Goal: Transaction & Acquisition: Purchase product/service

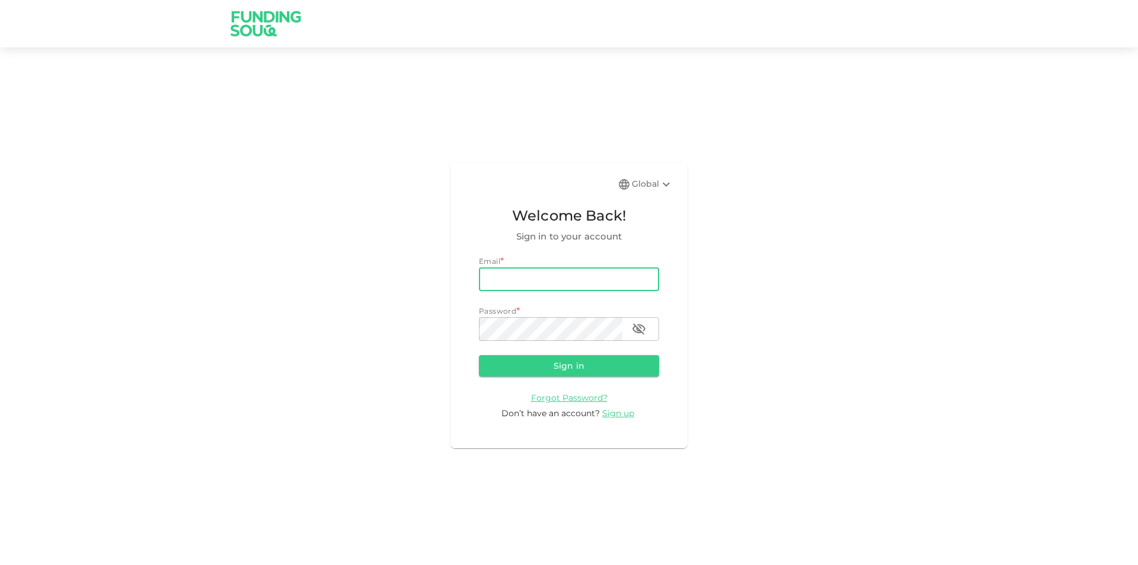
type input "meric.yzc05@gmail.com"
click at [479, 355] on button "Sign in" at bounding box center [569, 365] width 180 height 21
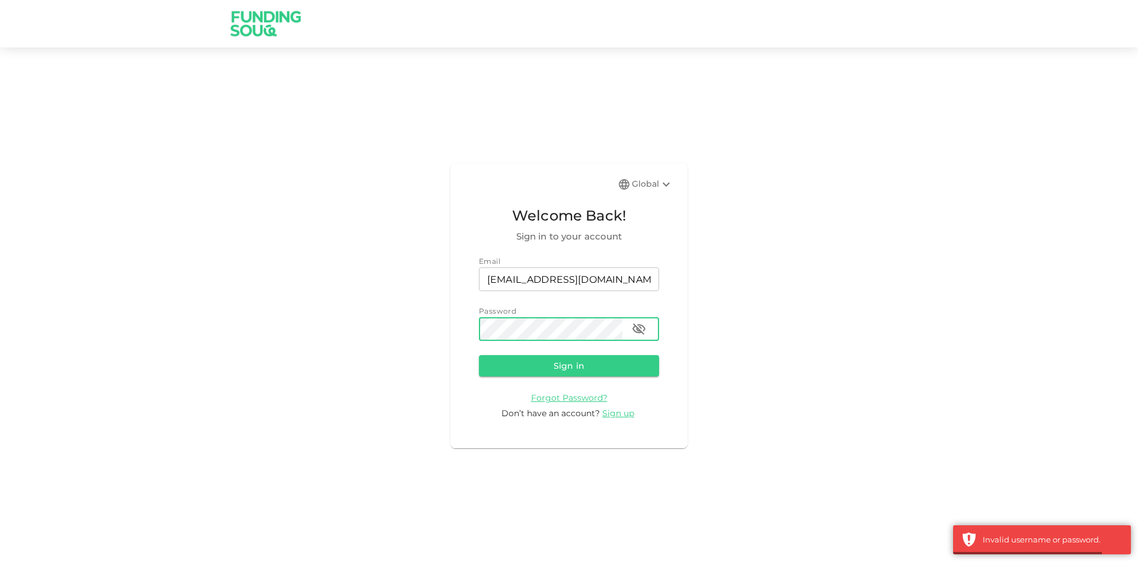
click at [632, 324] on icon "button" at bounding box center [639, 329] width 14 height 14
click at [455, 333] on div "Global Welcome Back! Sign in to your account Email email meric.yzc05@gmail.com …" at bounding box center [568, 305] width 237 height 285
click at [479, 355] on button "Sign in" at bounding box center [569, 365] width 180 height 21
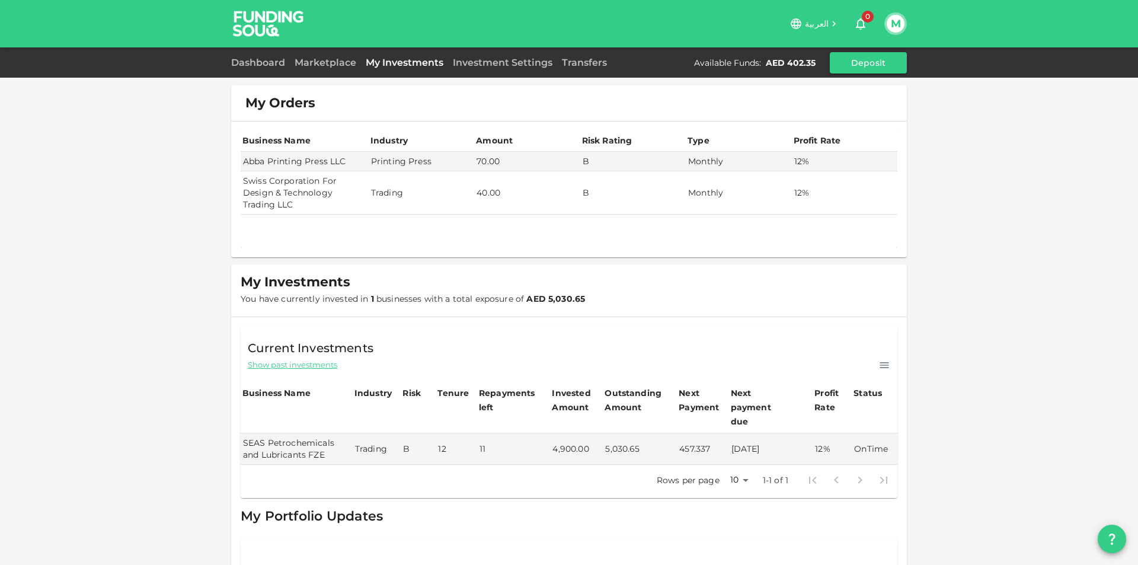
click at [277, 68] on div "Dashboard" at bounding box center [260, 63] width 59 height 14
click at [266, 62] on link "Dashboard" at bounding box center [260, 62] width 59 height 11
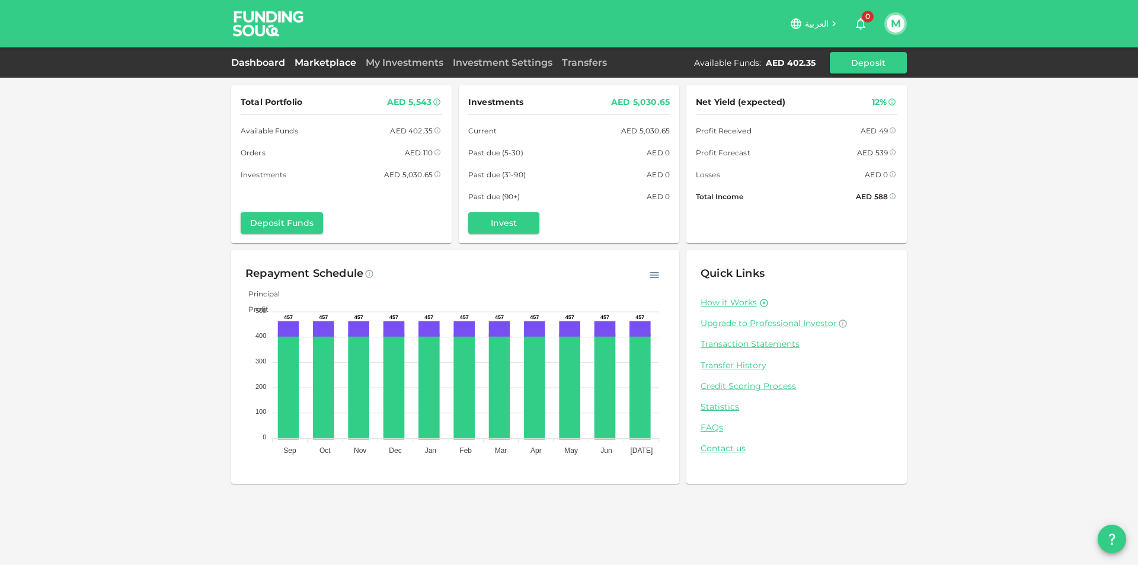
click at [321, 59] on link "Marketplace" at bounding box center [325, 62] width 71 height 11
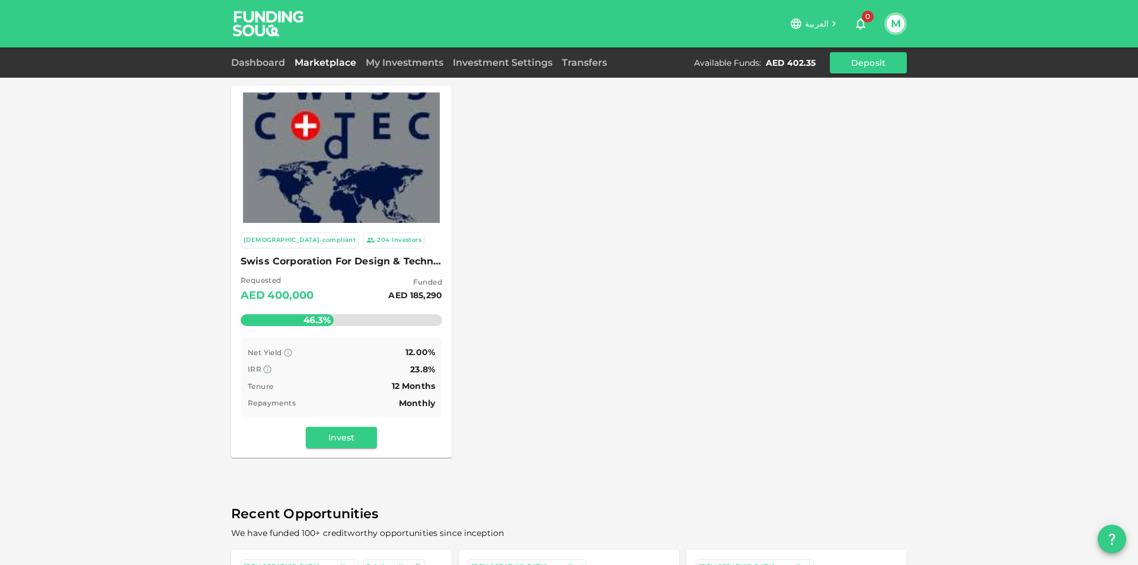
click at [341, 172] on img at bounding box center [341, 157] width 197 height 197
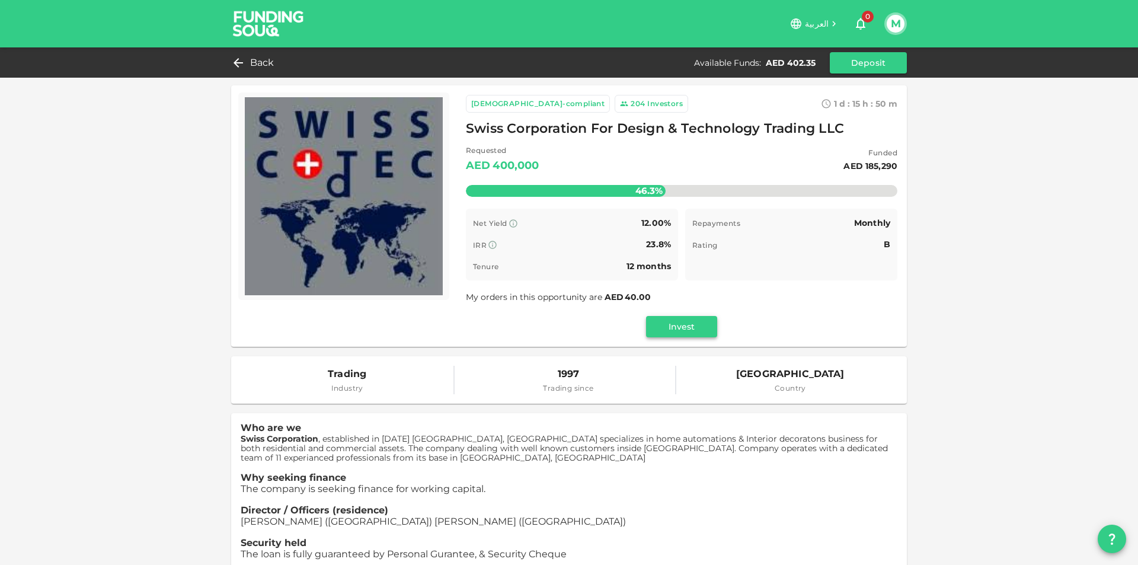
click at [692, 328] on button "Invest" at bounding box center [681, 326] width 71 height 21
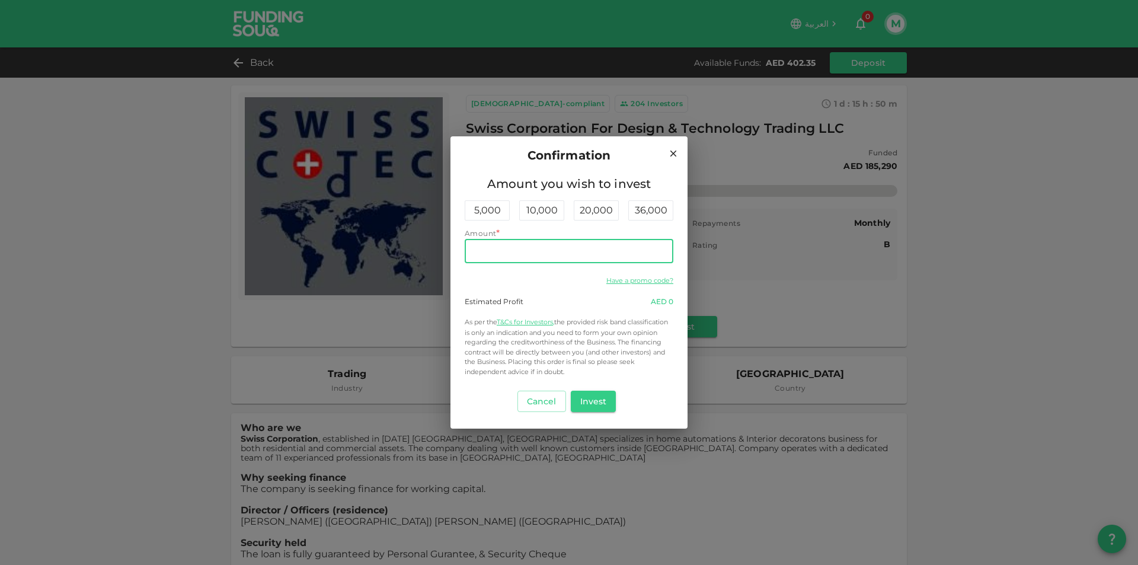
click at [637, 262] on input "Amount" at bounding box center [569, 251] width 209 height 24
type input "400"
click at [587, 323] on p "As per the T&Cs for Investors, the provided risk band classification is only an…" at bounding box center [569, 347] width 209 height 60
click at [589, 404] on button "Invest" at bounding box center [594, 401] width 46 height 21
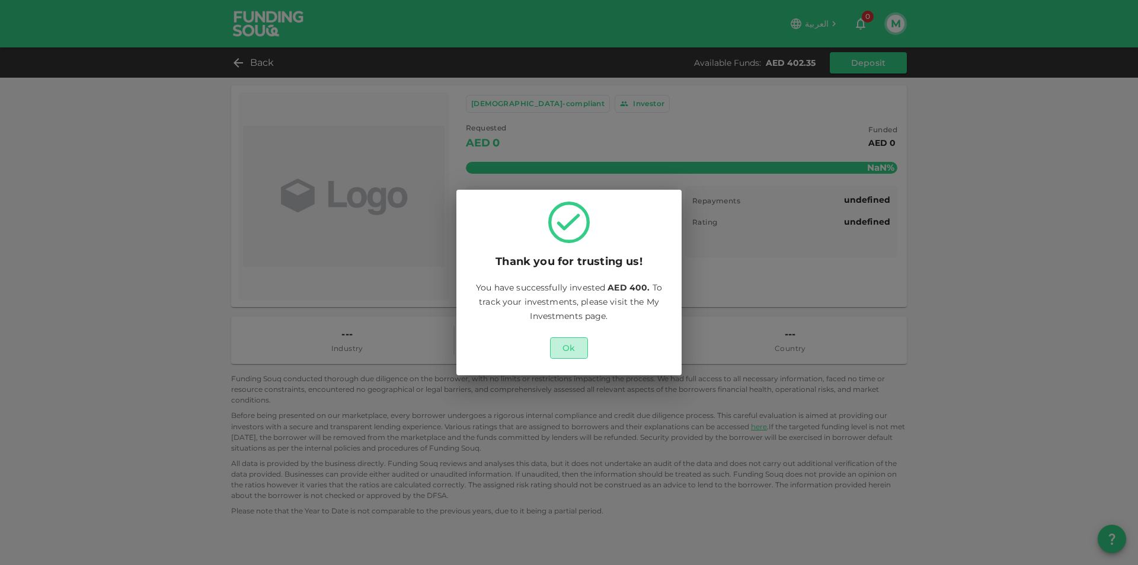
click at [571, 353] on button "Ok" at bounding box center [569, 347] width 38 height 21
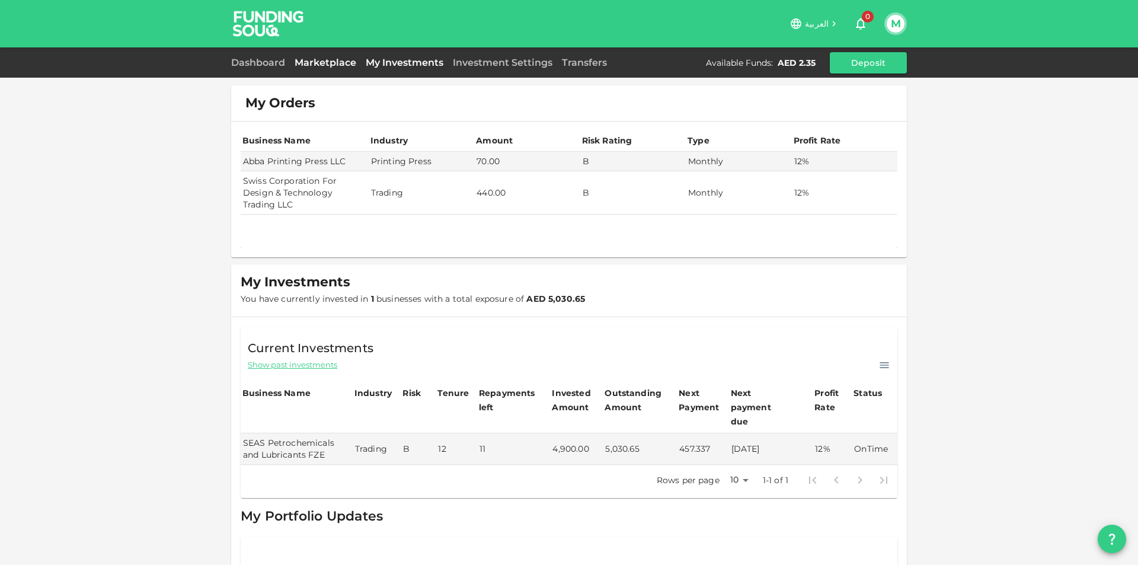
click at [338, 67] on link "Marketplace" at bounding box center [325, 62] width 71 height 11
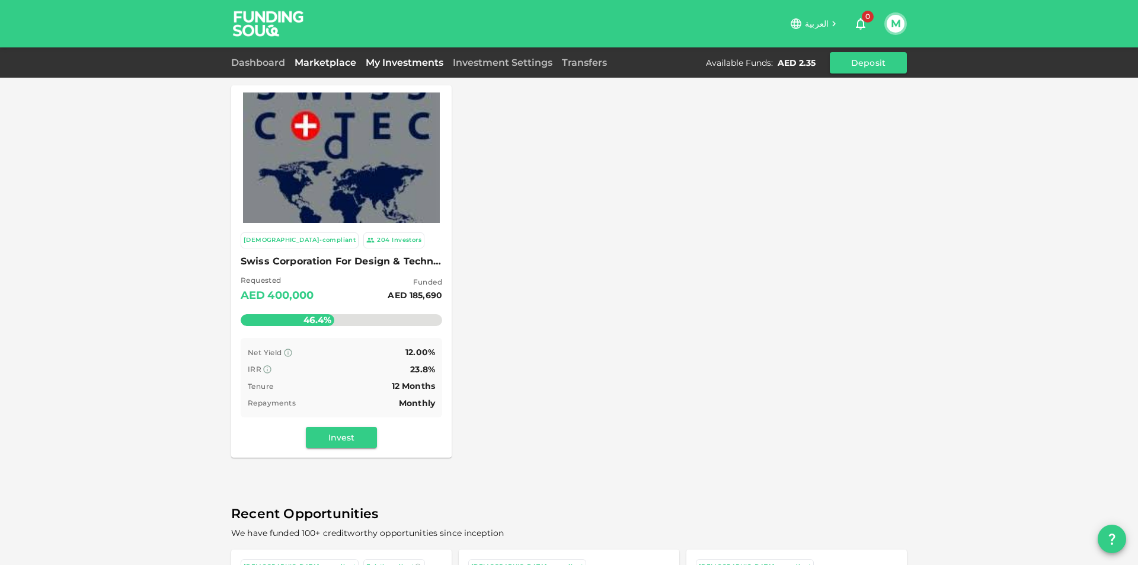
click at [385, 63] on link "My Investments" at bounding box center [404, 62] width 87 height 11
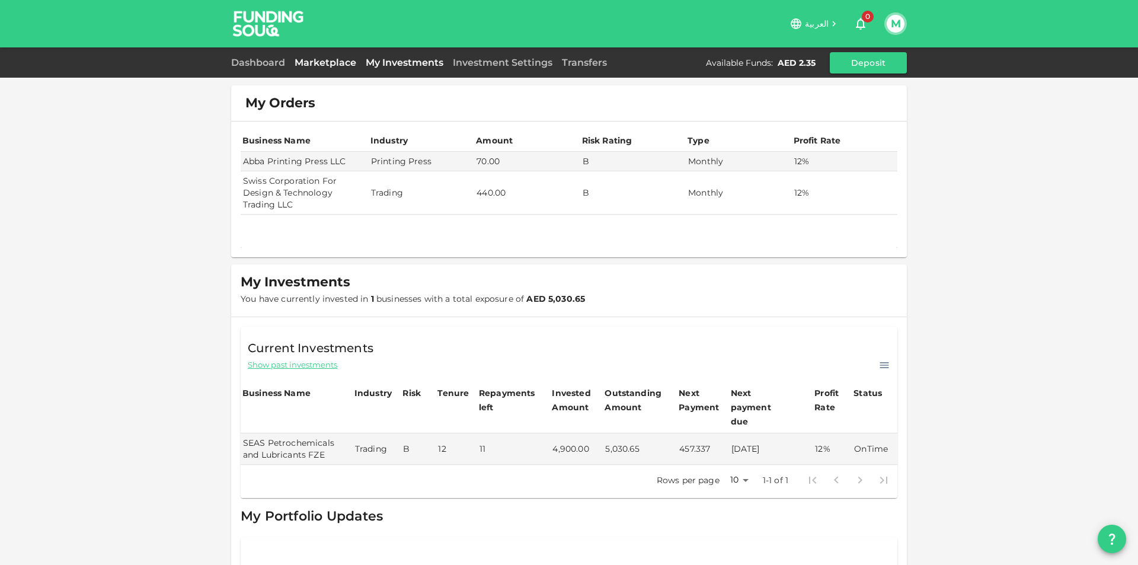
click at [336, 66] on link "Marketplace" at bounding box center [325, 62] width 71 height 11
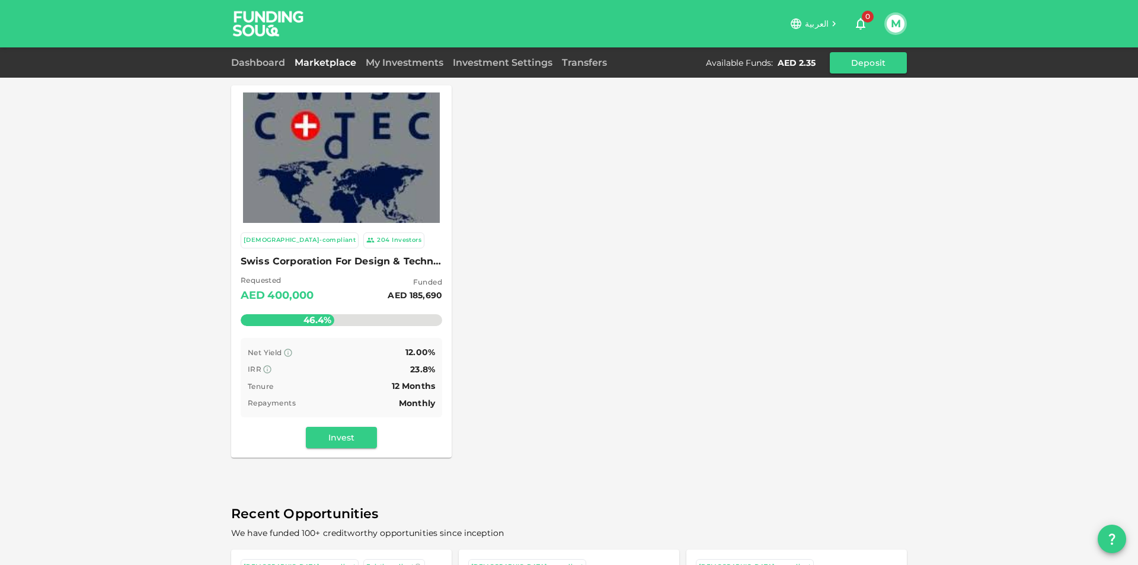
click at [337, 423] on div "Sharia-compliant 204 Investors Swiss Corporation For Design & Technology Tradin…" at bounding box center [341, 340] width 221 height 235
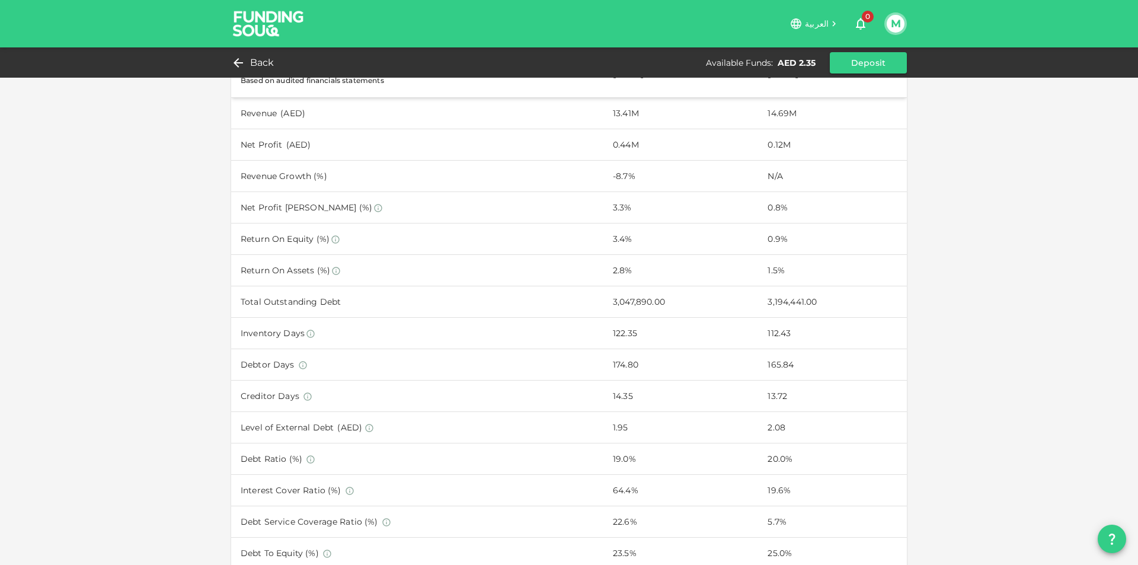
scroll to position [356, 0]
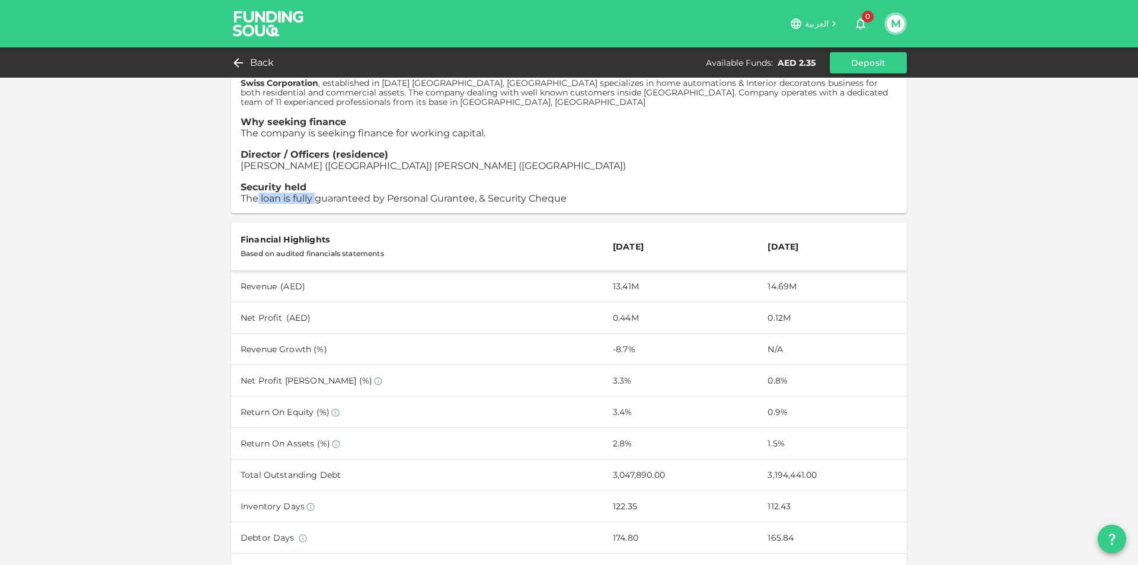
drag, startPoint x: 258, startPoint y: 206, endPoint x: 322, endPoint y: 197, distance: 64.0
click at [322, 197] on div "Who are we Swiss Corporation , established in 1997 Dubai, UAE specializes in ho…" at bounding box center [569, 135] width 676 height 156
click at [322, 197] on span "The loan is fully guaranteed by Personal Gurantee, & Security Cheque" at bounding box center [404, 198] width 326 height 11
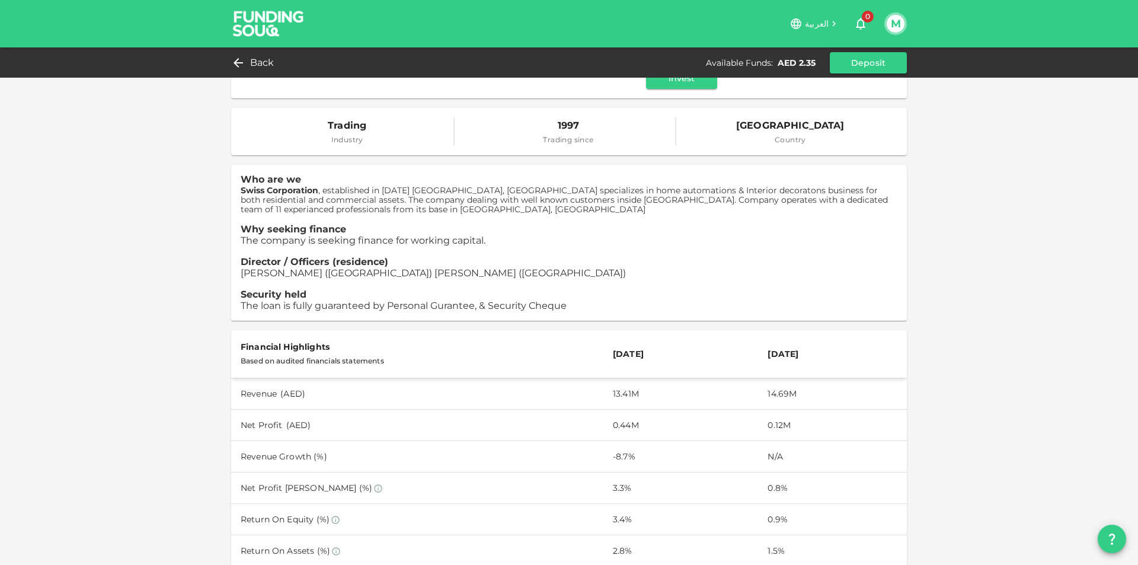
scroll to position [237, 0]
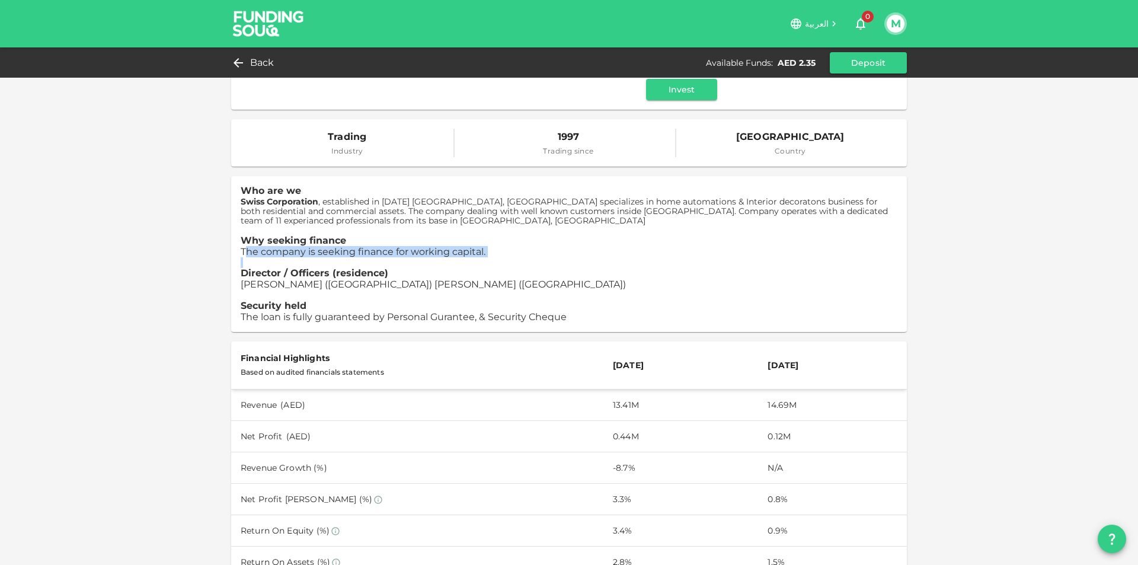
drag, startPoint x: 244, startPoint y: 253, endPoint x: 391, endPoint y: 258, distance: 147.7
click at [391, 258] on p "Who are we Swiss Corporation , established in 1997 Dubai, UAE specializes in ho…" at bounding box center [569, 254] width 657 height 137
click at [391, 258] on p at bounding box center [569, 262] width 657 height 11
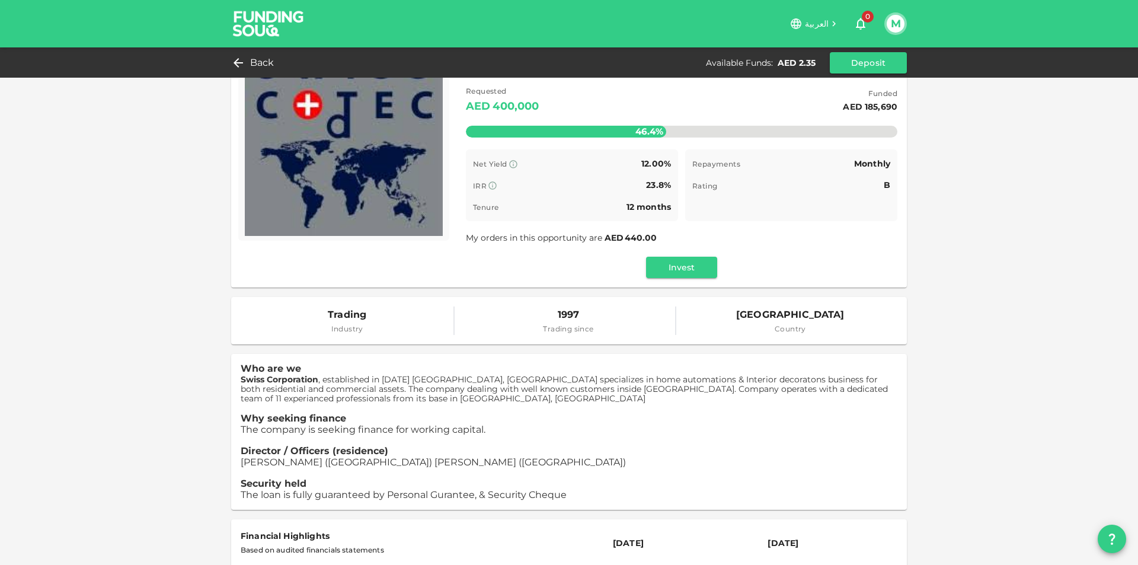
scroll to position [0, 0]
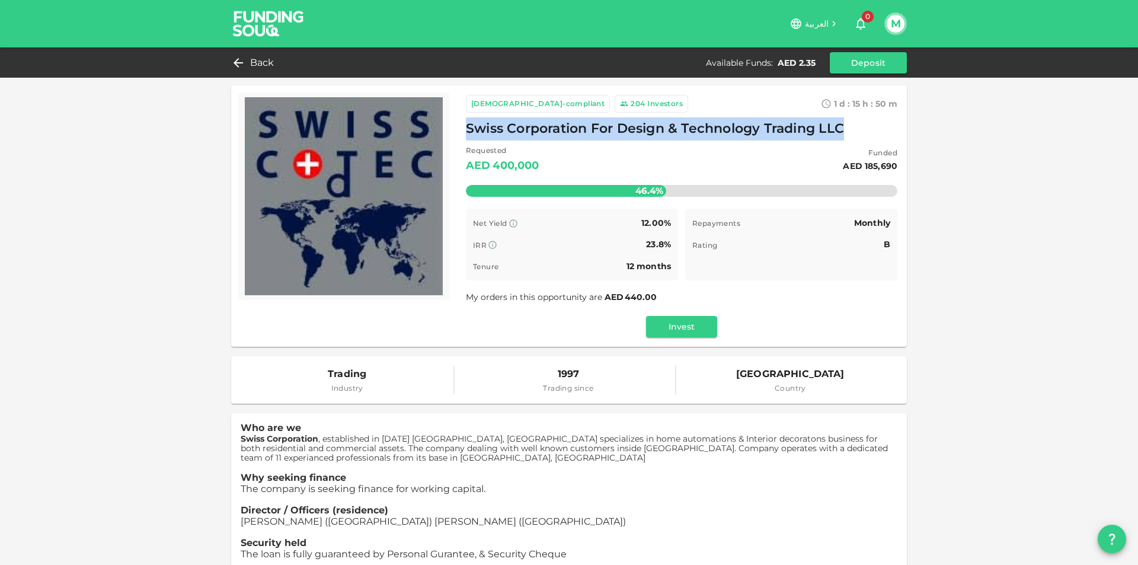
drag, startPoint x: 461, startPoint y: 130, endPoint x: 843, endPoint y: 122, distance: 383.0
click at [843, 122] on div "Sharia-compliant 204 Investors 1 d : 15 h : 50 m 13 Swiss Corporation For Desig…" at bounding box center [681, 215] width 450 height 261
copy span "Swiss Corporation For Design & Technology Trading LLC"
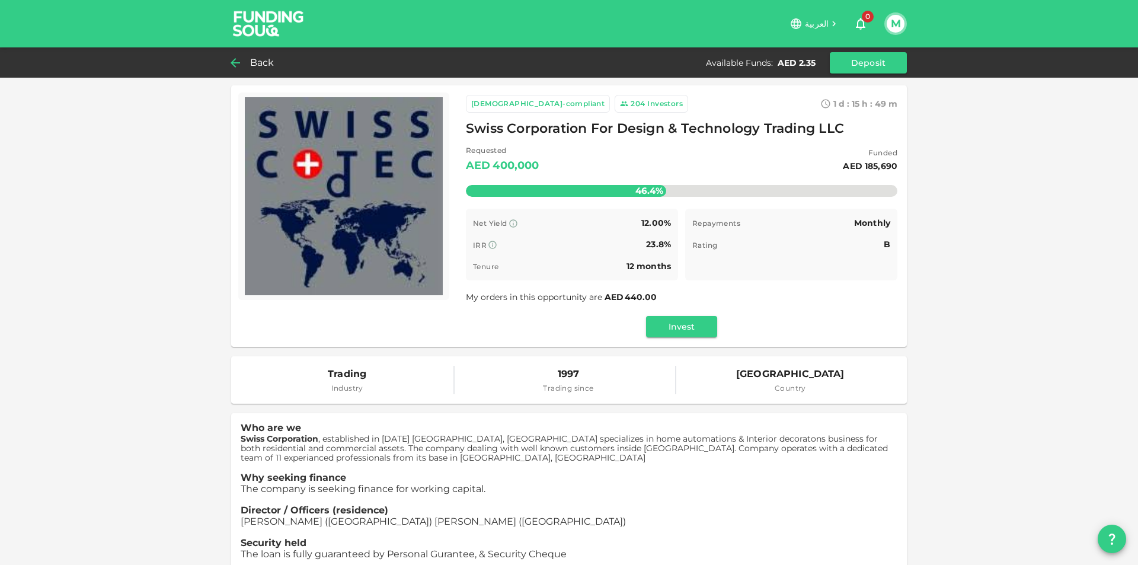
click at [267, 55] on span "Back" at bounding box center [262, 63] width 24 height 17
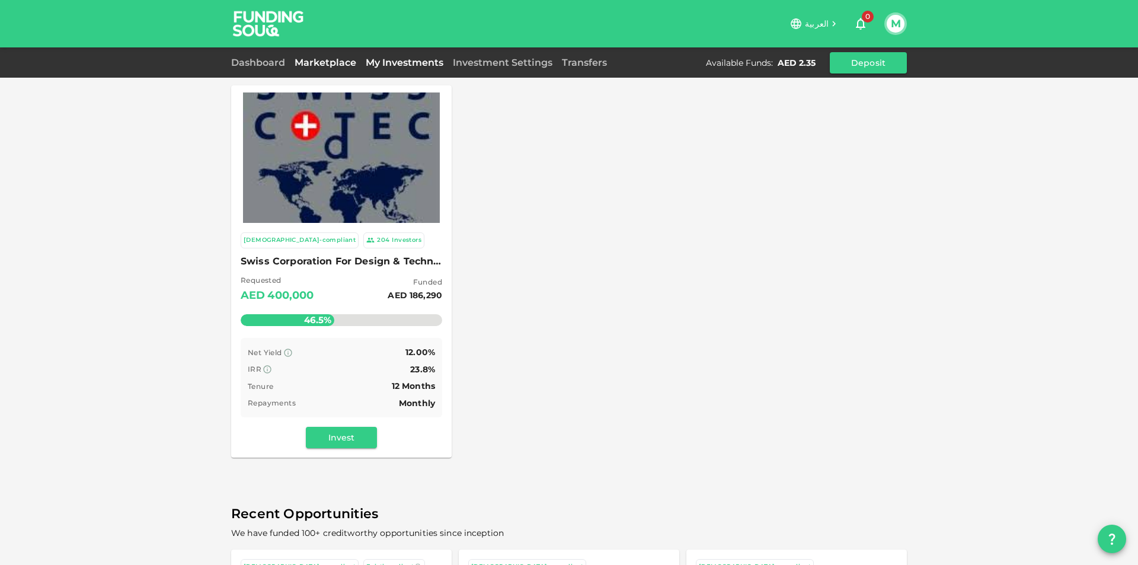
click at [377, 61] on link "My Investments" at bounding box center [404, 62] width 87 height 11
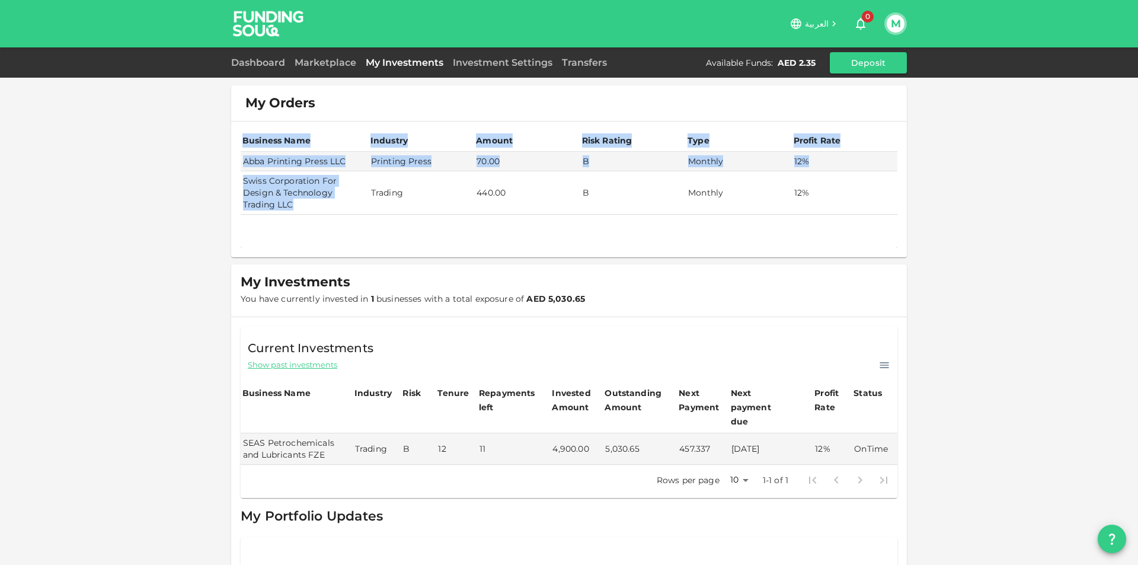
drag, startPoint x: 306, startPoint y: 213, endPoint x: 203, endPoint y: 183, distance: 107.3
click at [203, 183] on div "My Orders Business Name Industry Amount Risk Rating Type Profit Rate Abba Print…" at bounding box center [569, 312] width 1138 height 625
click at [250, 181] on td "Swiss Corporation For Design & Technology Trading LLC" at bounding box center [305, 192] width 128 height 43
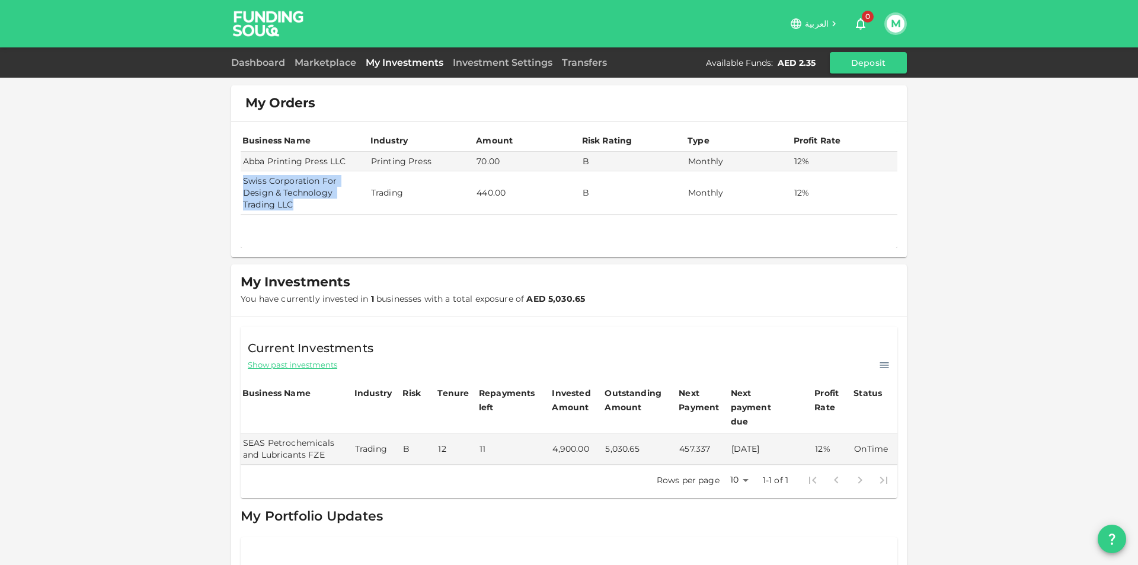
drag, startPoint x: 269, startPoint y: 195, endPoint x: 300, endPoint y: 209, distance: 33.9
click at [300, 209] on td "Swiss Corporation For Design & Technology Trading LLC" at bounding box center [305, 192] width 128 height 43
copy td "Swiss Corporation For Design & Technology Trading LLC"
click at [345, 59] on link "Marketplace" at bounding box center [325, 62] width 71 height 11
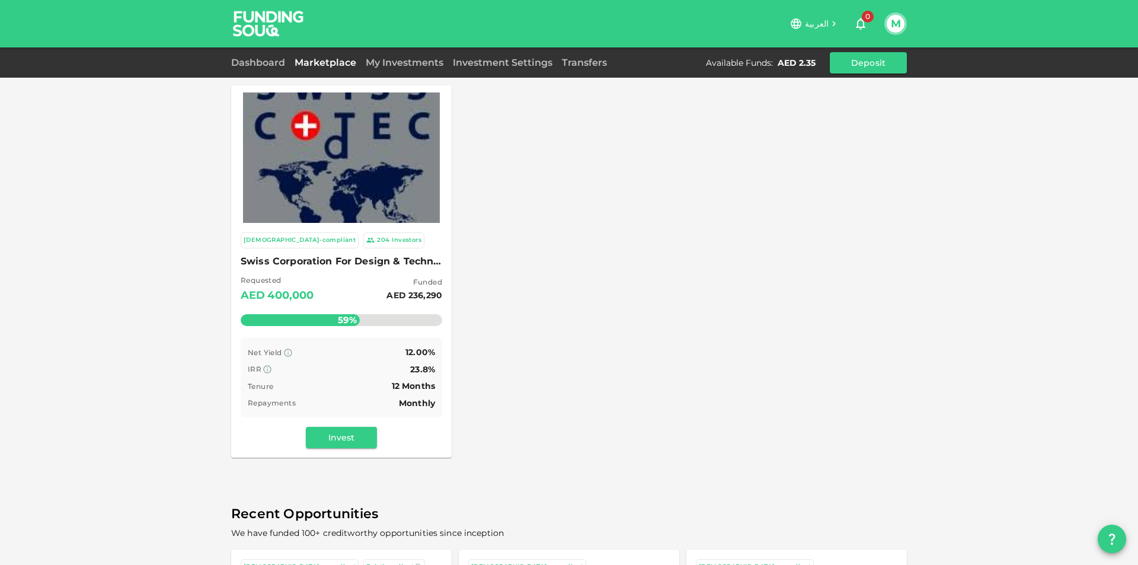
click at [385, 267] on span "Swiss Corporation For Design & Technology Trading LLC" at bounding box center [342, 261] width 202 height 17
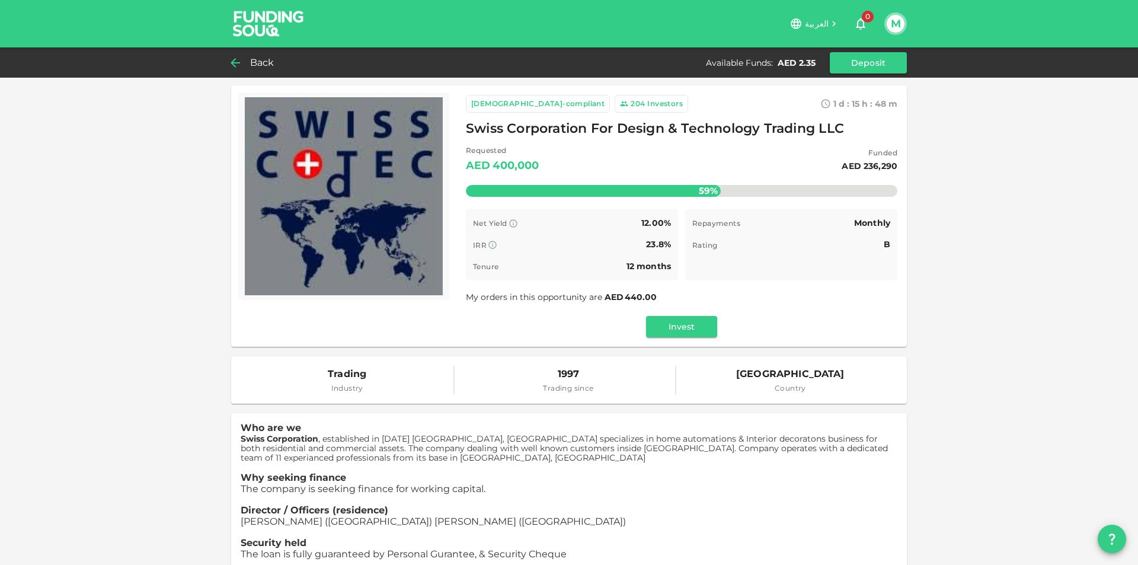
click at [257, 63] on span "Back" at bounding box center [262, 63] width 24 height 17
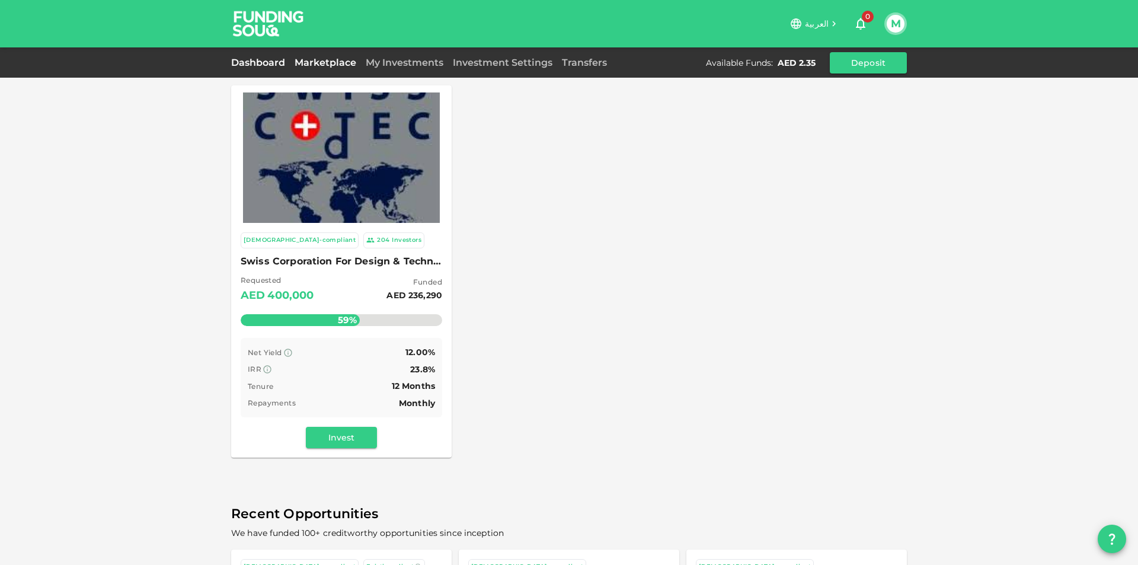
click at [284, 59] on link "Dashboard" at bounding box center [260, 62] width 59 height 11
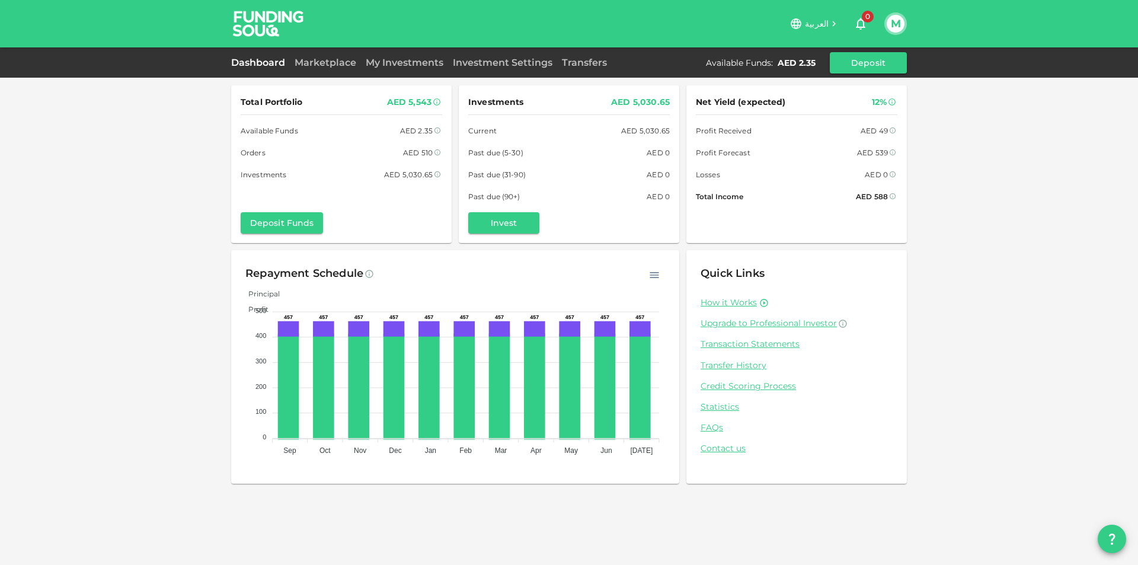
click at [458, 69] on div "Investment Settings" at bounding box center [502, 63] width 109 height 14
click at [472, 62] on link "Investment Settings" at bounding box center [502, 62] width 109 height 11
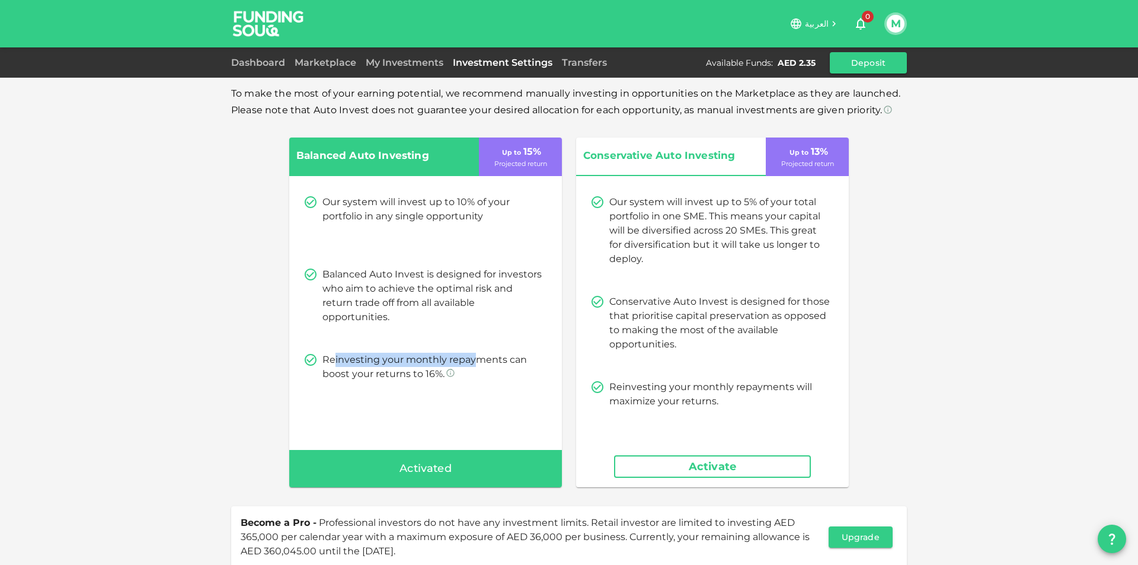
drag, startPoint x: 336, startPoint y: 348, endPoint x: 469, endPoint y: 350, distance: 132.8
click at [469, 350] on div "Our system will invest up to 10% of your portfolio in any single opportunity Ba…" at bounding box center [425, 288] width 273 height 215
drag, startPoint x: 331, startPoint y: 375, endPoint x: 406, endPoint y: 374, distance: 74.7
click at [404, 374] on p "Reinvesting your monthly repayments can boost your returns to 16%." at bounding box center [432, 367] width 221 height 28
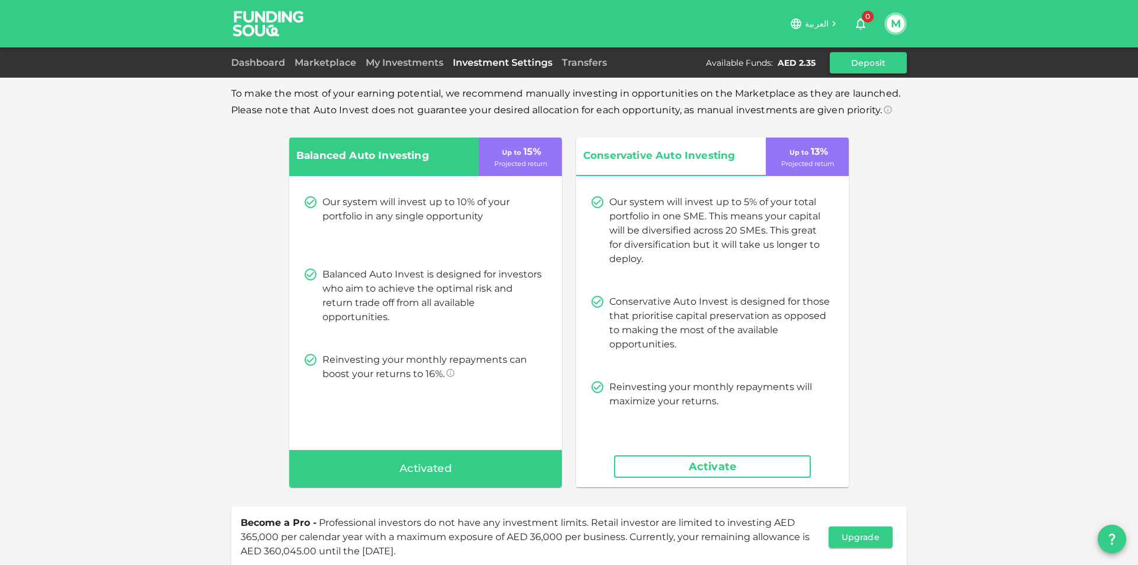
click at [410, 374] on p "Reinvesting your monthly repayments can boost your returns to 16%." at bounding box center [432, 367] width 221 height 28
click at [252, 55] on div "Dashboard Marketplace My Investments Investment Settings Transfers Available Fu…" at bounding box center [569, 62] width 676 height 21
click at [252, 57] on link "Dashboard" at bounding box center [260, 62] width 59 height 11
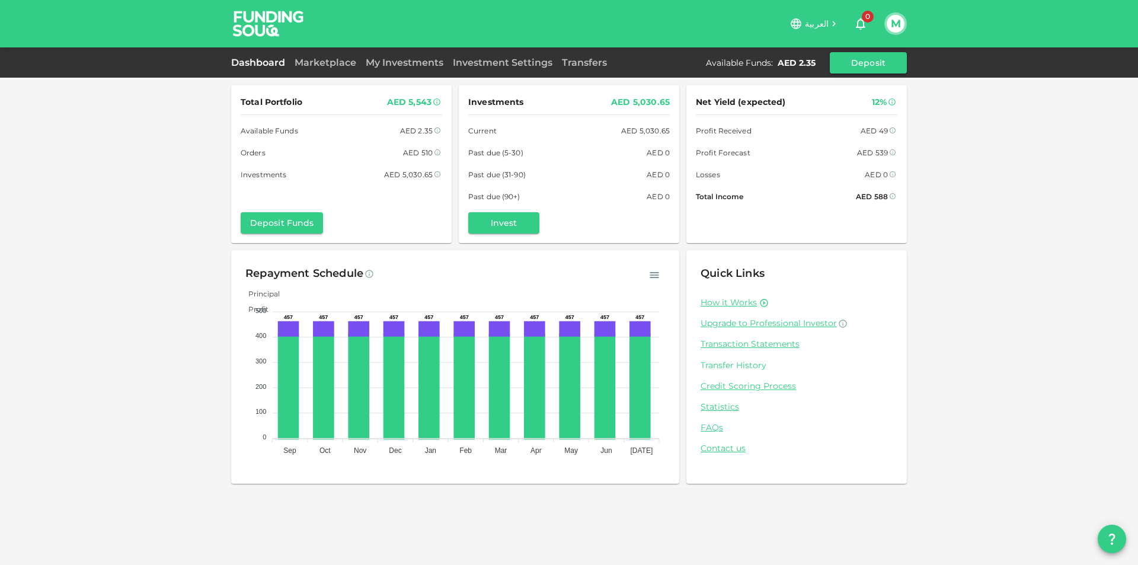
click at [742, 367] on link "Transfer History" at bounding box center [797, 365] width 192 height 11
click at [723, 386] on link "Credit Scoring Process" at bounding box center [797, 386] width 192 height 11
click at [857, 28] on icon "button" at bounding box center [861, 24] width 14 height 14
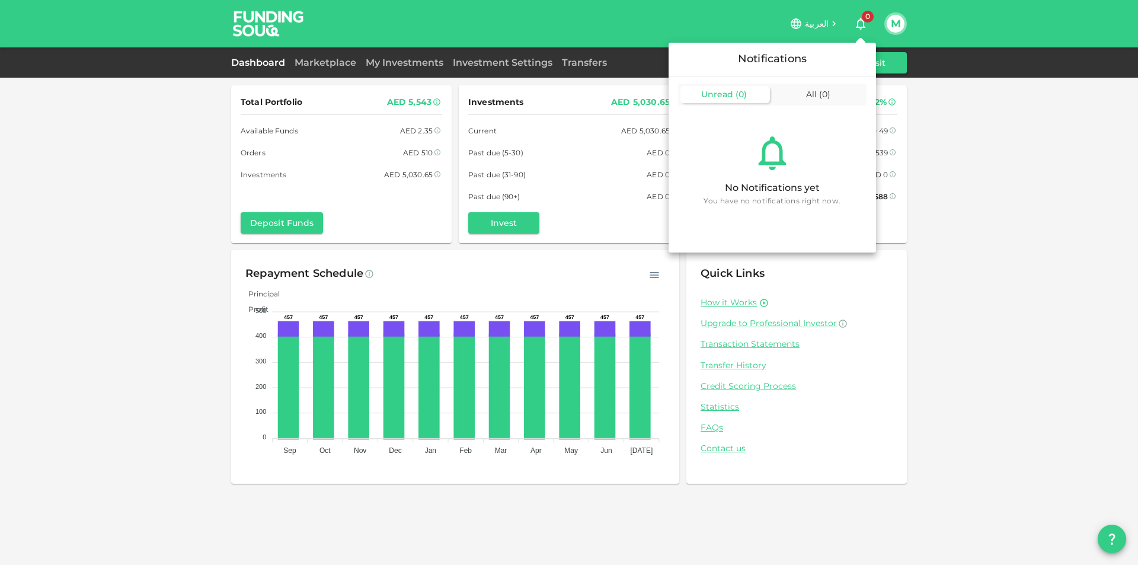
click at [851, 27] on div at bounding box center [569, 282] width 1138 height 565
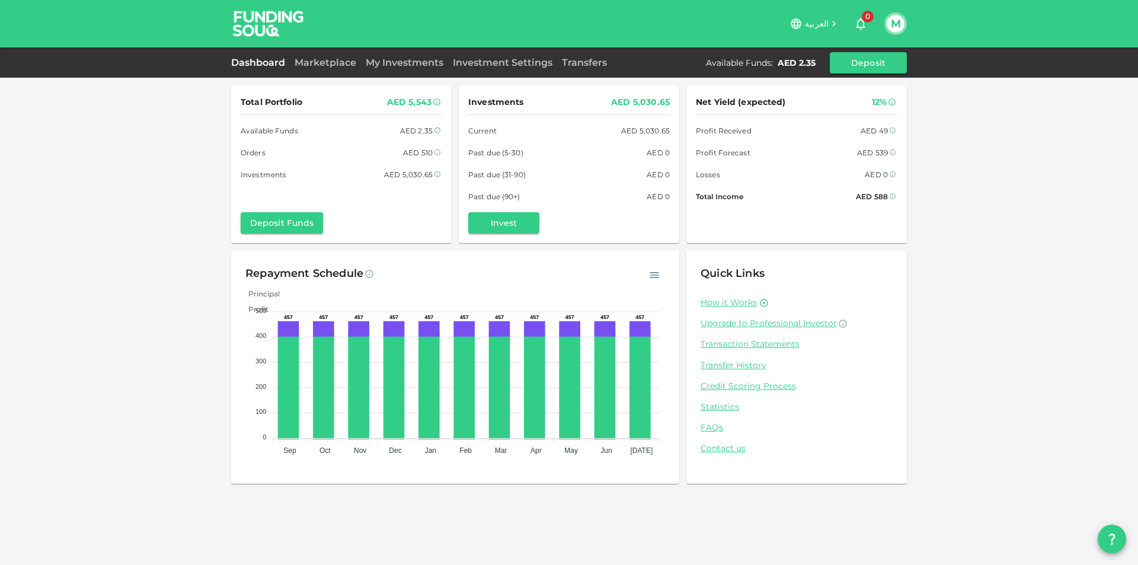
click at [813, 26] on div at bounding box center [569, 282] width 1138 height 565
click at [595, 61] on link "Transfers" at bounding box center [584, 62] width 55 height 11
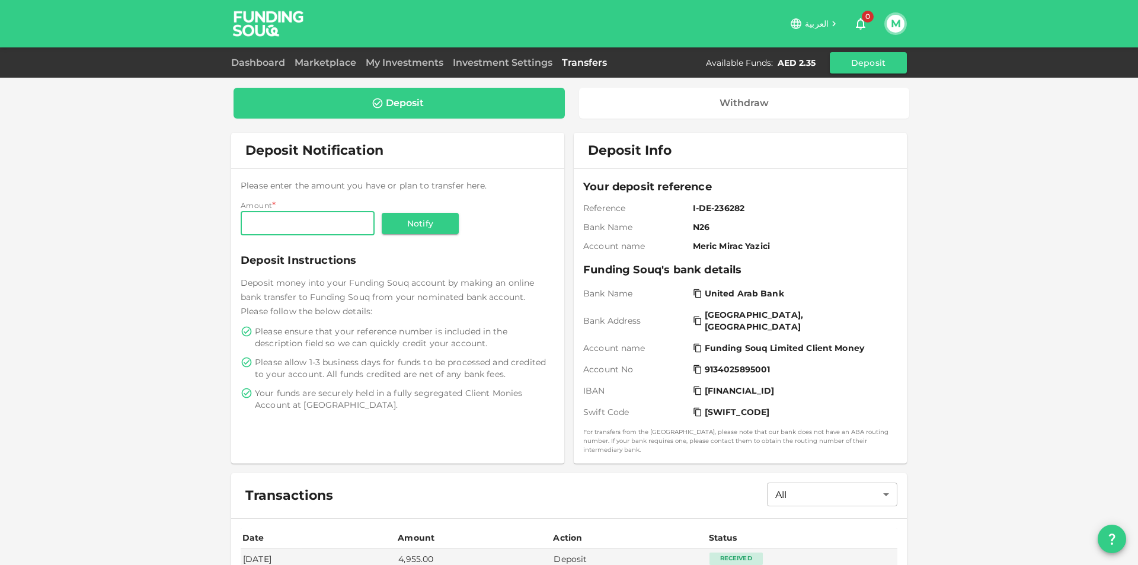
scroll to position [122, 0]
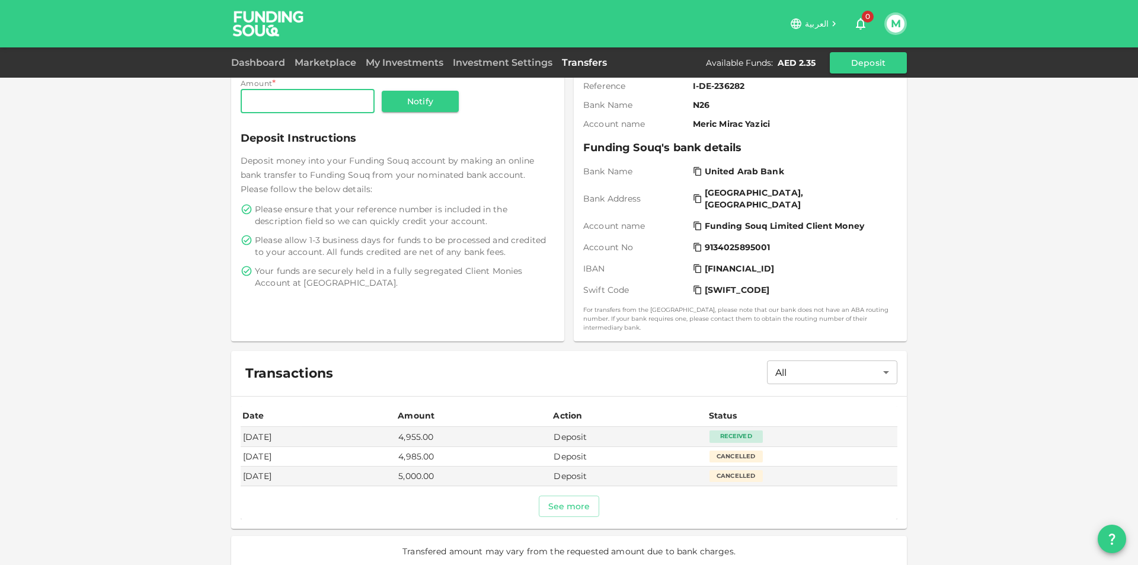
click at [826, 340] on div "Deposit Notification Please enter the amount you have or plan to transfer here.…" at bounding box center [569, 289] width 676 height 556
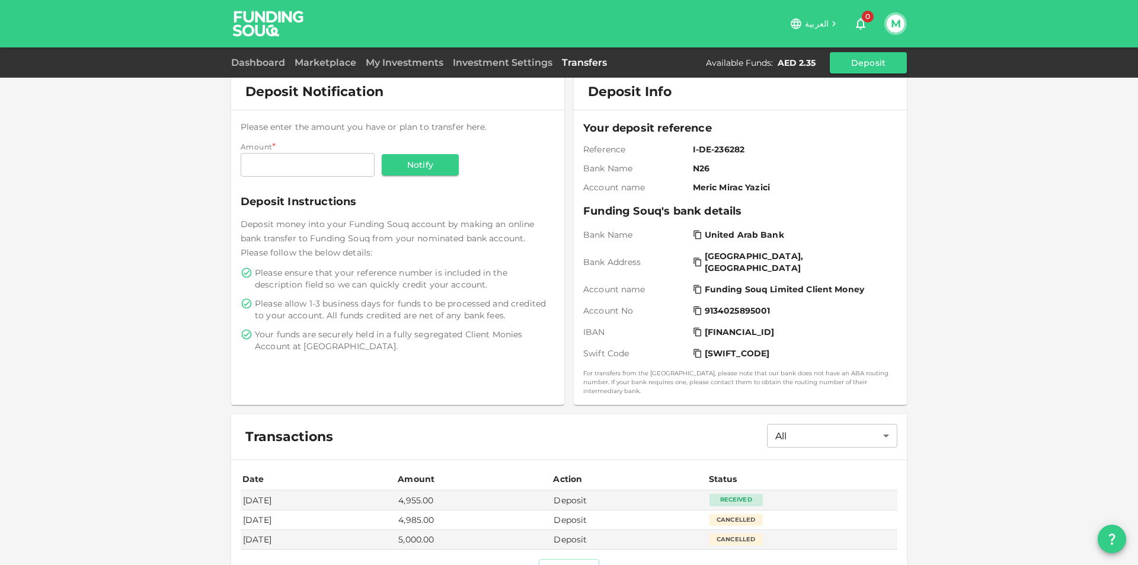
scroll to position [0, 0]
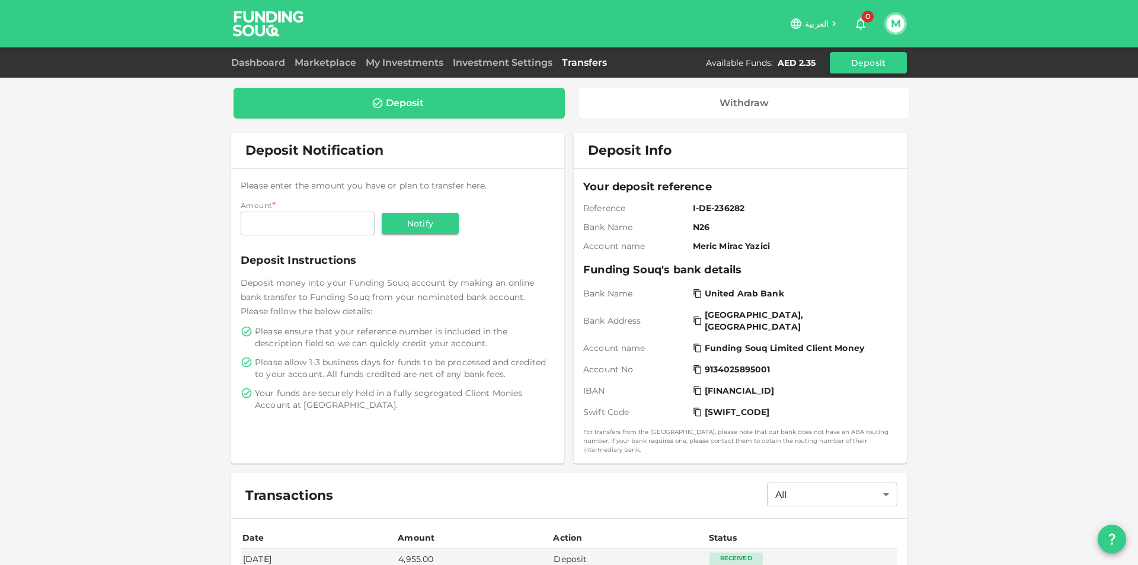
click at [770, 120] on div "Deposit Withdraw" at bounding box center [569, 103] width 676 height 36
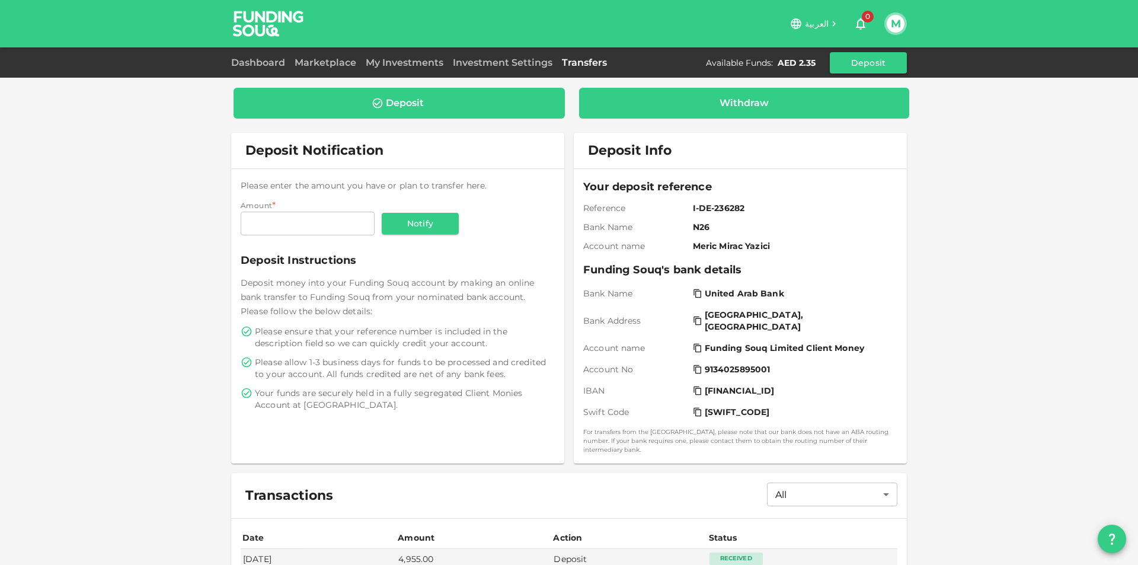
click at [771, 112] on div "Withdraw" at bounding box center [744, 103] width 331 height 31
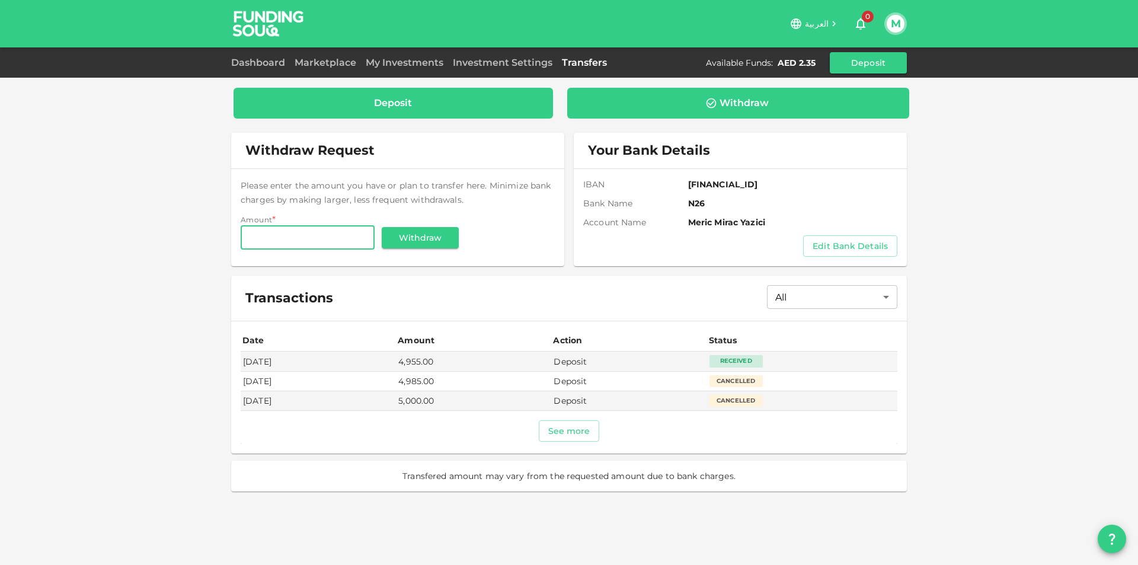
click at [505, 106] on div "Deposit" at bounding box center [393, 103] width 301 height 12
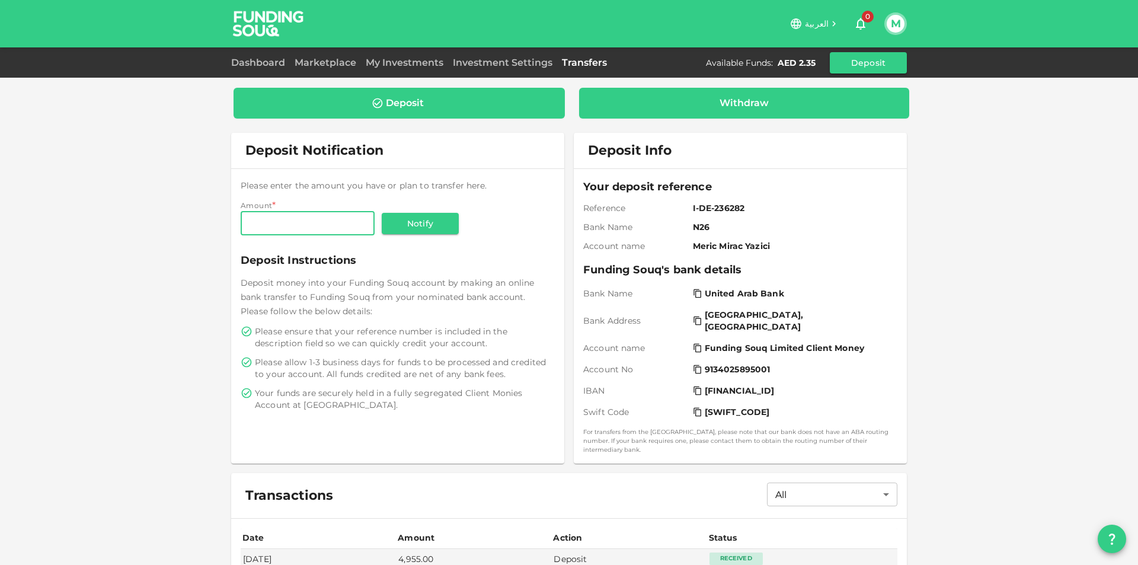
click at [605, 108] on div "Withdraw" at bounding box center [745, 103] width 312 height 12
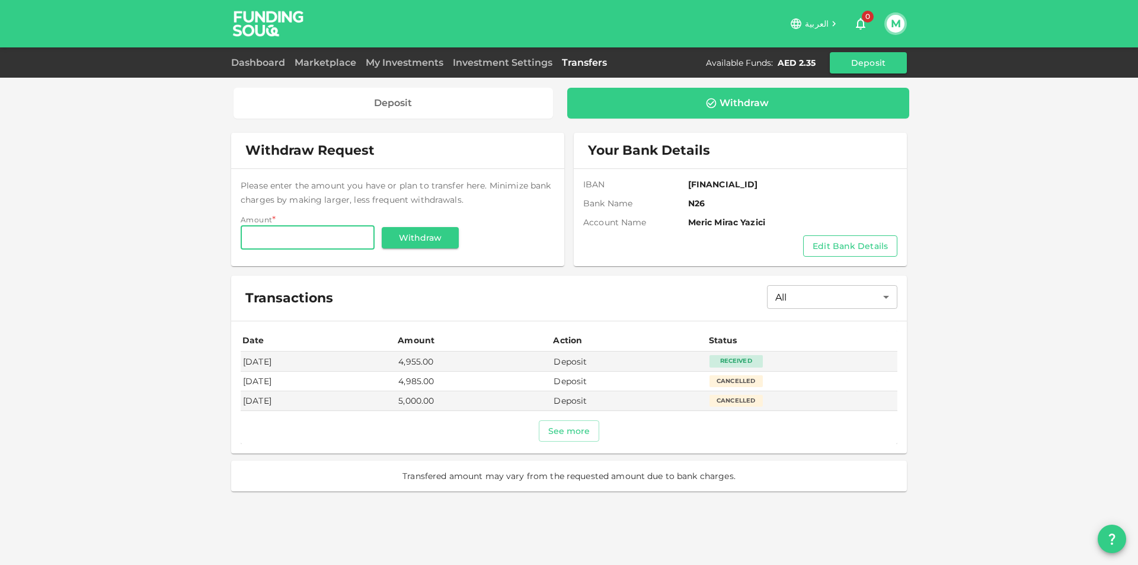
click at [874, 242] on button "Edit Bank Details" at bounding box center [850, 245] width 94 height 21
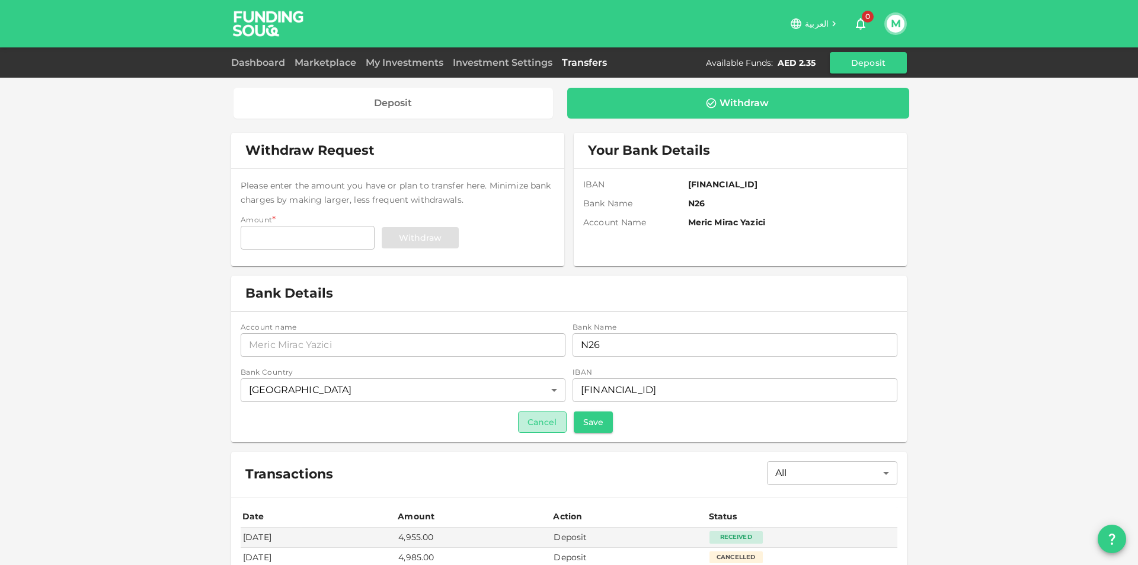
click at [542, 422] on button "Cancel" at bounding box center [542, 421] width 49 height 21
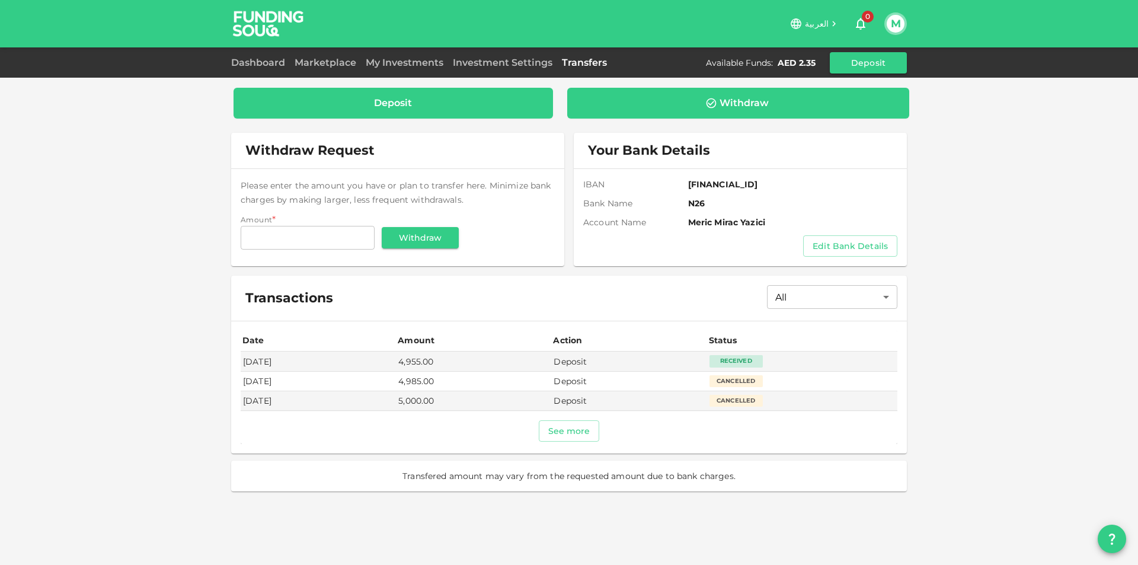
click at [496, 96] on div "Deposit" at bounding box center [393, 103] width 319 height 31
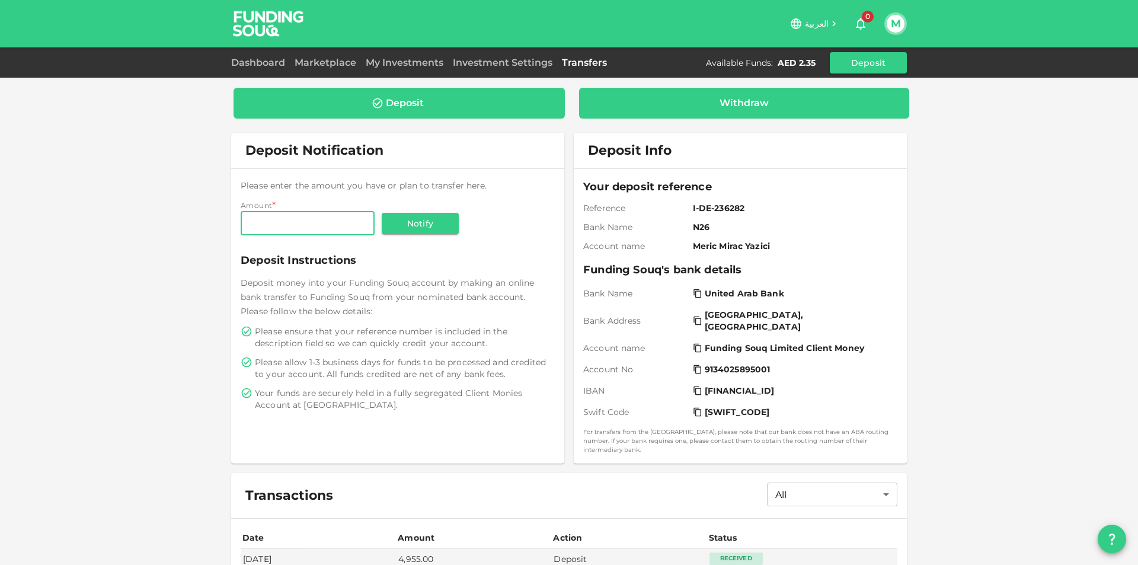
click at [671, 91] on div "Withdraw" at bounding box center [744, 103] width 331 height 31
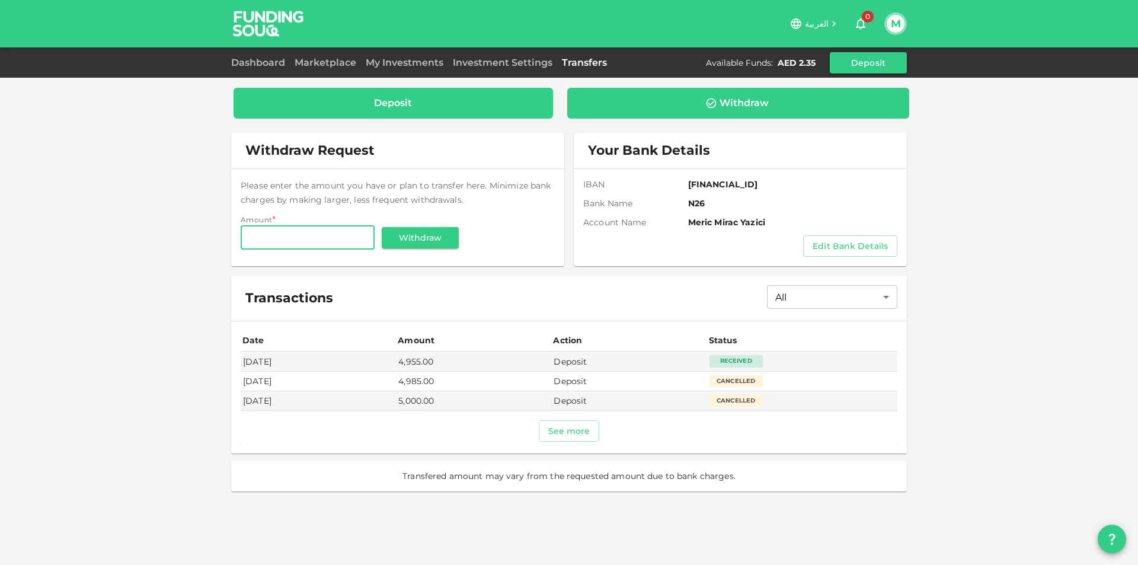
drag, startPoint x: 491, startPoint y: 130, endPoint x: 491, endPoint y: 107, distance: 23.7
click at [491, 128] on div "Deposit Withdraw Withdraw Request Please enter the amount you have or plan to t…" at bounding box center [569, 288] width 676 height 406
click at [491, 107] on div "Deposit" at bounding box center [393, 103] width 301 height 12
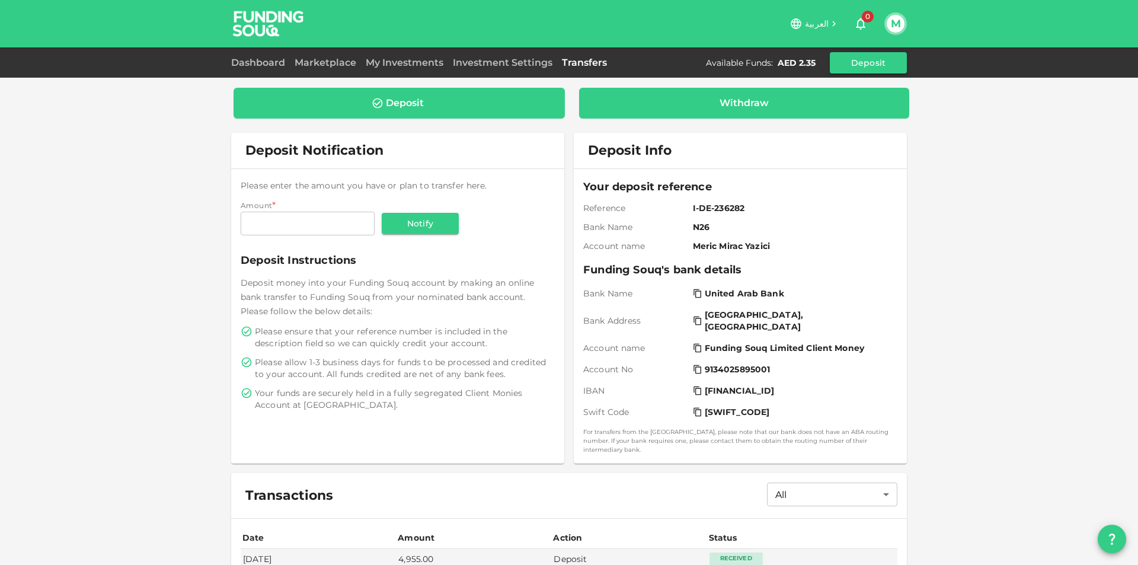
click at [672, 111] on div "Withdraw" at bounding box center [744, 103] width 331 height 31
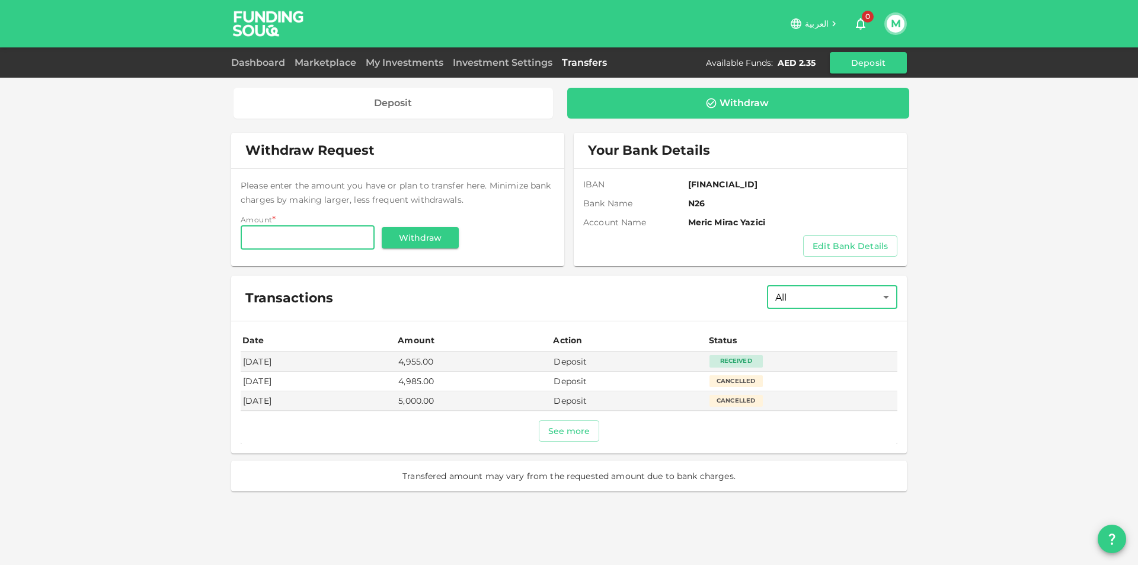
click at [785, 301] on body "العربية 0 M Dashboard Marketplace My Investments Investment Settings Transfers …" at bounding box center [569, 282] width 1138 height 565
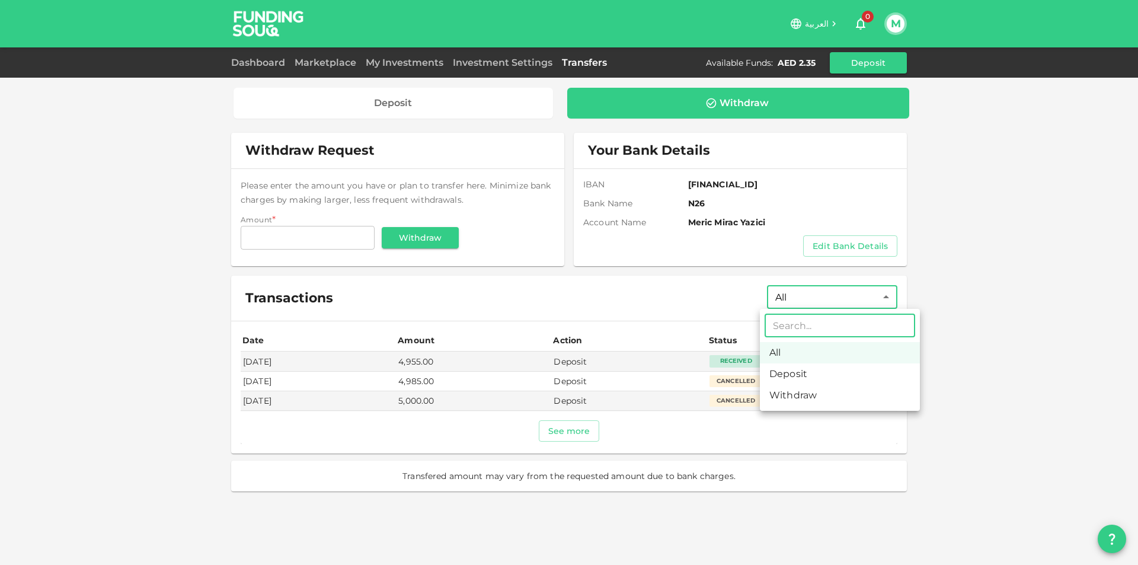
click at [815, 391] on li "Withdraw" at bounding box center [840, 395] width 160 height 21
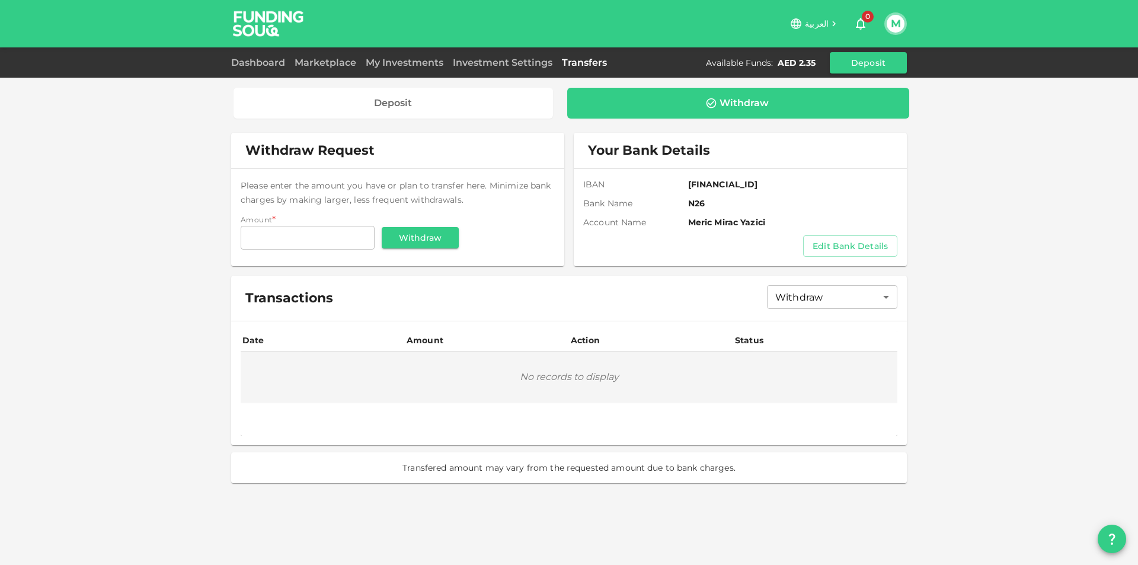
click at [816, 318] on div "Transactions Withdraw Withdraw ​" at bounding box center [569, 298] width 676 height 45
click at [822, 303] on body "العربية 0 M Dashboard Marketplace My Investments Investment Settings Transfers …" at bounding box center [569, 282] width 1138 height 565
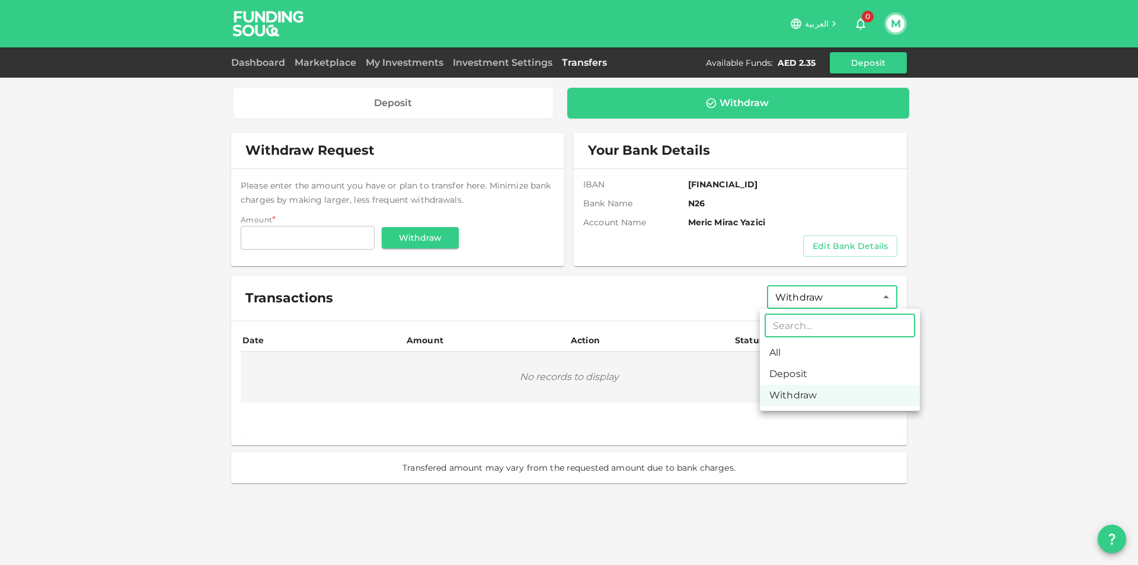
click at [821, 320] on input "text" at bounding box center [840, 326] width 151 height 24
click at [833, 336] on input "text" at bounding box center [840, 326] width 151 height 24
click at [830, 347] on li "All" at bounding box center [840, 352] width 160 height 21
type input "All"
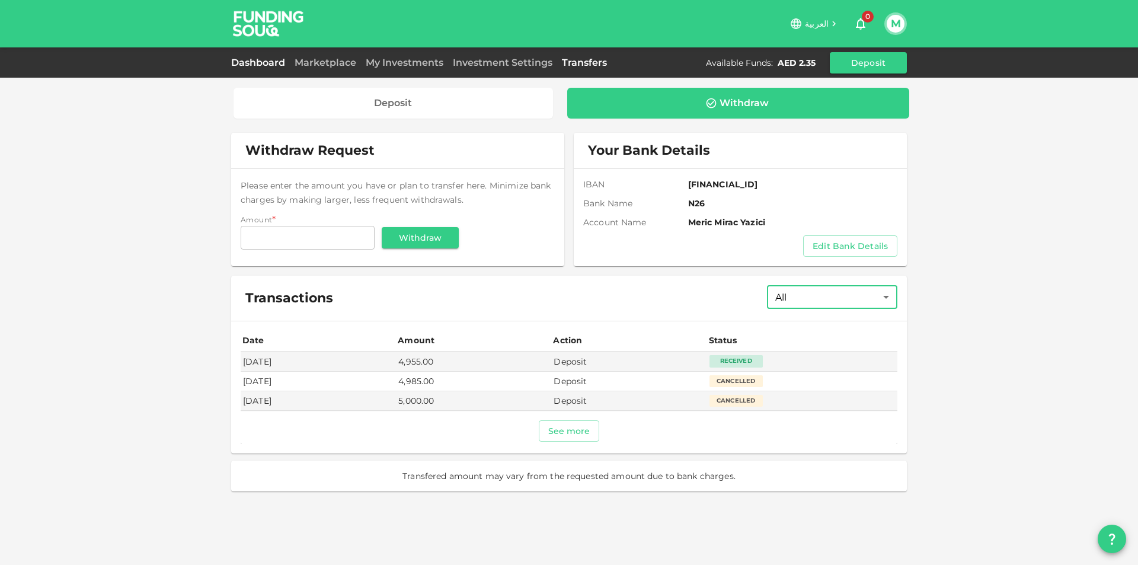
click at [264, 66] on link "Dashboard" at bounding box center [260, 62] width 59 height 11
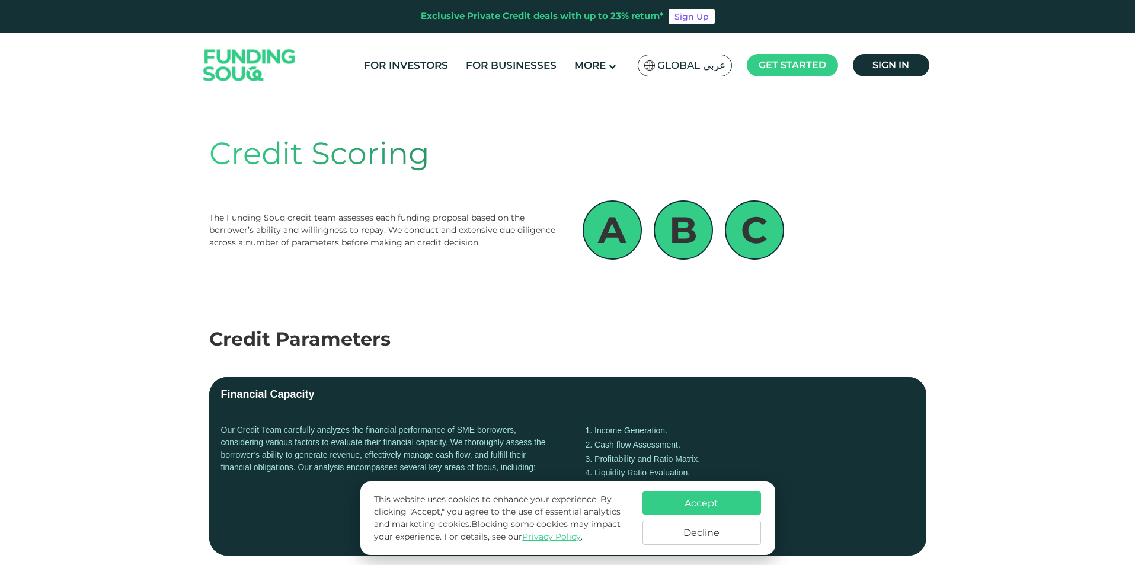
click at [836, 181] on div "Credit Scoring The Funding Souq credit team assesses each funding proposal base…" at bounding box center [567, 195] width 717 height 177
click at [944, 157] on section "Credit Scoring The Funding Souq credit team assesses each funding proposal base…" at bounding box center [567, 195] width 1135 height 177
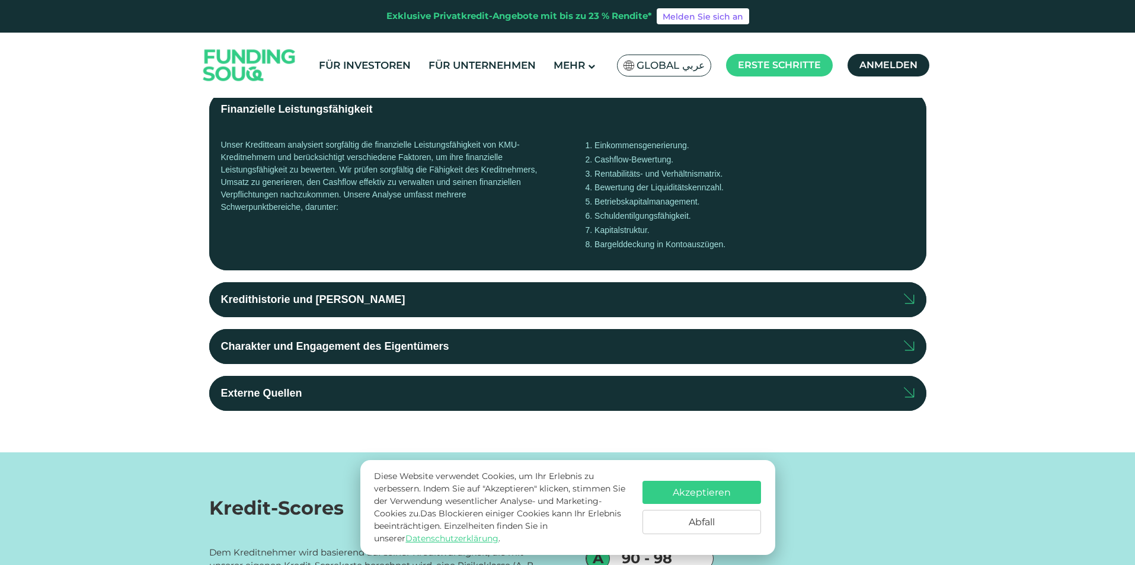
scroll to position [296, 0]
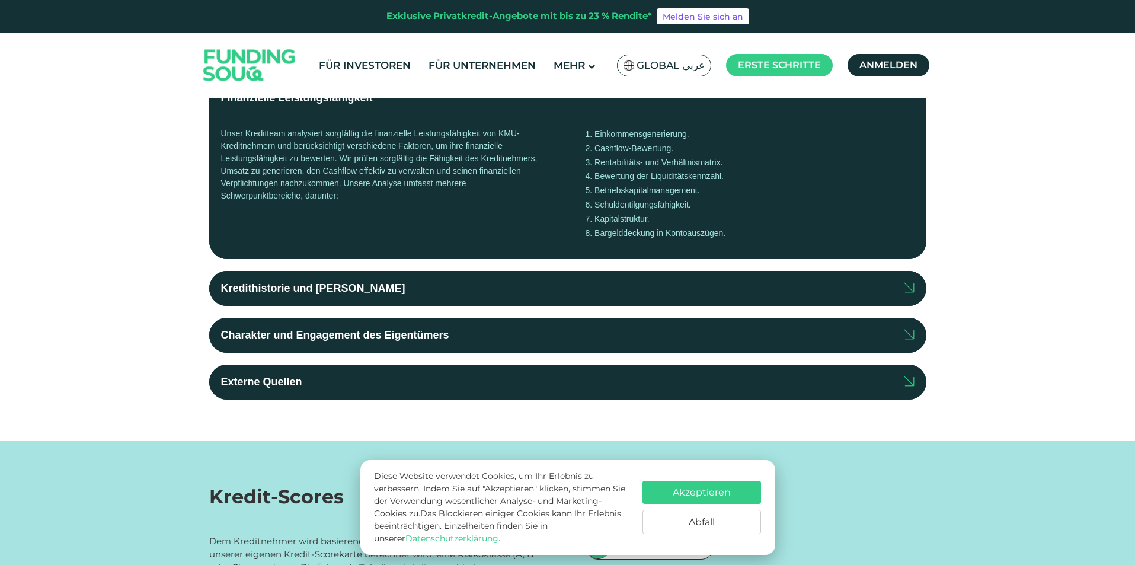
click at [450, 292] on label "Kredithistorie und [PERSON_NAME]" at bounding box center [567, 288] width 717 height 35
click at [0, 0] on input "Kredithistorie und [PERSON_NAME]" at bounding box center [0, 0] width 0 height 0
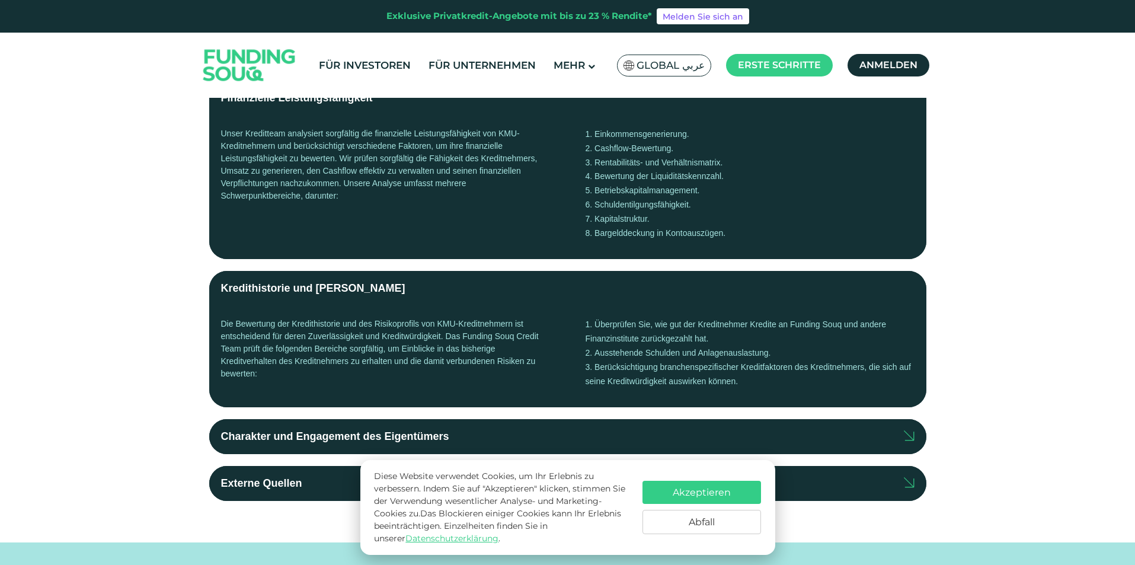
click at [450, 292] on label "Kredithistorie und Risiko" at bounding box center [567, 288] width 717 height 35
click at [0, 0] on input "Kredithistorie und Risiko" at bounding box center [0, 0] width 0 height 0
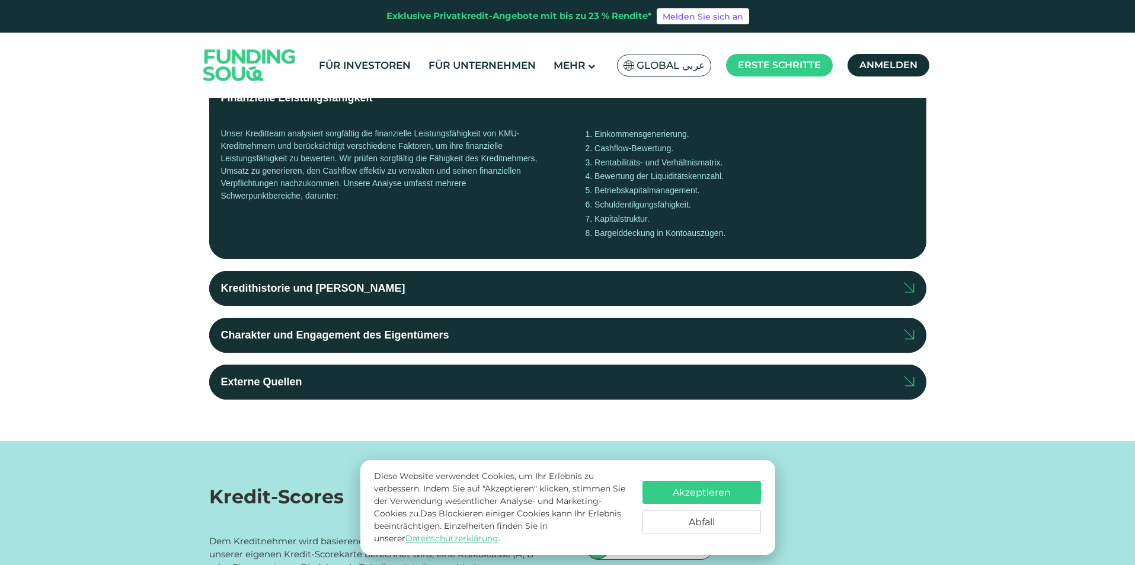
click at [404, 335] on font "Charakter und Engagement des Eigentümers" at bounding box center [335, 335] width 228 height 12
click at [0, 0] on input "Charakter und Engagement des Eigentümers" at bounding box center [0, 0] width 0 height 0
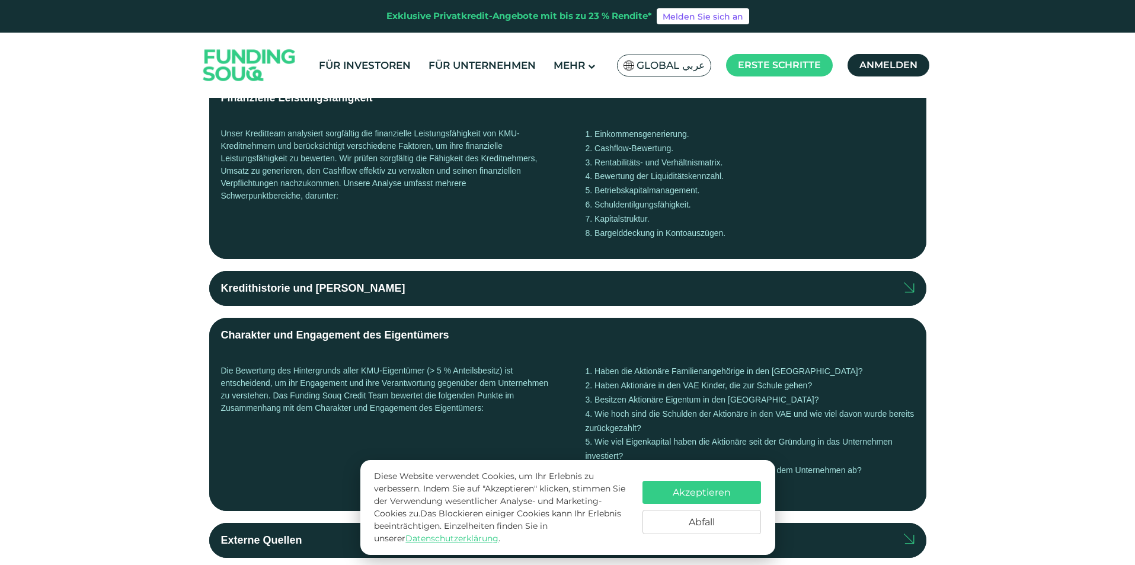
click at [727, 526] on button "Abfall" at bounding box center [702, 522] width 119 height 24
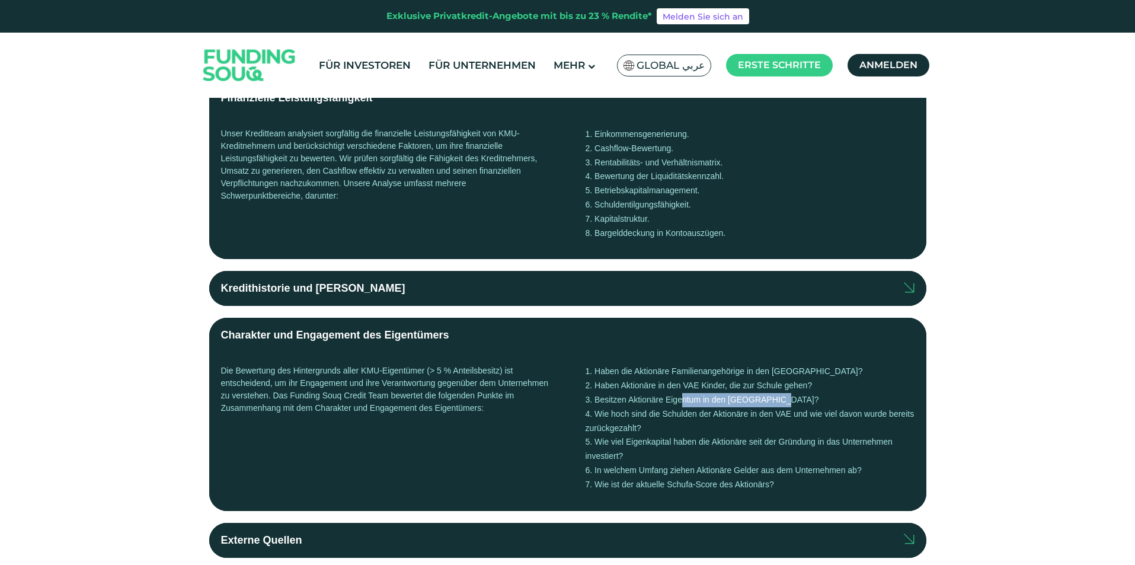
drag, startPoint x: 611, startPoint y: 404, endPoint x: 704, endPoint y: 392, distance: 93.2
click at [704, 393] on li "Besitzen Aktionäre Eigentum in den VAE?" at bounding box center [750, 400] width 329 height 14
click at [705, 393] on li "Besitzen Aktionäre Eigentum in den VAE?" at bounding box center [750, 400] width 329 height 14
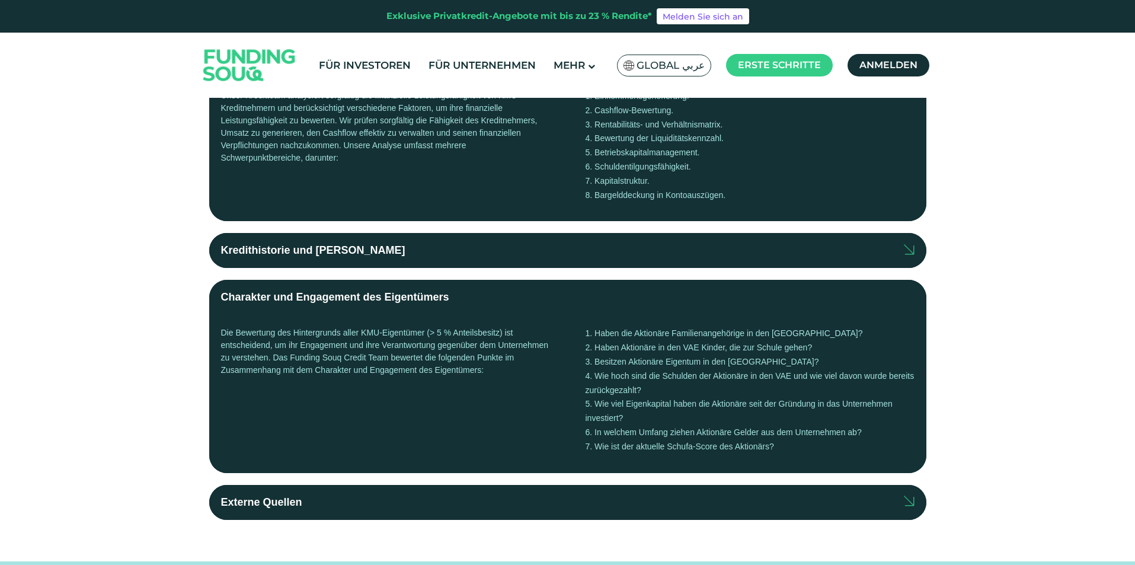
scroll to position [356, 0]
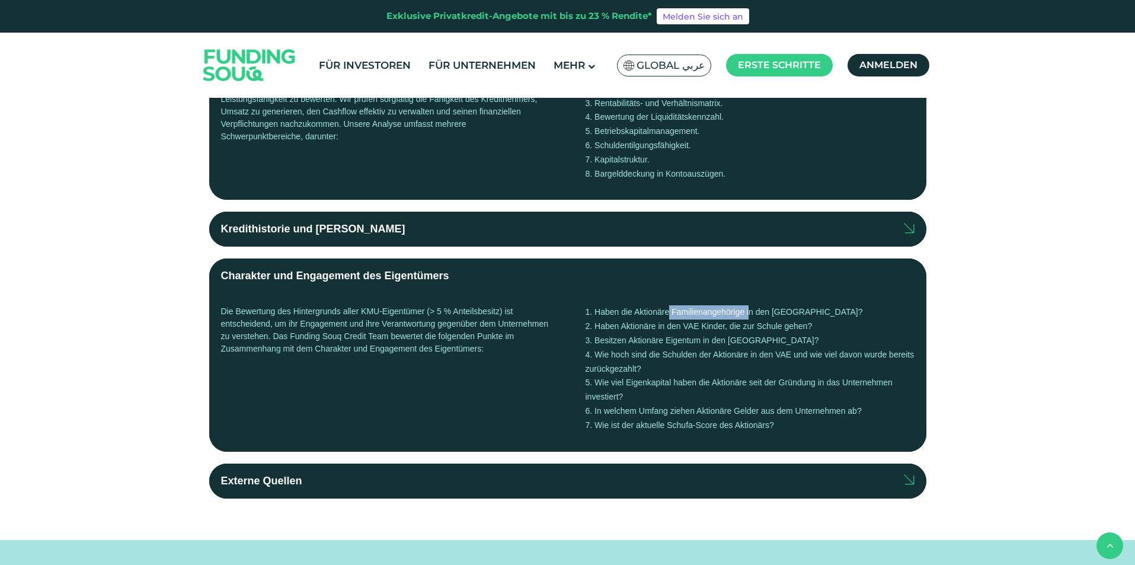
drag, startPoint x: 597, startPoint y: 315, endPoint x: 675, endPoint y: 315, distance: 78.2
click at [675, 315] on font "Haben die Aktionäre Familienangehörige in den VAE?" at bounding box center [729, 311] width 268 height 9
click at [299, 318] on div "Die Bewertung des Hintergrunds aller KMU-Eigentümer (> 5 % Anteilsbesitz) ist e…" at bounding box center [385, 372] width 329 height 134
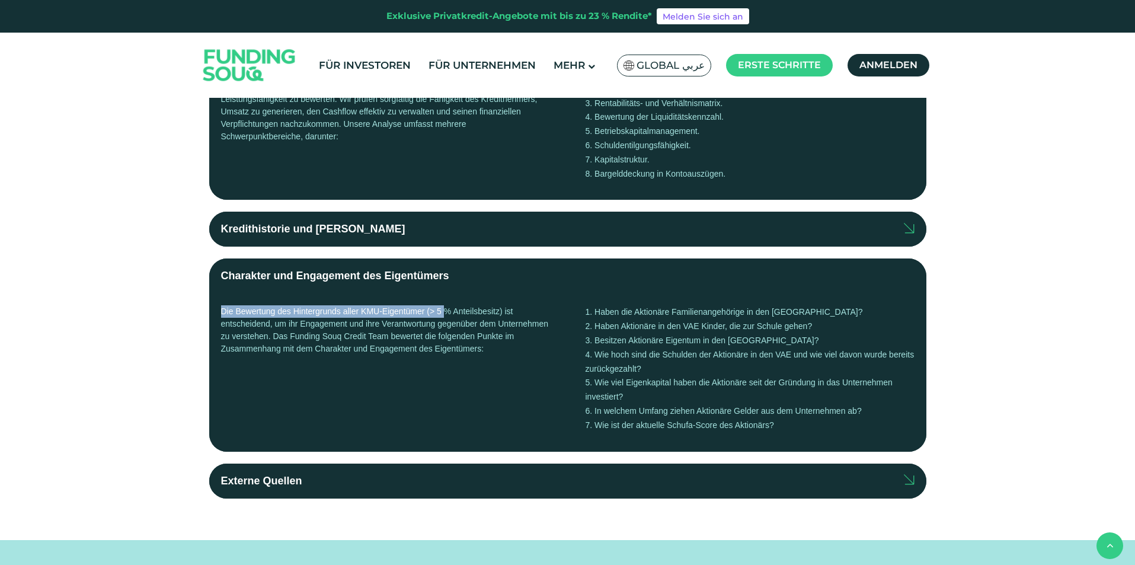
drag, startPoint x: 206, startPoint y: 305, endPoint x: 446, endPoint y: 315, distance: 240.2
click at [446, 315] on div "Kreditparameter Finanzielle Leistungsfähigkeit Unser Kreditteam analysiert sorg…" at bounding box center [567, 233] width 735 height 529
click at [446, 315] on font "Die Bewertung des Hintergrunds aller KMU-Eigentümer (> 5 % Anteilsbesitz) ist e…" at bounding box center [385, 329] width 328 height 47
click at [394, 267] on label "Charakter und Engagement des Eigentümers" at bounding box center [567, 275] width 717 height 35
click at [0, 0] on input "Charakter und Engagement des Eigentümers" at bounding box center [0, 0] width 0 height 0
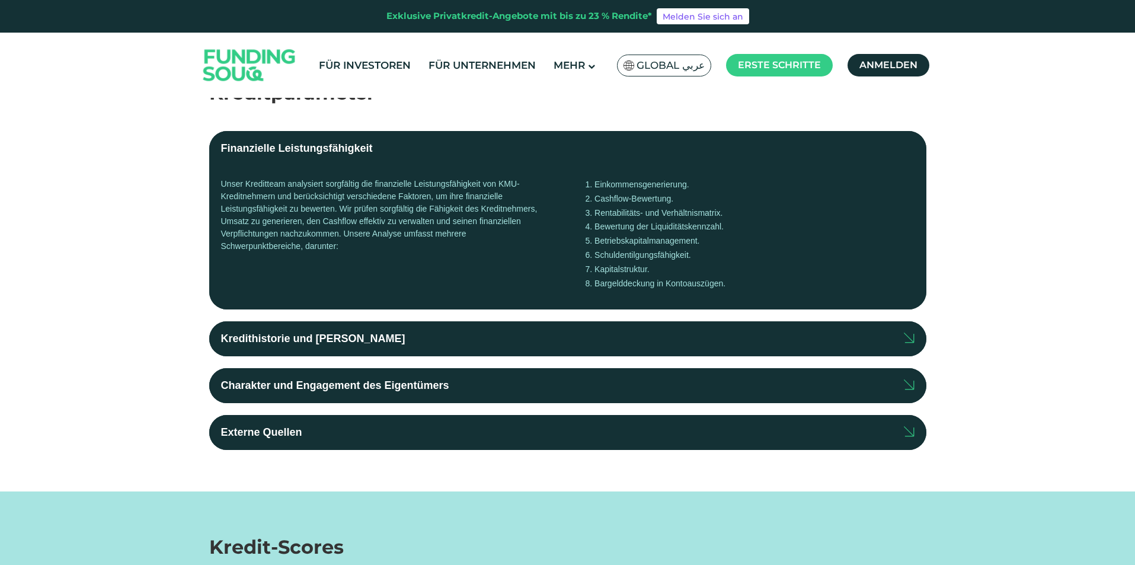
scroll to position [59, 0]
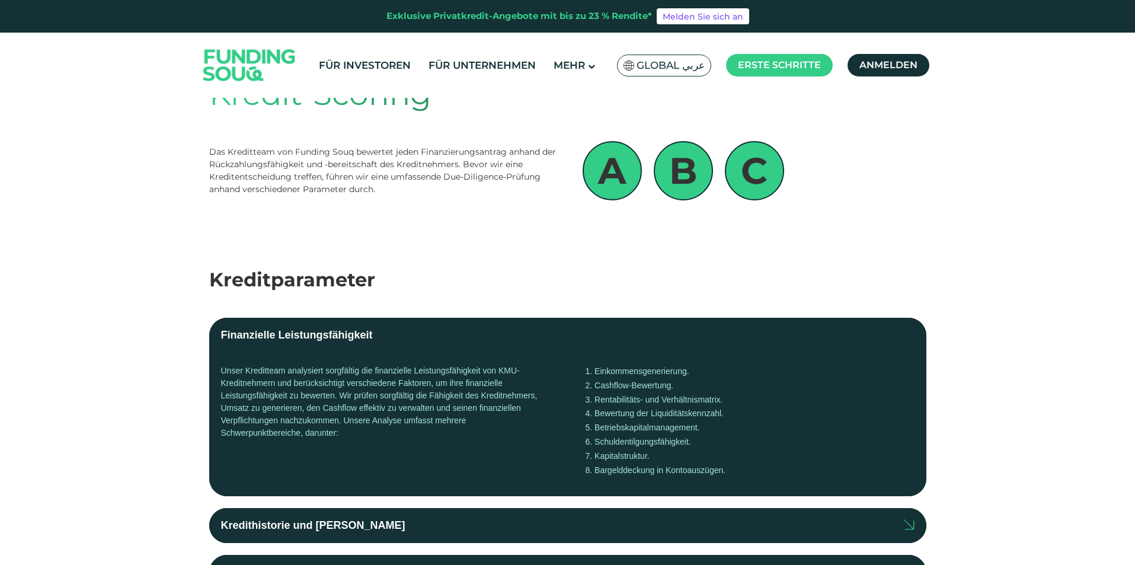
click at [311, 327] on label "Finanzielle Leistungsfähigkeit" at bounding box center [567, 335] width 717 height 35
click at [0, 0] on input "Finanzielle Leistungsfähigkeit" at bounding box center [0, 0] width 0 height 0
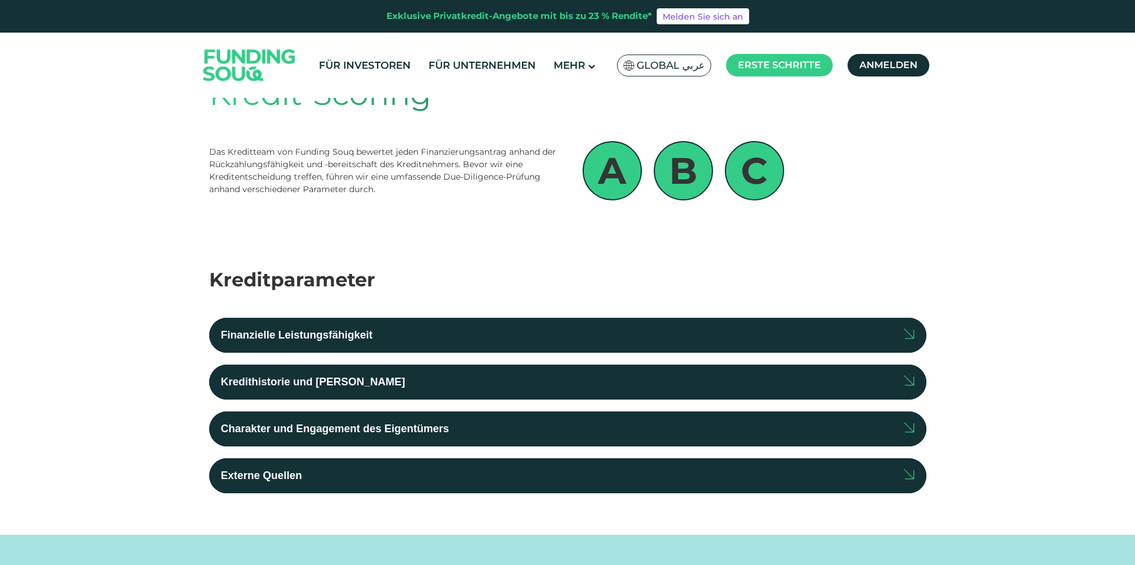
click at [311, 327] on label "Finanzielle Leistungsfähigkeit" at bounding box center [567, 335] width 717 height 35
click at [0, 0] on input "Finanzielle Leistungsfähigkeit" at bounding box center [0, 0] width 0 height 0
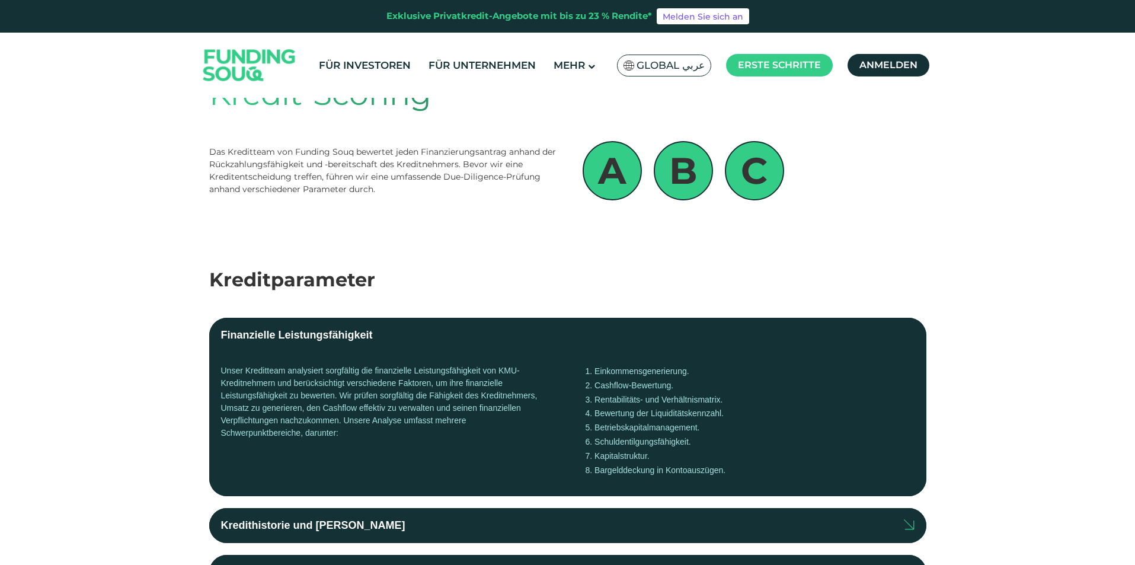
drag, startPoint x: 222, startPoint y: 372, endPoint x: 646, endPoint y: 362, distance: 423.9
click at [646, 362] on div "Unser Kreditteam analysiert sorgfältig die finanzielle Leistungsfähigkeit von K…" at bounding box center [567, 424] width 717 height 143
click at [637, 368] on font "Einkommensgenerierung." at bounding box center [642, 370] width 95 height 9
click at [623, 379] on li "Cashflow-Bewertung." at bounding box center [750, 386] width 329 height 14
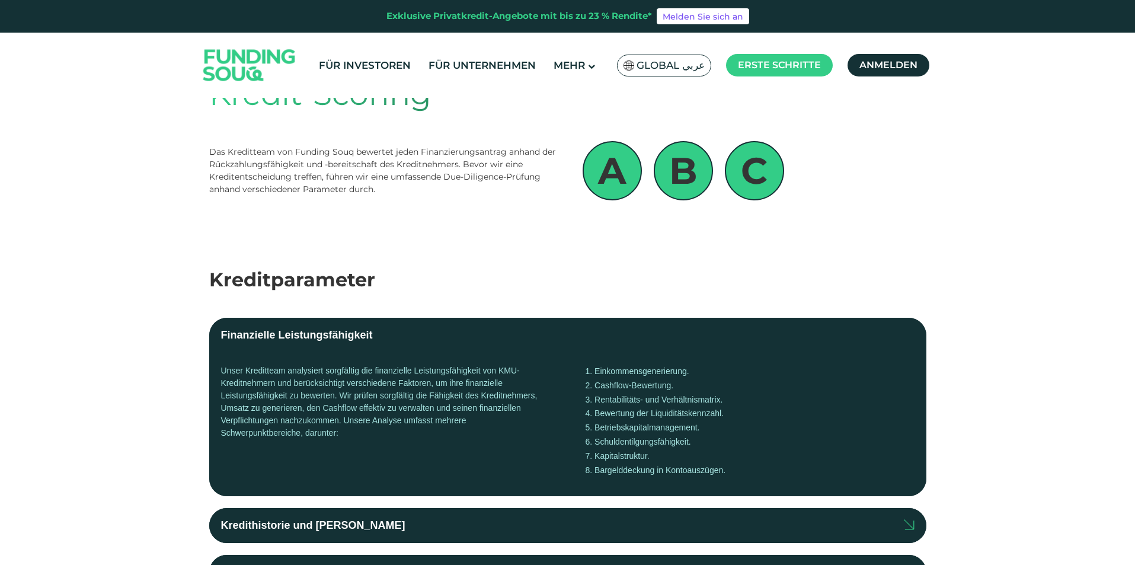
click at [623, 379] on li "Cashflow-Bewertung." at bounding box center [750, 386] width 329 height 14
click at [612, 395] on font "Rentabilitäts- und Verhältnismatrix." at bounding box center [659, 399] width 128 height 9
click at [616, 429] on font "Betriebskapitalmanagement." at bounding box center [647, 427] width 105 height 9
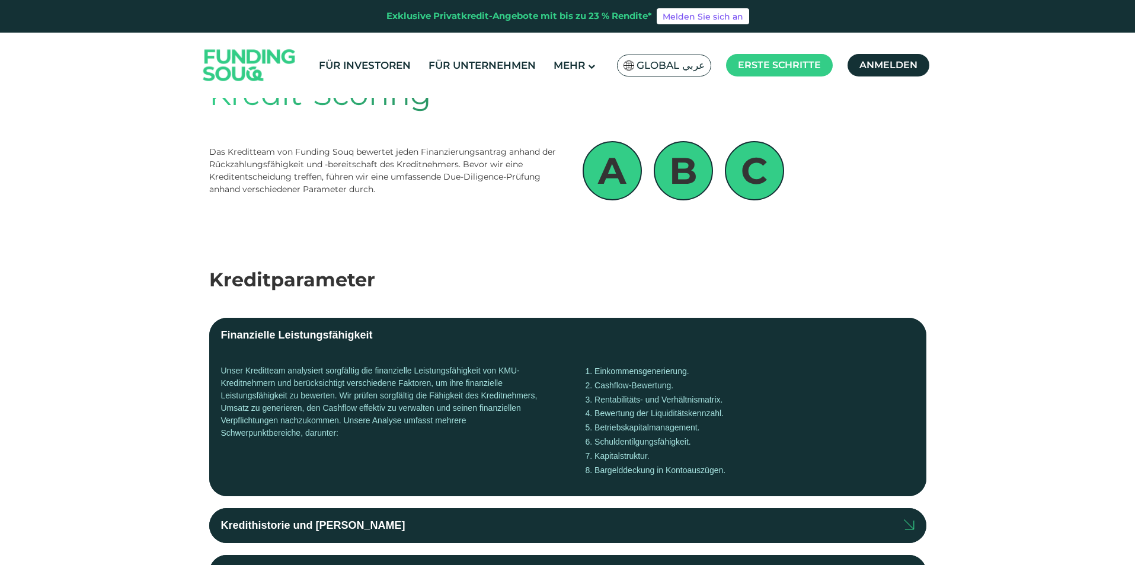
click at [615, 442] on font "Schuldentilgungsfähigkeit." at bounding box center [643, 441] width 97 height 9
click at [615, 449] on li "Kapitalstruktur." at bounding box center [750, 456] width 329 height 14
click at [613, 455] on font "Kapitalstruktur." at bounding box center [622, 455] width 55 height 9
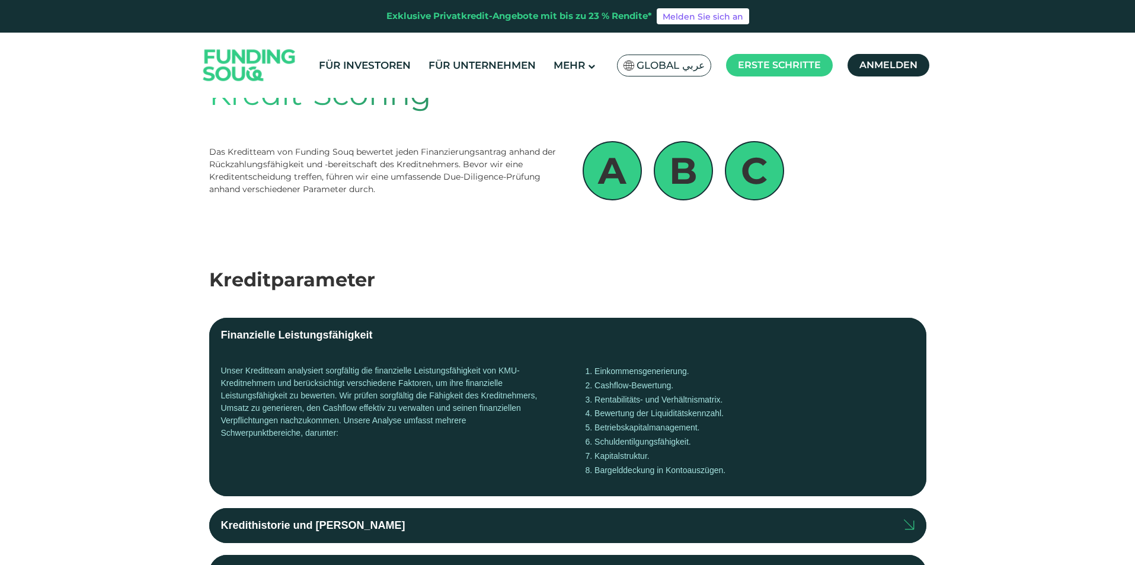
click at [613, 468] on font "Bargelddeckung in Kontoauszügen." at bounding box center [660, 469] width 131 height 9
click at [666, 479] on div "Einkommensgenerierung. Cashflow-Bewertung. Rentabilitäts- und Verhältnismatrix.…" at bounding box center [750, 425] width 329 height 120
click at [565, 367] on div "Unser Kreditteam analysiert sorgfältig die finanzielle Leistungsfähigkeit von K…" at bounding box center [567, 424] width 717 height 143
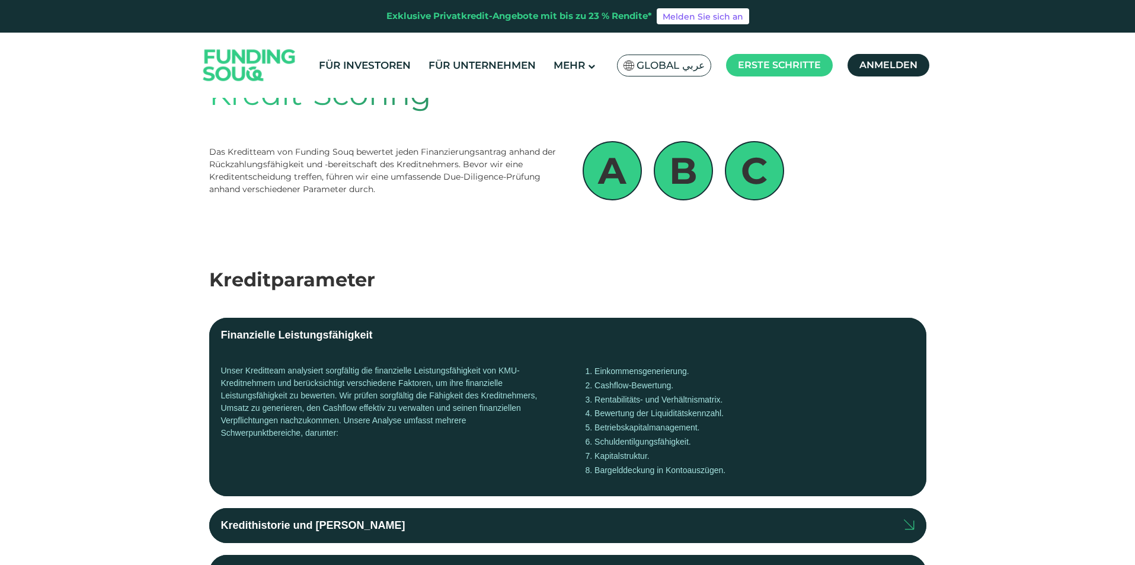
drag, startPoint x: 560, startPoint y: 351, endPoint x: 548, endPoint y: 357, distance: 13.3
click at [558, 351] on label "Finanzielle Leistungsfähigkeit" at bounding box center [567, 335] width 717 height 35
click at [0, 0] on input "Finanzielle Leistungsfähigkeit" at bounding box center [0, 0] width 0 height 0
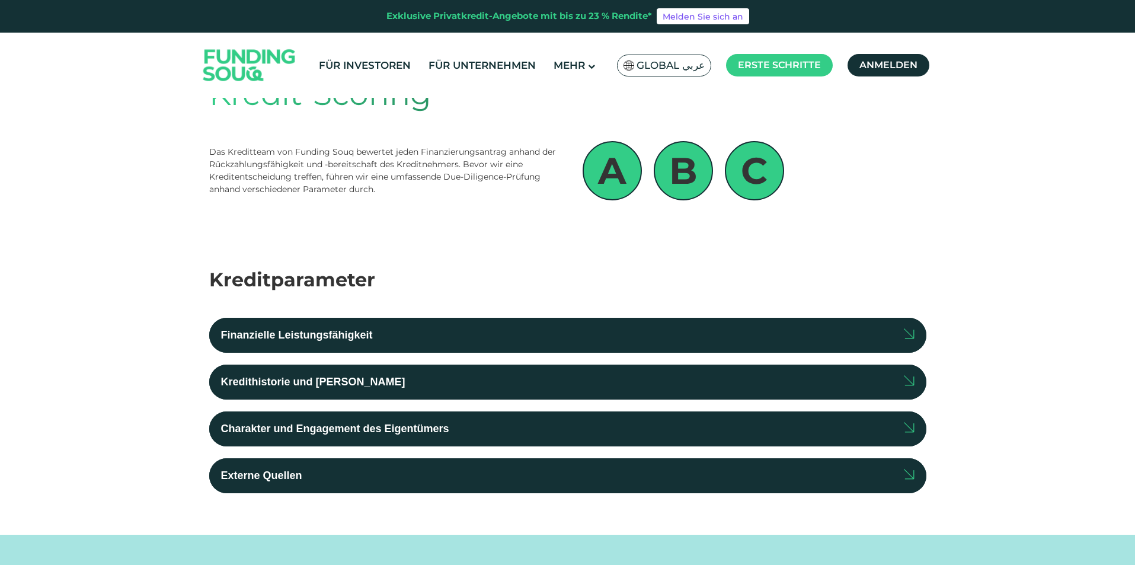
click at [371, 377] on label "Kredithistorie und Risiko" at bounding box center [567, 382] width 717 height 35
click at [0, 0] on input "Kredithistorie und Risiko" at bounding box center [0, 0] width 0 height 0
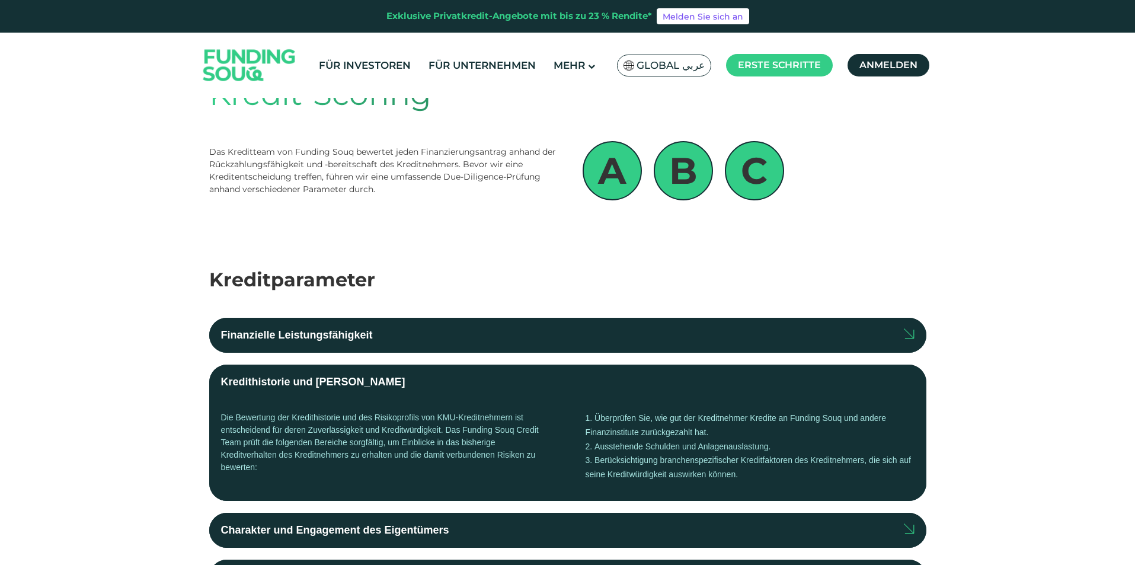
click at [371, 377] on label "Kredithistorie und Risiko" at bounding box center [567, 382] width 717 height 35
click at [0, 0] on input "Kredithistorie und Risiko" at bounding box center [0, 0] width 0 height 0
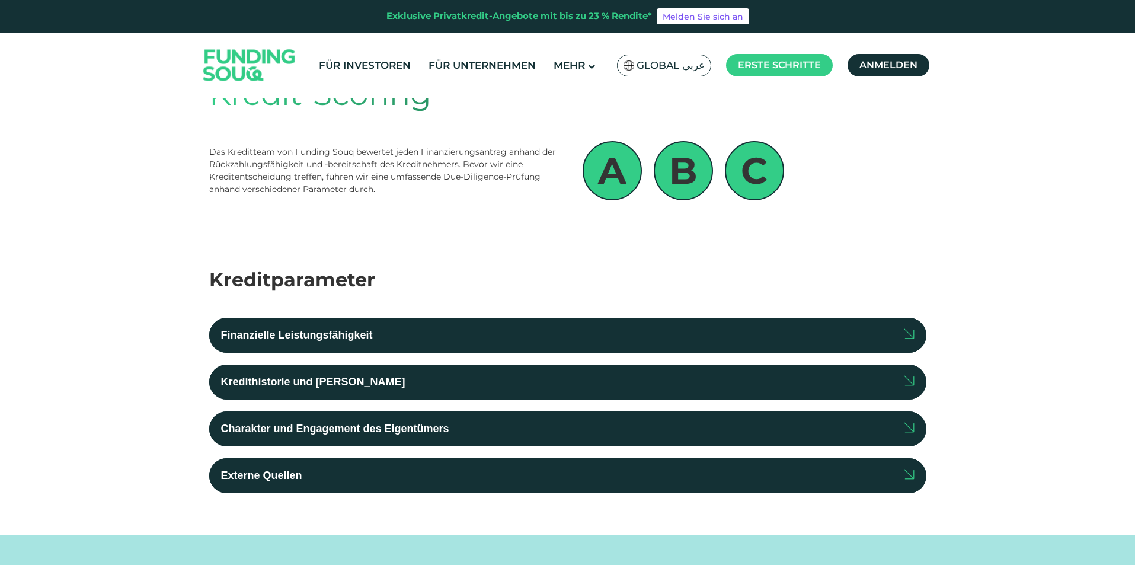
click at [424, 440] on label "Charakter und Engagement des Eigentümers" at bounding box center [567, 428] width 717 height 35
click at [0, 0] on input "Charakter und Engagement des Eigentümers" at bounding box center [0, 0] width 0 height 0
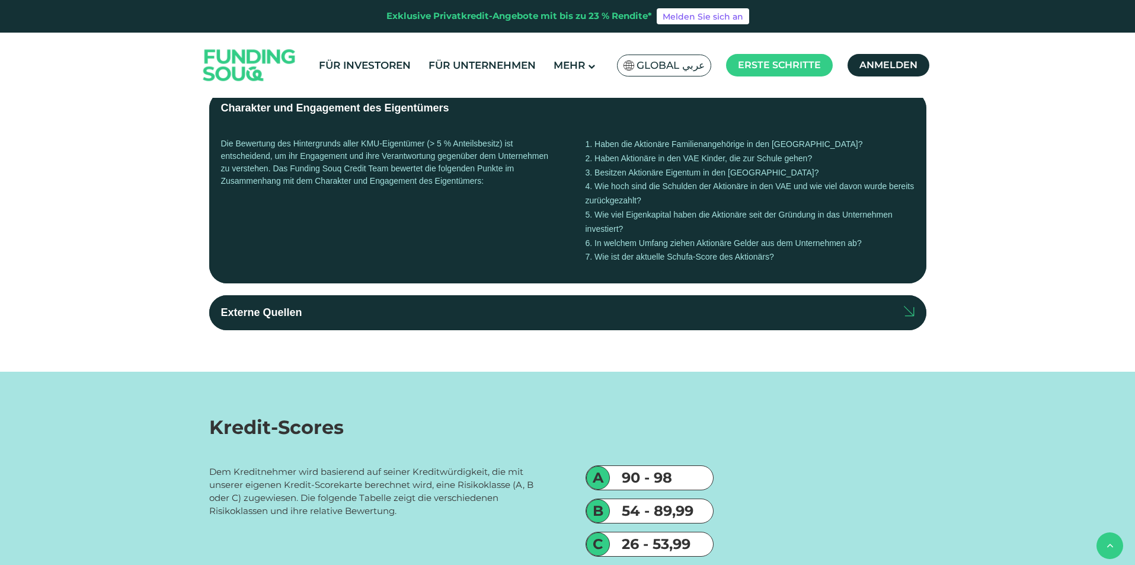
scroll to position [415, 0]
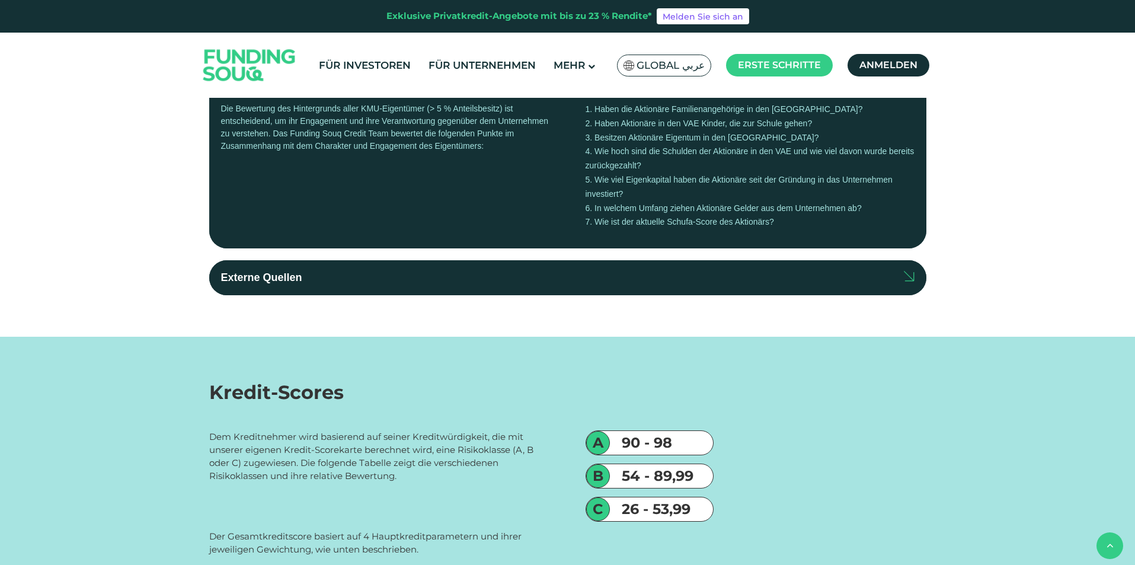
click at [361, 275] on label "Externe Quellen" at bounding box center [567, 277] width 717 height 35
click at [0, 0] on input "Externe Quellen" at bounding box center [0, 0] width 0 height 0
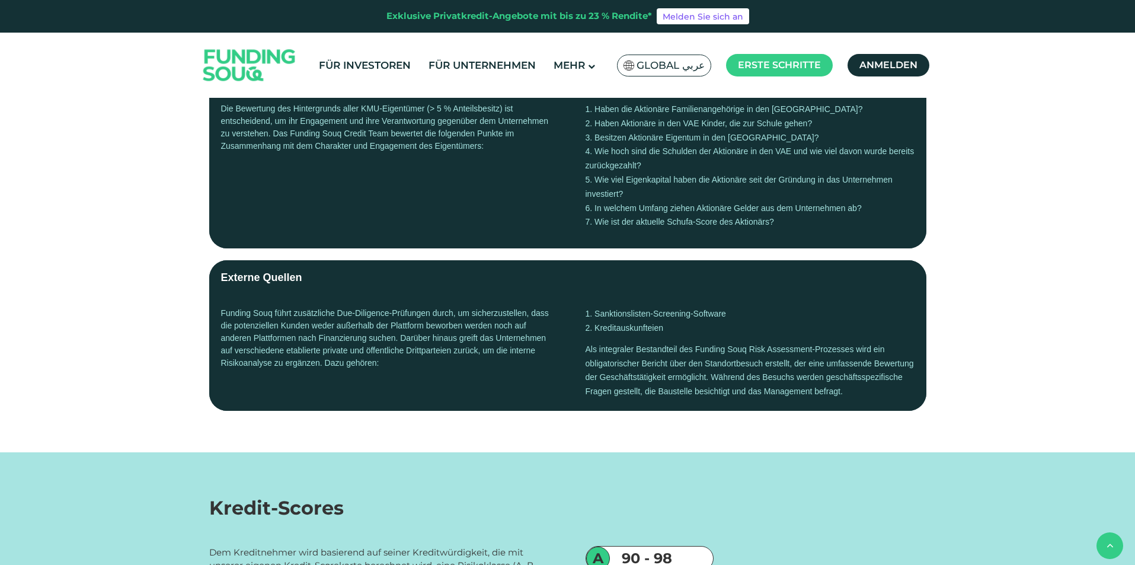
drag, startPoint x: 203, startPoint y: 305, endPoint x: 612, endPoint y: 322, distance: 408.8
click at [612, 322] on div "Kreditparameter Finanzielle Leistungsfähigkeit Unser Kreditteam analysiert sorg…" at bounding box center [567, 160] width 1135 height 584
click at [612, 323] on font "Kreditauskunfteien" at bounding box center [629, 327] width 69 height 9
click at [553, 271] on label "Externe Quellen" at bounding box center [567, 277] width 717 height 35
click at [0, 0] on input "Externe Quellen" at bounding box center [0, 0] width 0 height 0
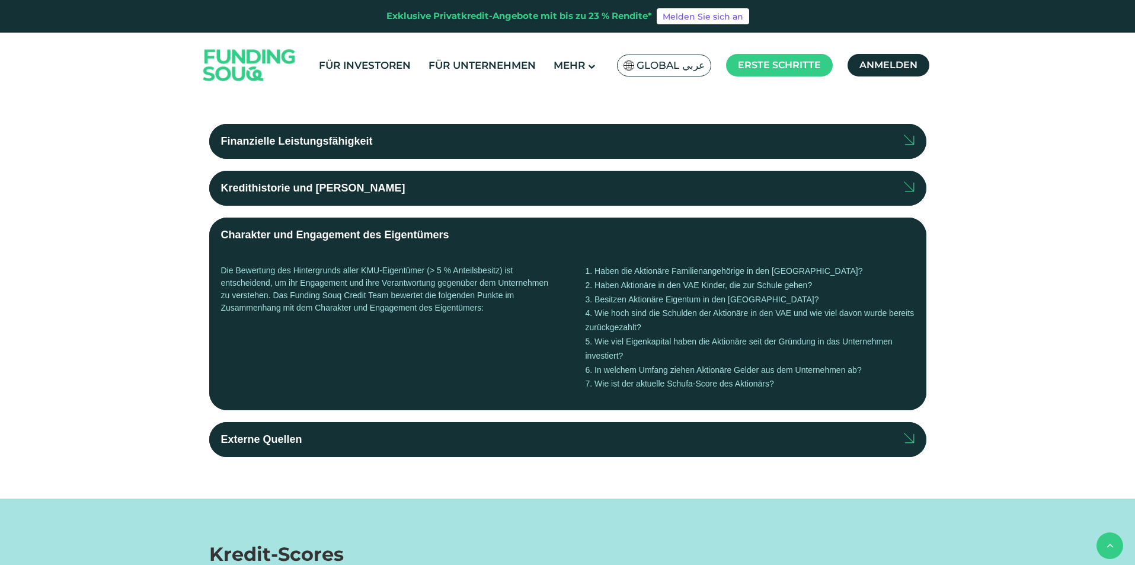
scroll to position [237, 0]
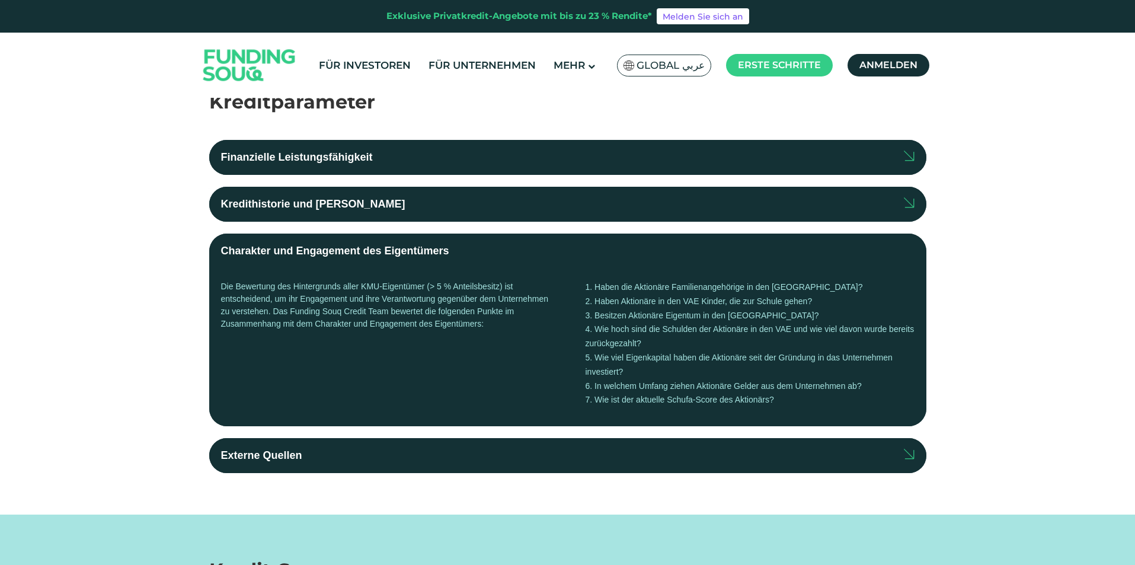
click at [506, 228] on div "Finanzielle Leistungsfähigkeit Unser Kreditteam analysiert sorgfältig die finan…" at bounding box center [567, 294] width 717 height 357
click at [496, 260] on label "Charakter und Engagement des Eigentümers" at bounding box center [567, 251] width 717 height 35
click at [0, 0] on input "Charakter und Engagement des Eigentümers" at bounding box center [0, 0] width 0 height 0
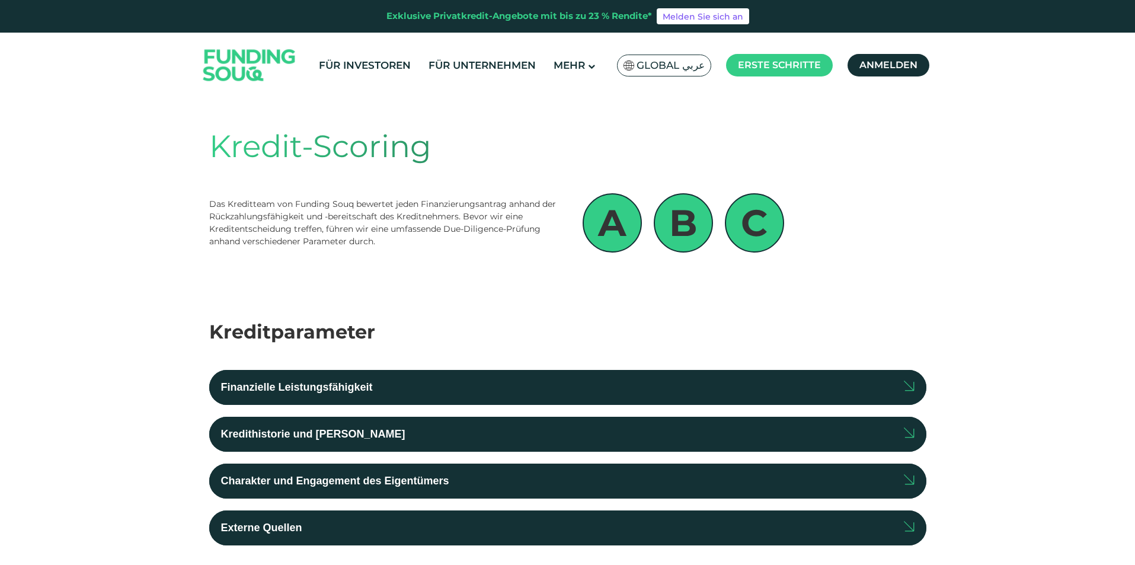
scroll to position [0, 0]
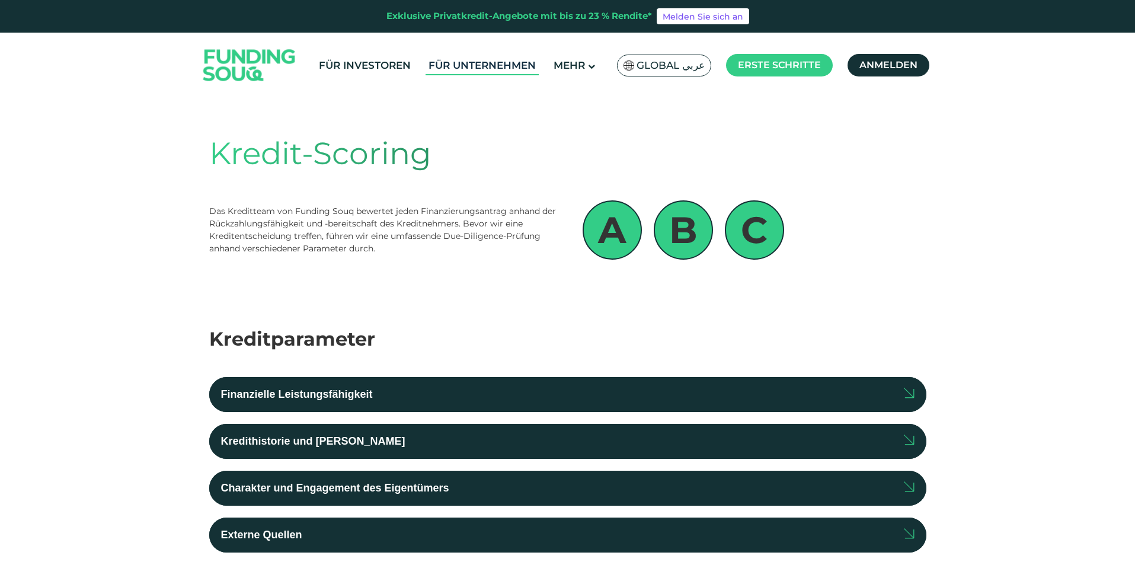
click at [529, 62] on font "Für Unternehmen" at bounding box center [482, 65] width 107 height 12
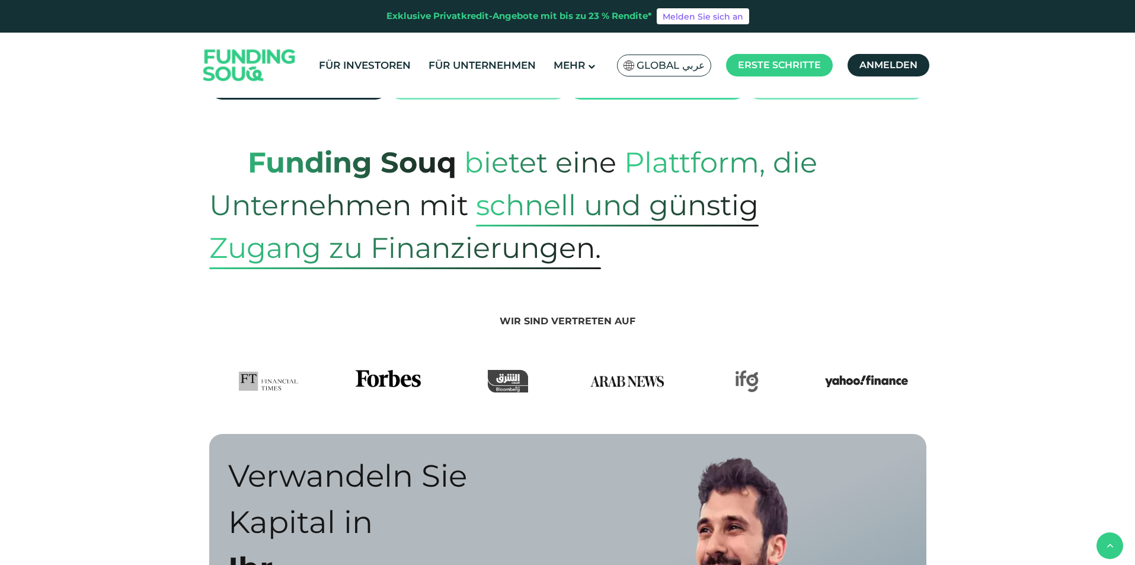
scroll to position [533, 0]
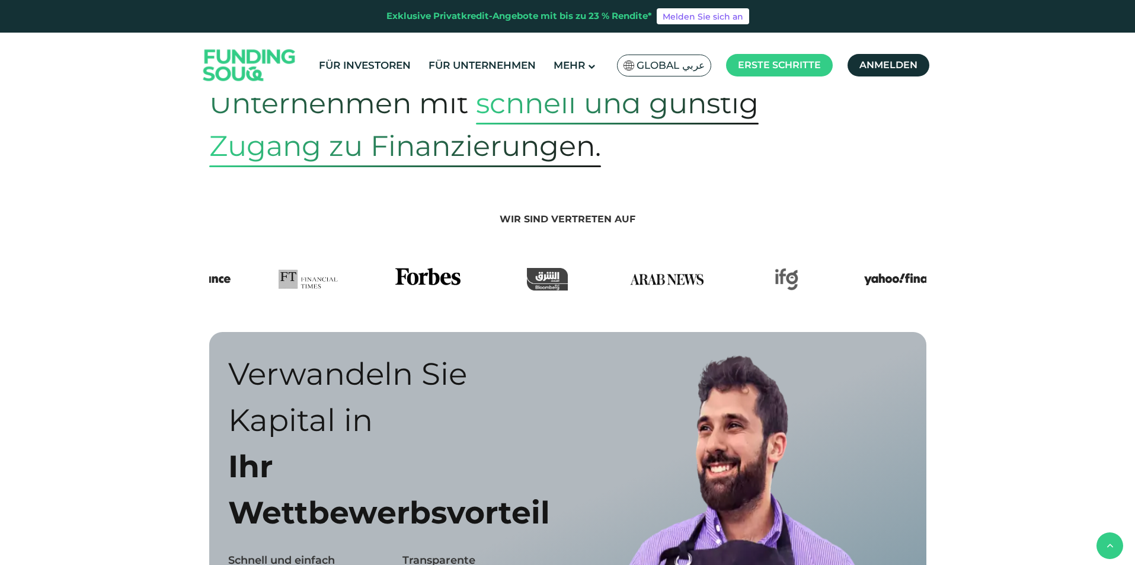
drag, startPoint x: 350, startPoint y: 257, endPoint x: 390, endPoint y: 252, distance: 40.6
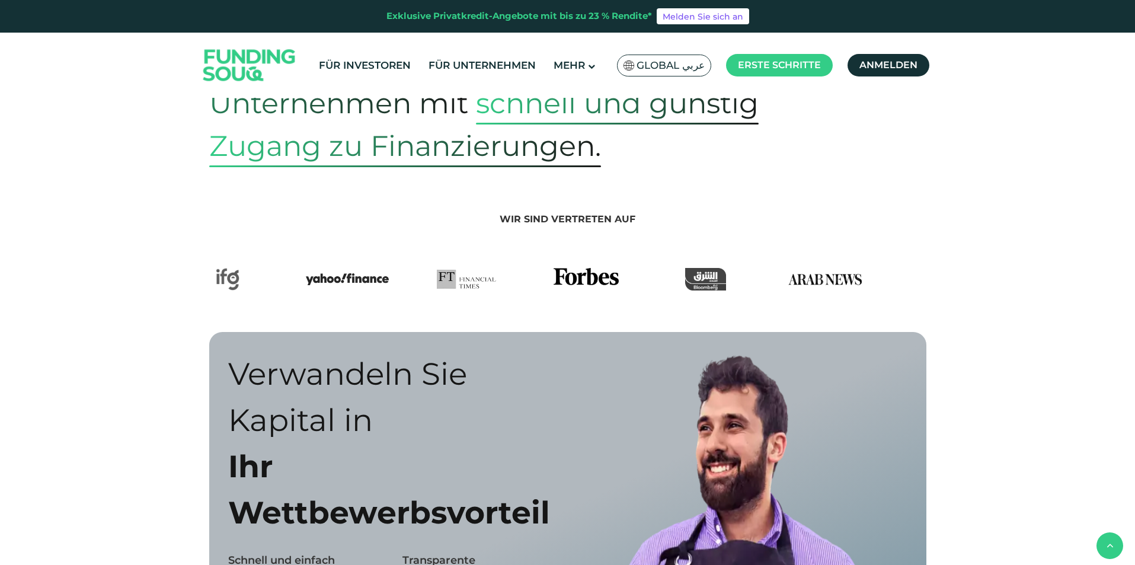
drag, startPoint x: 401, startPoint y: 255, endPoint x: 517, endPoint y: 252, distance: 116.2
click at [497, 268] on img at bounding box center [467, 279] width 60 height 23
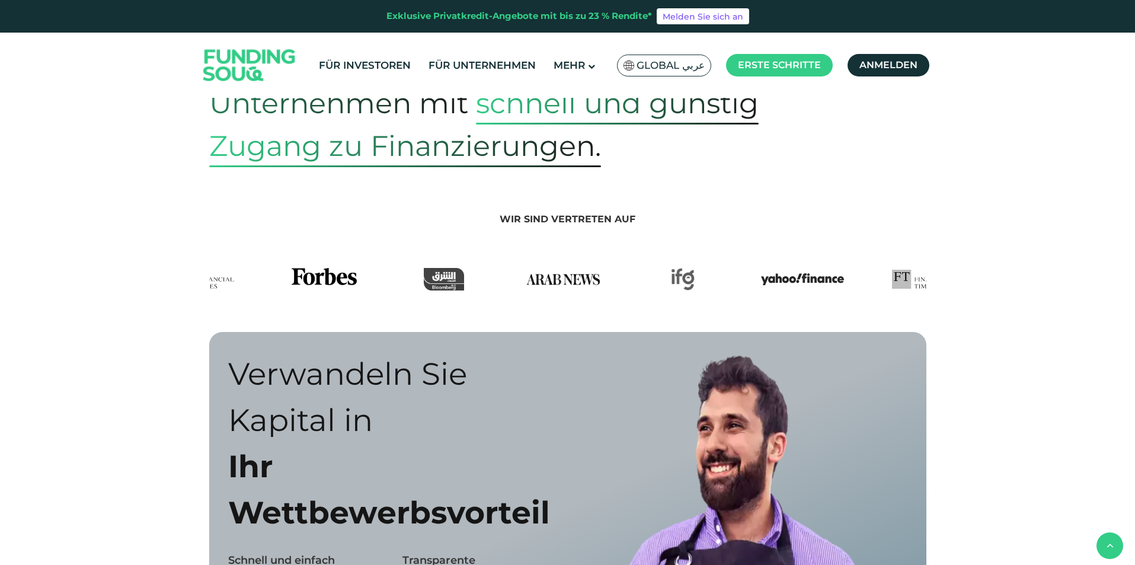
drag, startPoint x: 664, startPoint y: 260, endPoint x: 478, endPoint y: 268, distance: 186.9
click at [476, 269] on div at bounding box center [444, 279] width 120 height 23
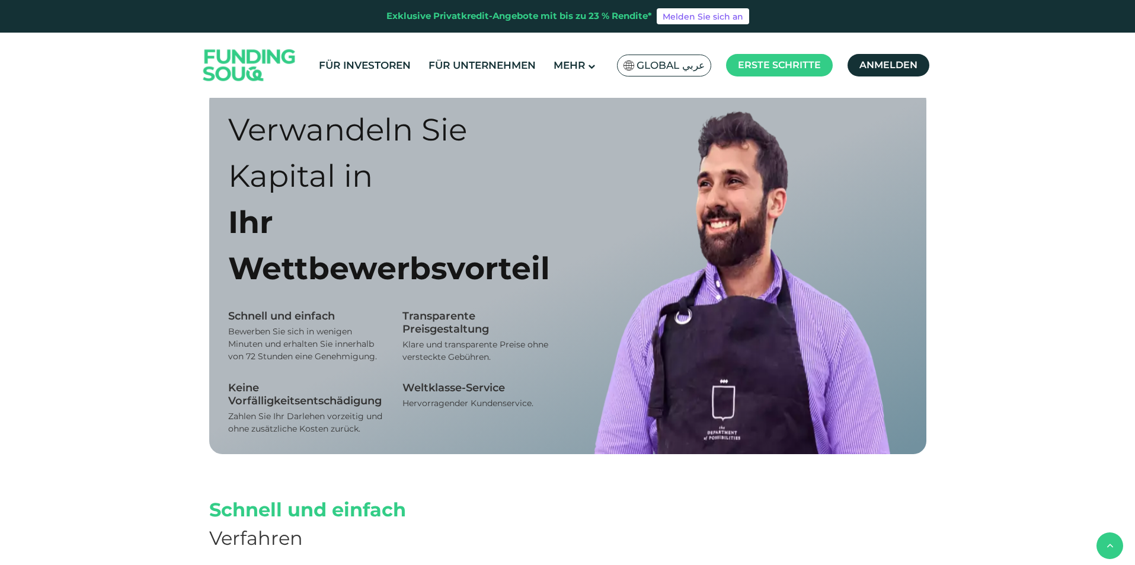
scroll to position [1008, 0]
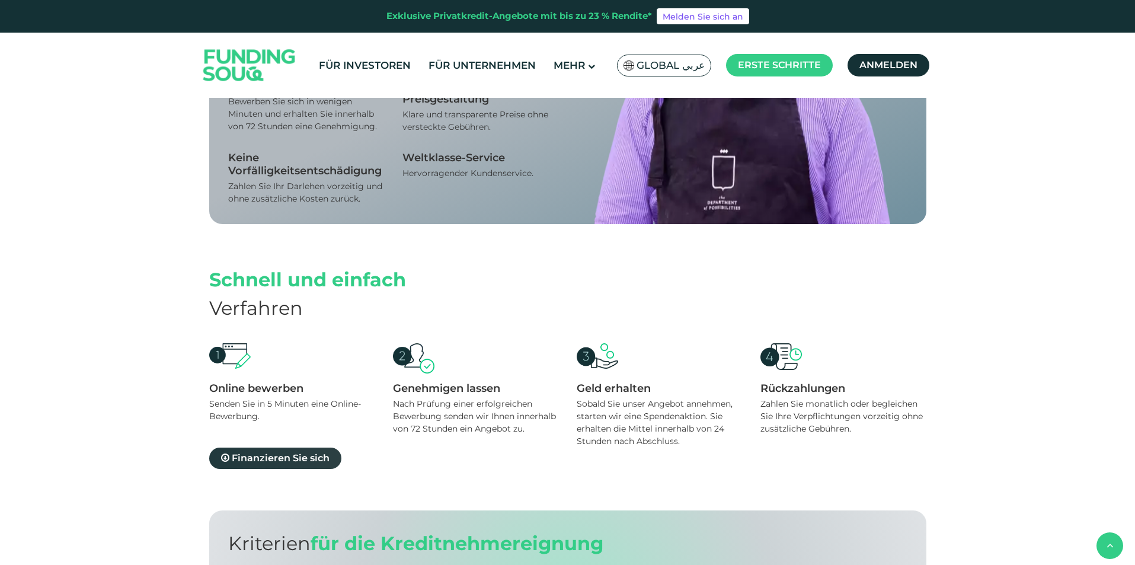
click at [264, 452] on font "Finanzieren Sie sich" at bounding box center [281, 457] width 98 height 11
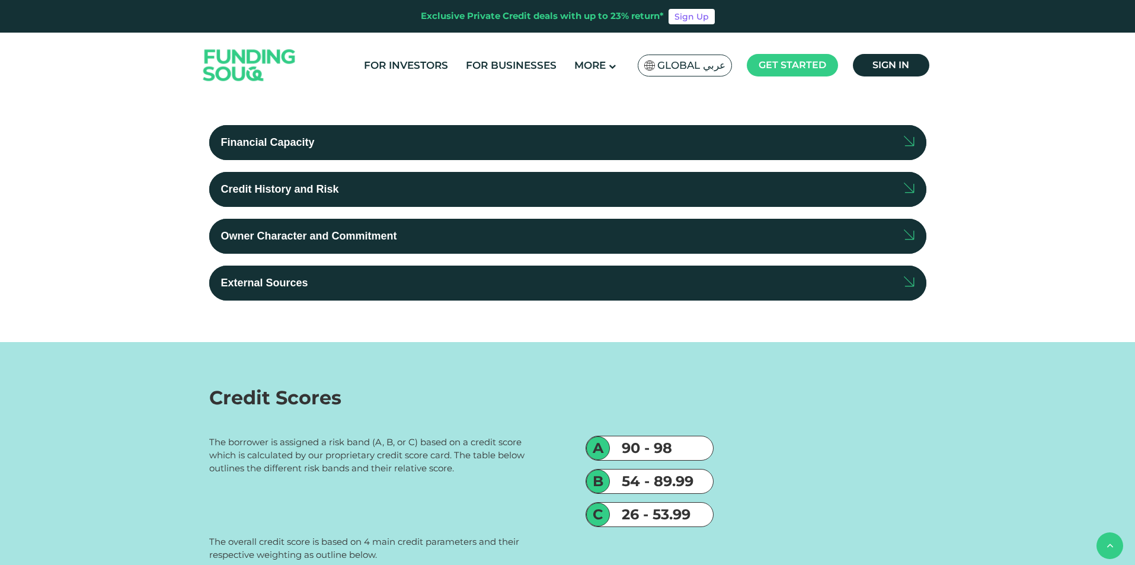
scroll to position [356, 0]
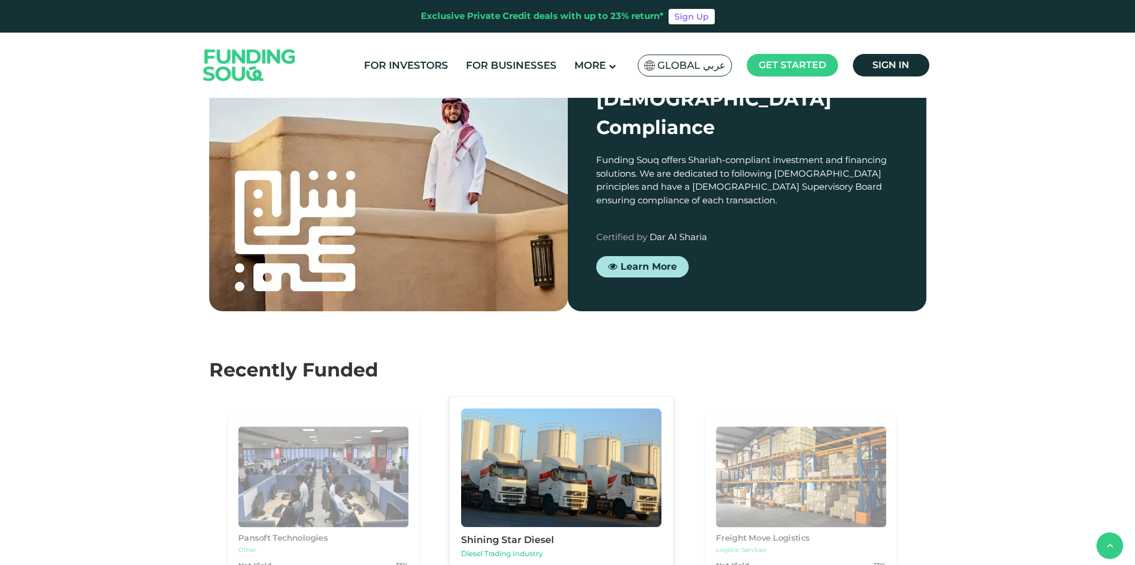
scroll to position [1270, 0]
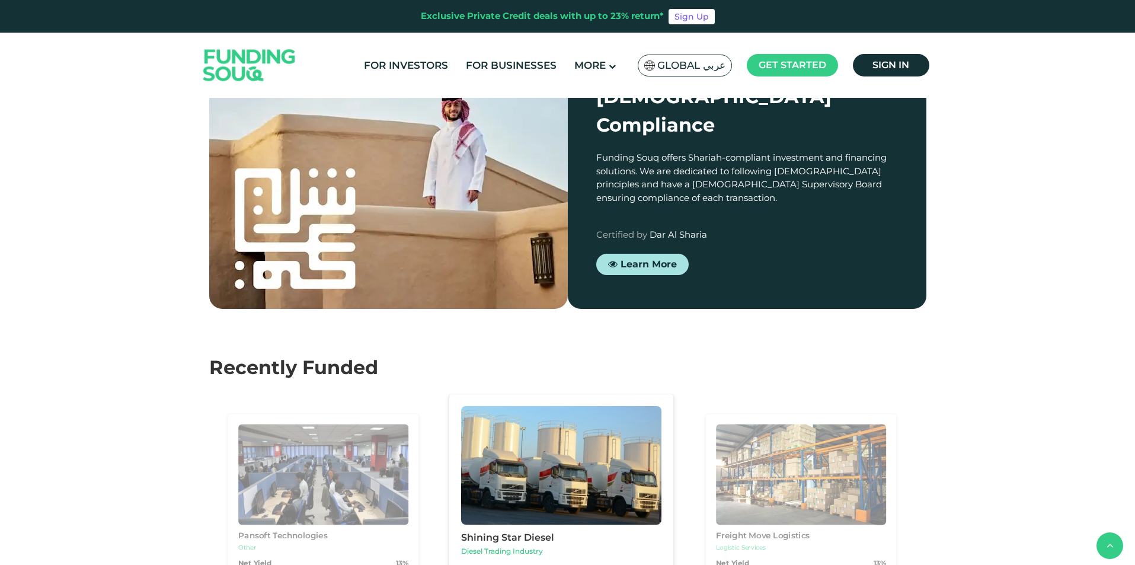
drag, startPoint x: 248, startPoint y: 277, endPoint x: 303, endPoint y: 279, distance: 55.7
drag, startPoint x: 247, startPoint y: 290, endPoint x: 336, endPoint y: 292, distance: 89.5
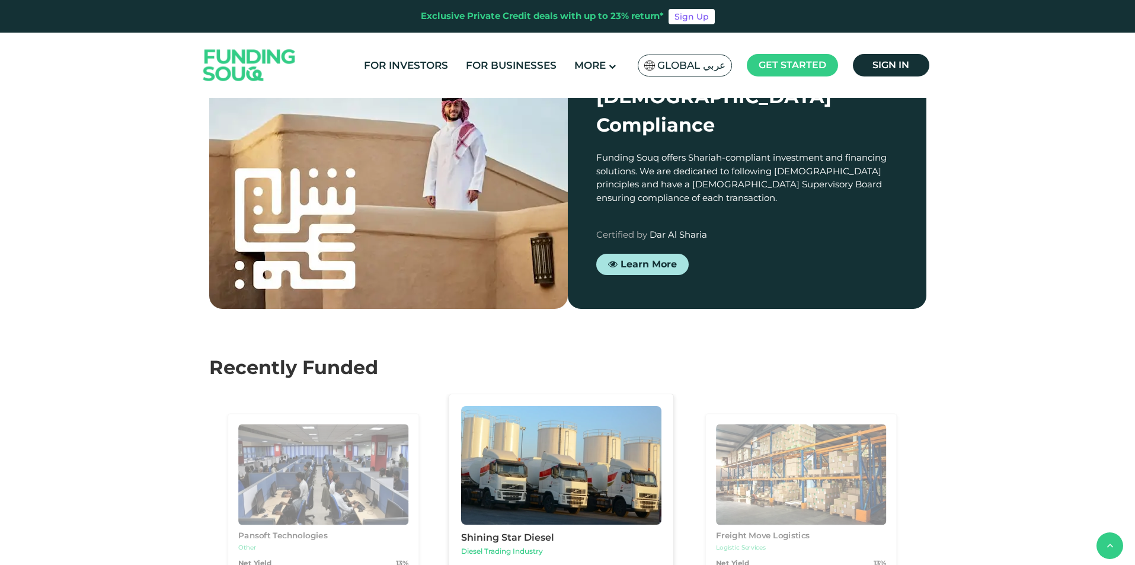
drag, startPoint x: 274, startPoint y: 296, endPoint x: 385, endPoint y: 296, distance: 110.8
drag, startPoint x: 255, startPoint y: 306, endPoint x: 311, endPoint y: 309, distance: 55.8
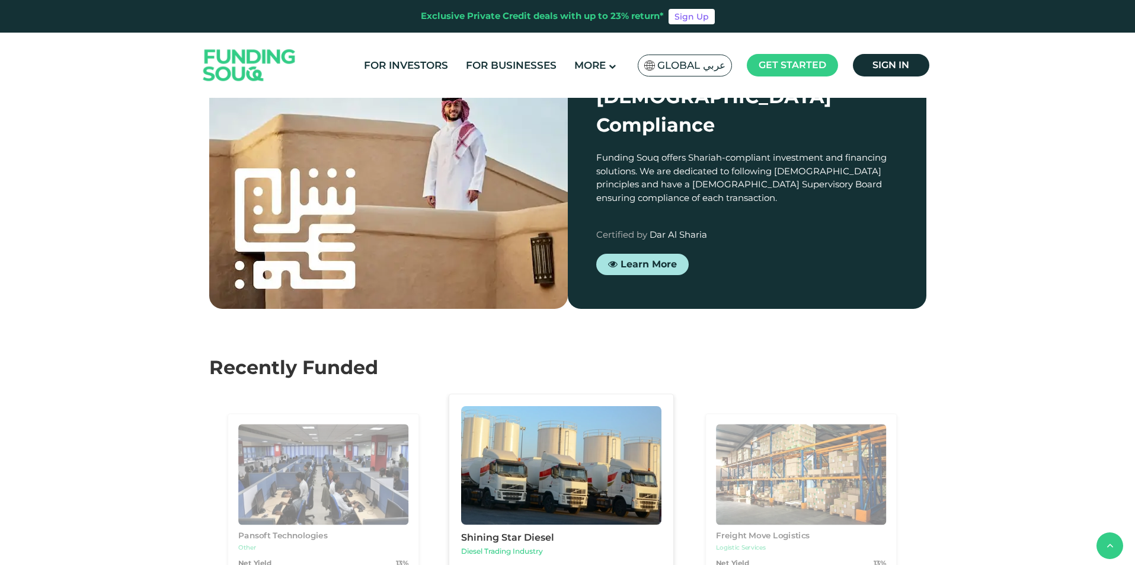
drag, startPoint x: 252, startPoint y: 201, endPoint x: 424, endPoint y: 205, distance: 172.5
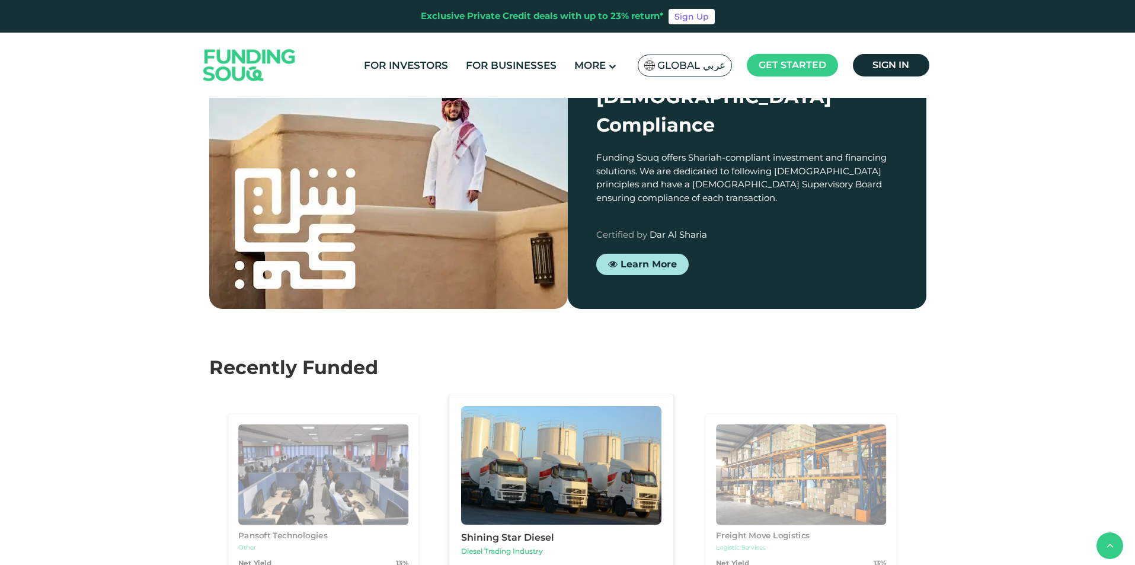
drag, startPoint x: 391, startPoint y: 274, endPoint x: 485, endPoint y: 273, distance: 94.9
drag, startPoint x: 402, startPoint y: 296, endPoint x: 453, endPoint y: 312, distance: 54.0
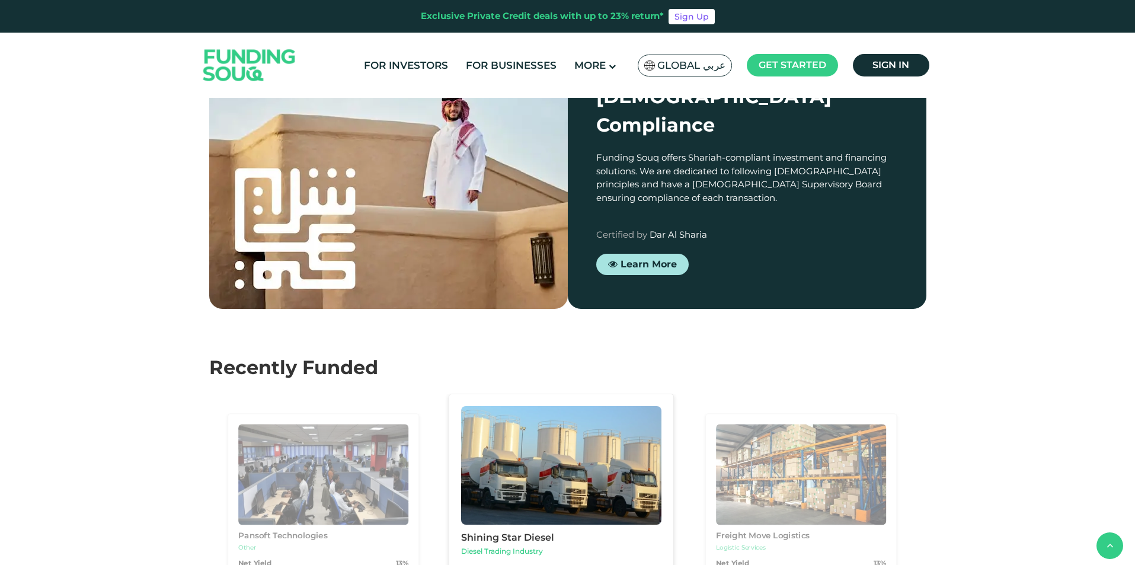
drag, startPoint x: 569, startPoint y: 280, endPoint x: 692, endPoint y: 281, distance: 123.3
drag, startPoint x: 627, startPoint y: 293, endPoint x: 684, endPoint y: 305, distance: 58.1
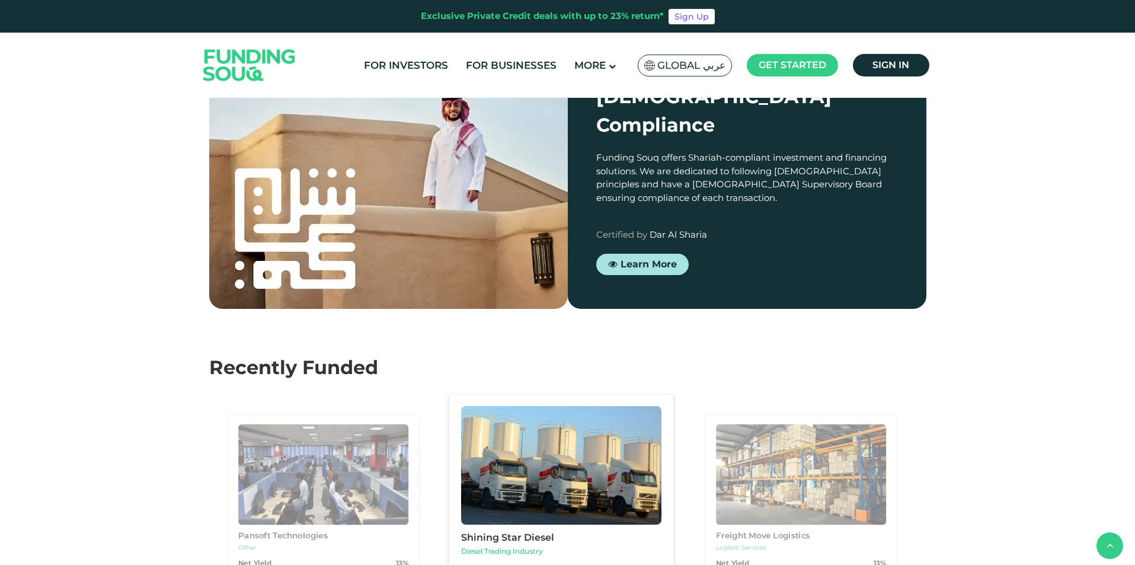
drag, startPoint x: 749, startPoint y: 283, endPoint x: 854, endPoint y: 320, distance: 111.4
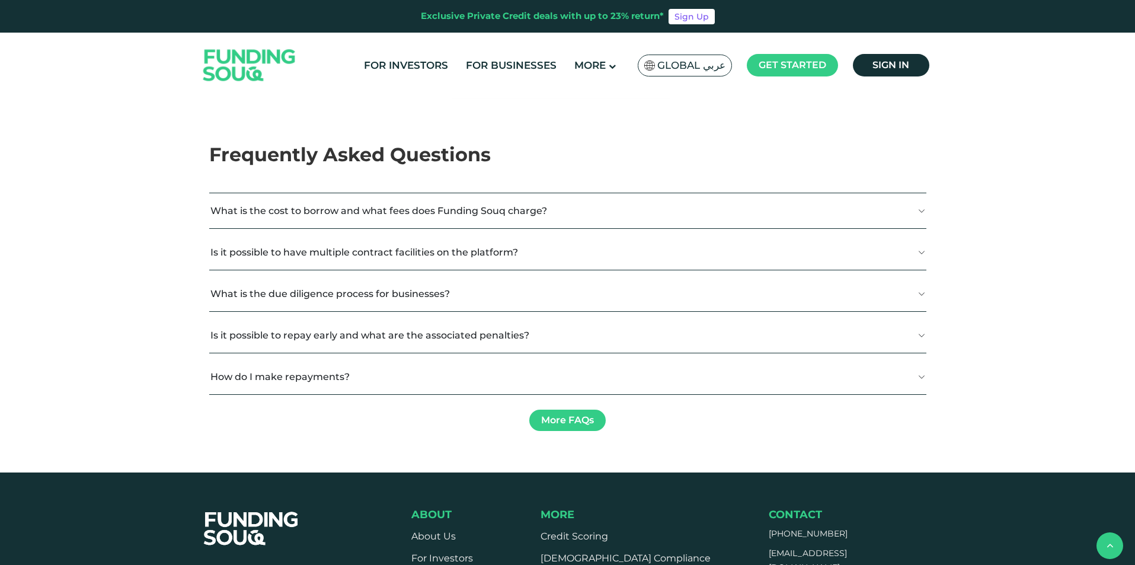
scroll to position [1981, 0]
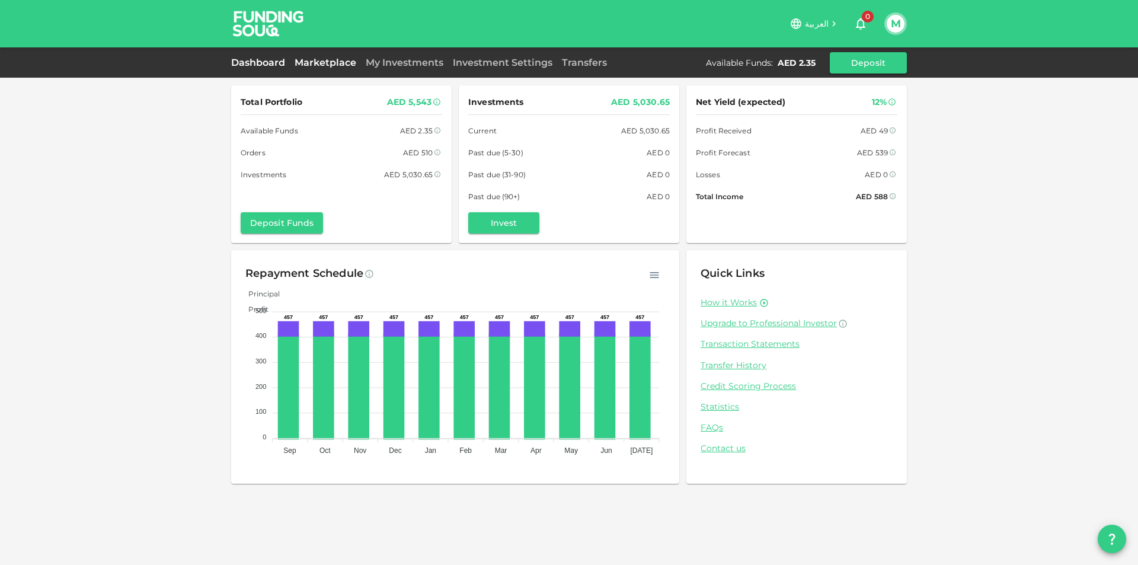
click at [319, 61] on link "Marketplace" at bounding box center [325, 62] width 71 height 11
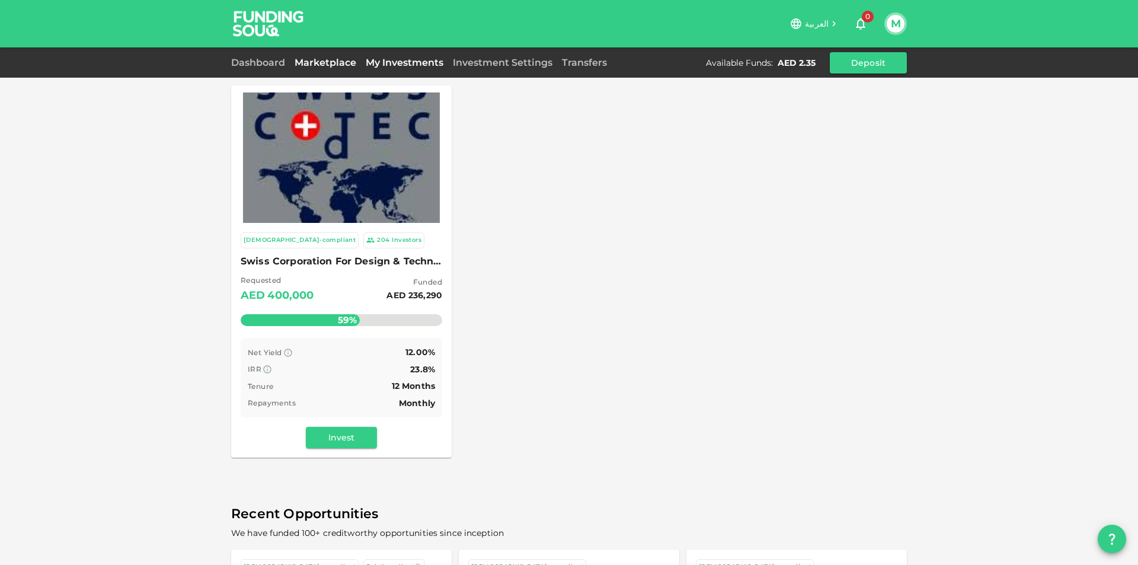
click at [414, 64] on link "My Investments" at bounding box center [404, 62] width 87 height 11
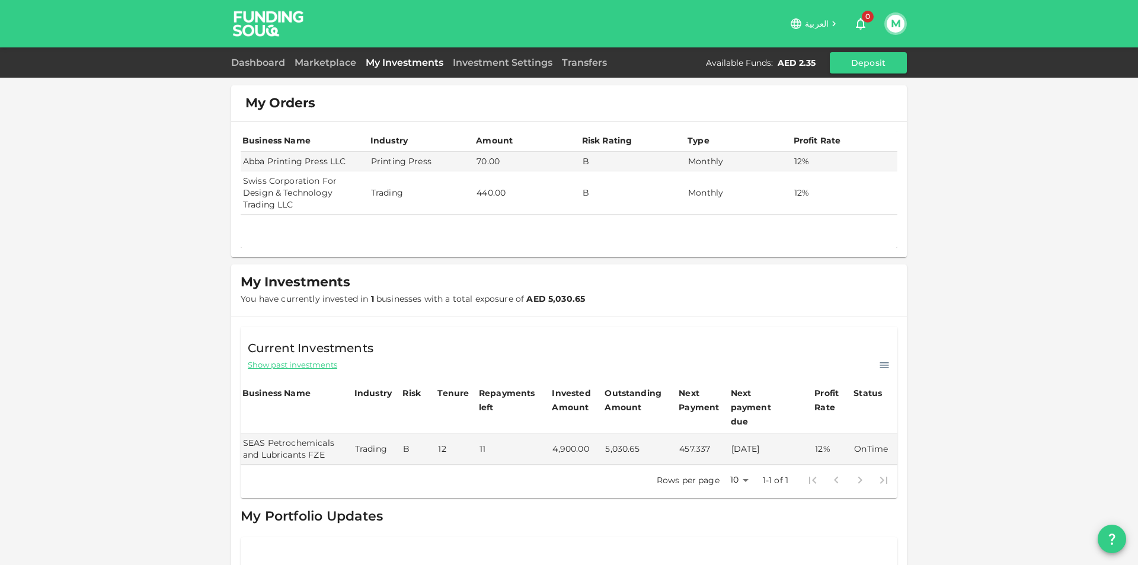
click at [467, 53] on div "Dashboard Marketplace My Investments Investment Settings Transfers Available Fu…" at bounding box center [569, 62] width 676 height 21
click at [308, 66] on link "Marketplace" at bounding box center [325, 62] width 71 height 11
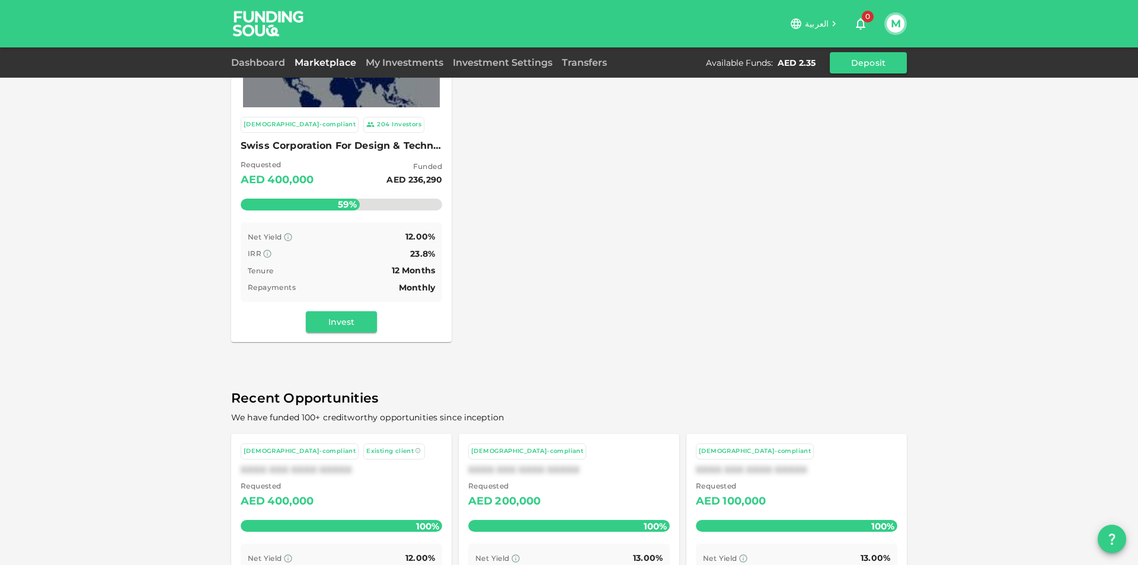
scroll to position [223, 0]
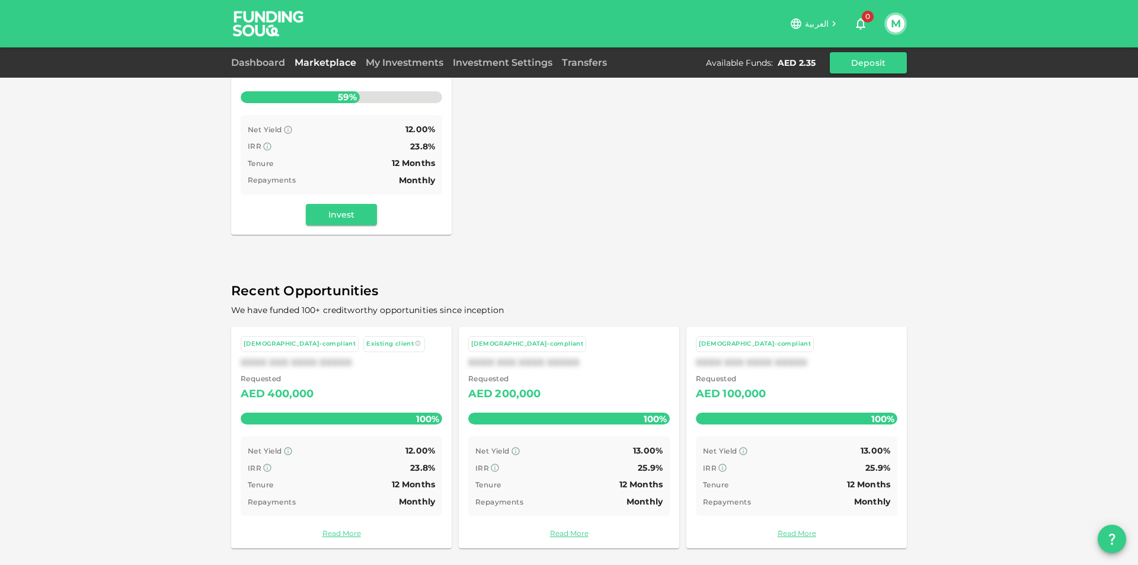
click at [327, 380] on div "Requested AED 400,000" at bounding box center [342, 388] width 202 height 30
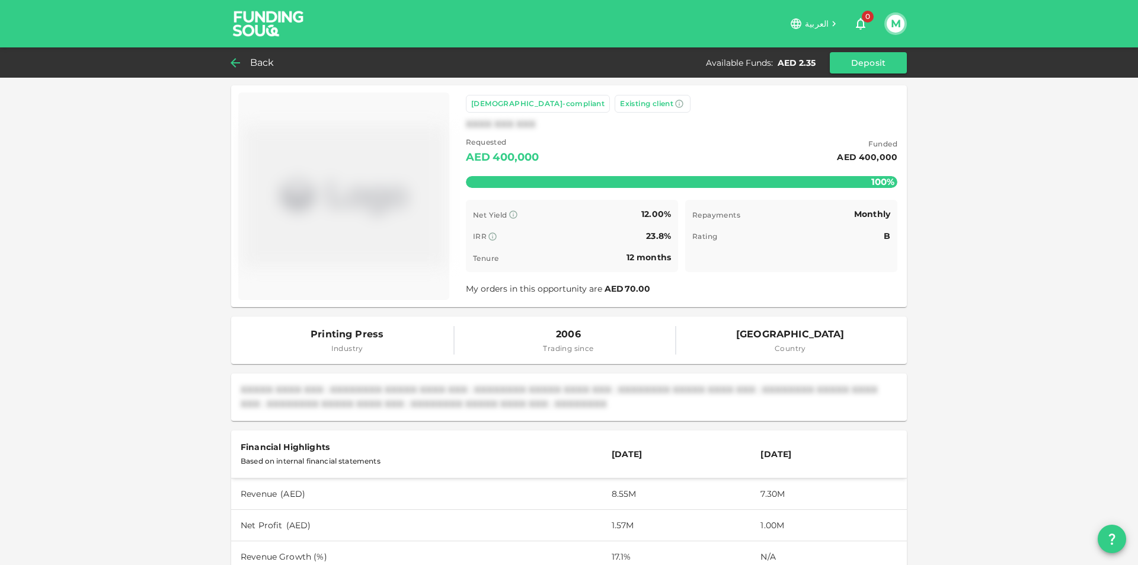
click at [261, 68] on span "Back" at bounding box center [262, 63] width 24 height 17
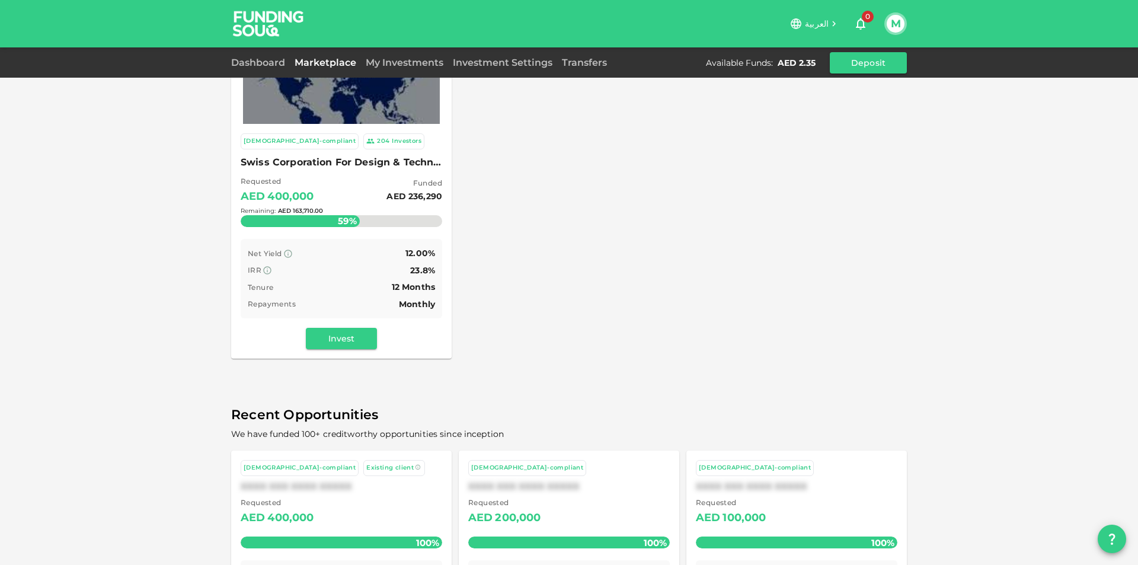
scroll to position [223, 0]
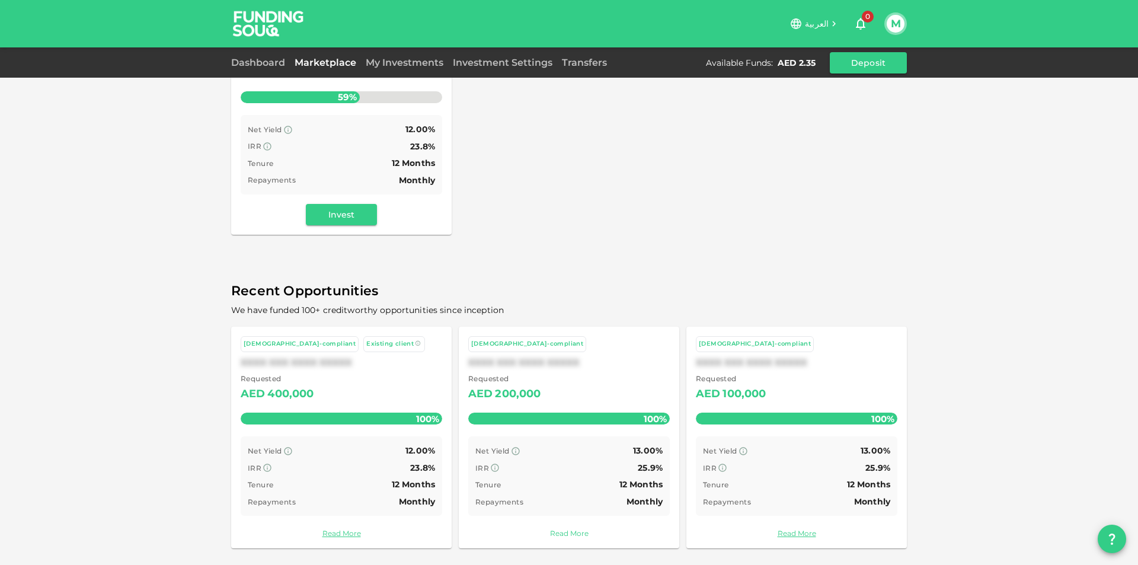
click at [564, 529] on link "Read More" at bounding box center [569, 533] width 202 height 11
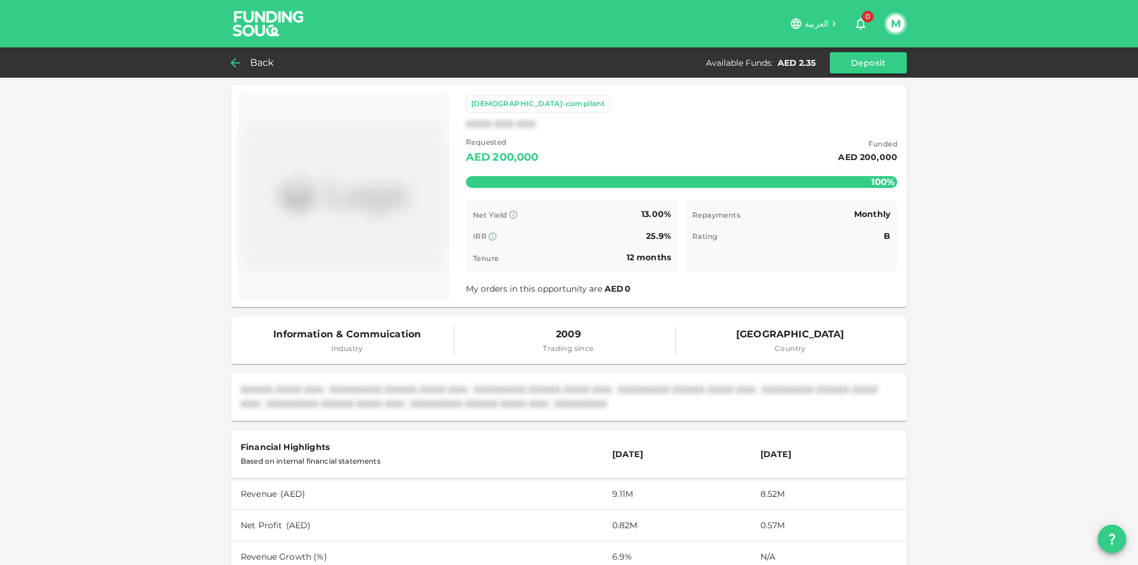
click at [503, 106] on div "[DEMOGRAPHIC_DATA]-compliant" at bounding box center [537, 104] width 133 height 12
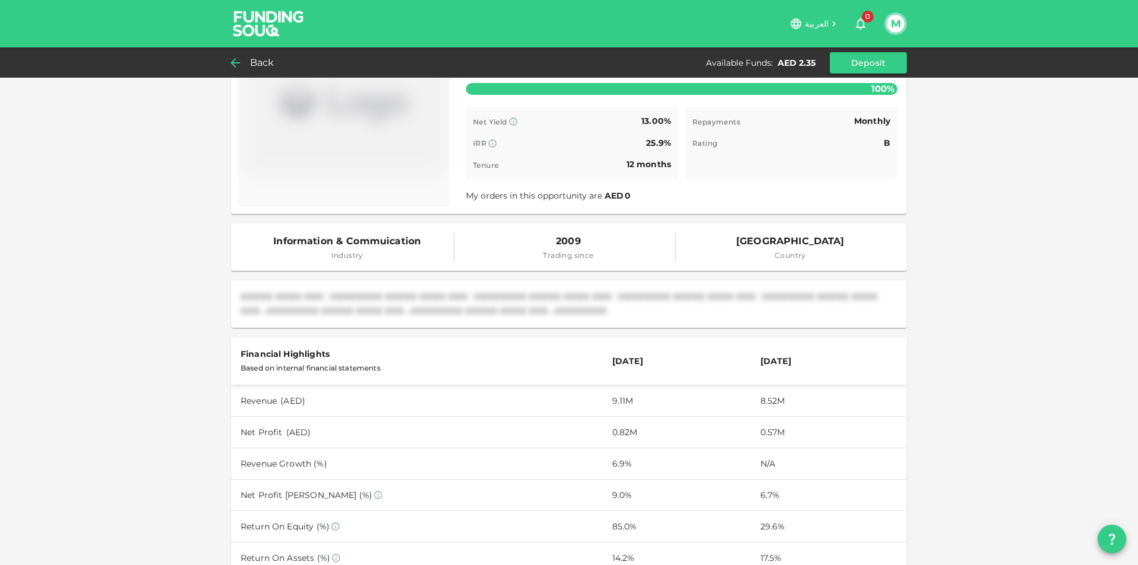
scroll to position [119, 0]
